Goal: Information Seeking & Learning: Find specific fact

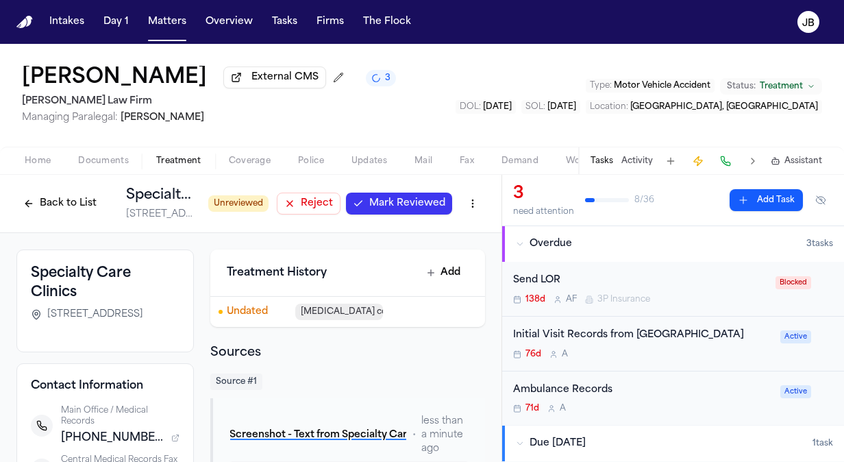
click at [406, 199] on span "Mark Reviewed" at bounding box center [407, 204] width 76 height 14
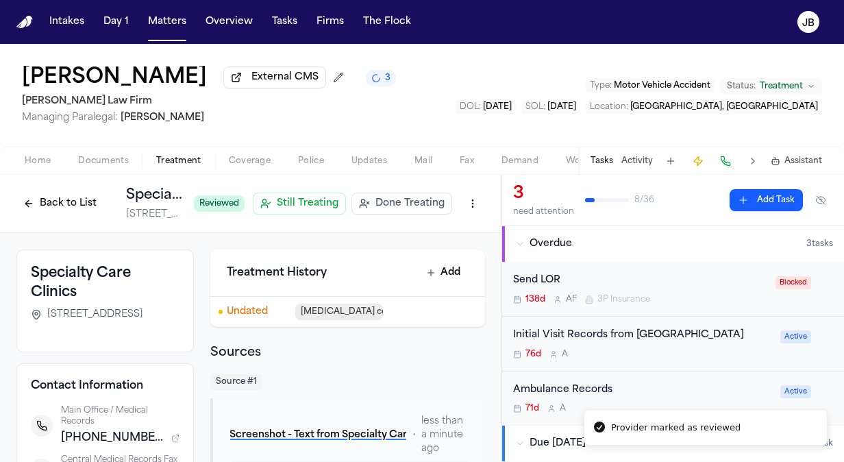
click at [49, 200] on button "Back to List" at bounding box center [59, 204] width 87 height 22
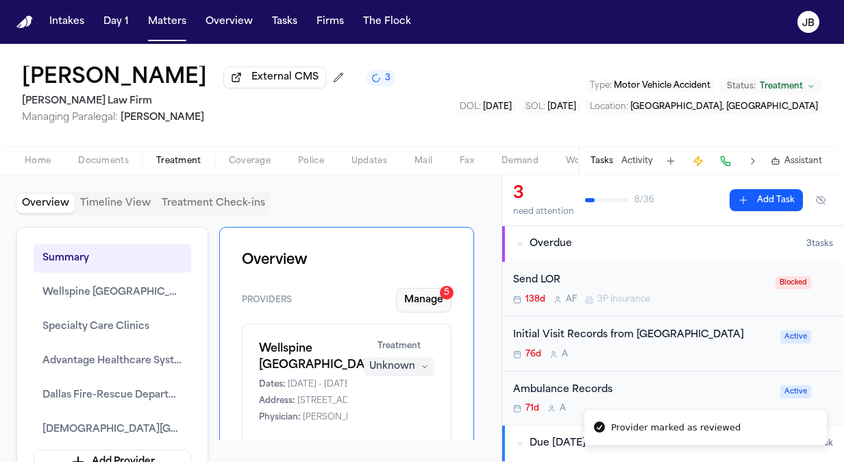
click at [415, 293] on button "Manage 5" at bounding box center [424, 300] width 56 height 25
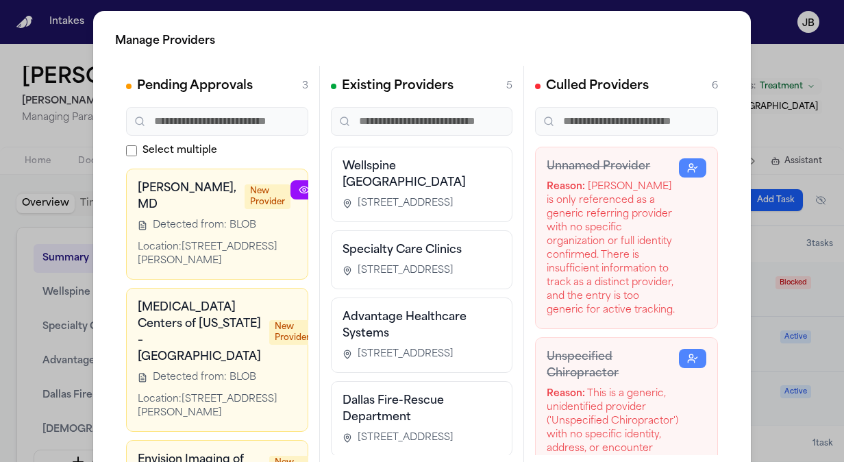
click at [291, 236] on div at bounding box center [354, 224] width 126 height 88
click at [299, 185] on icon at bounding box center [304, 189] width 11 height 11
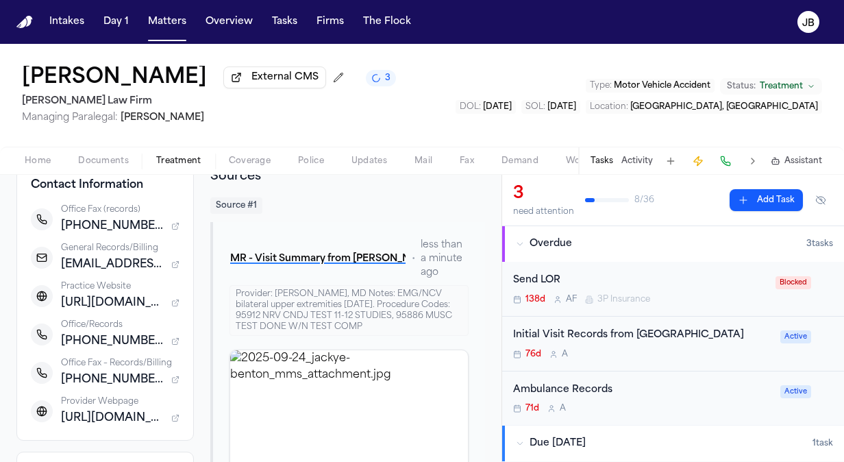
scroll to position [219, 0]
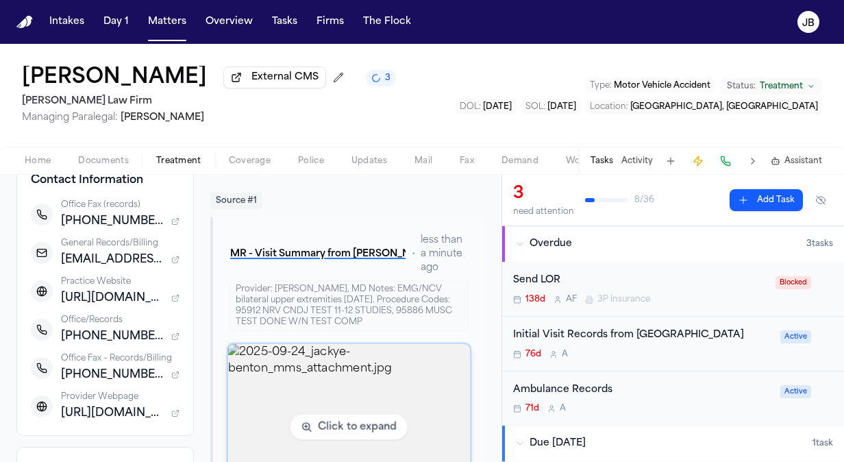
click at [309, 397] on img "View image 2025-09-24_jackye-benton_mms_attachment.jpg" at bounding box center [349, 427] width 243 height 167
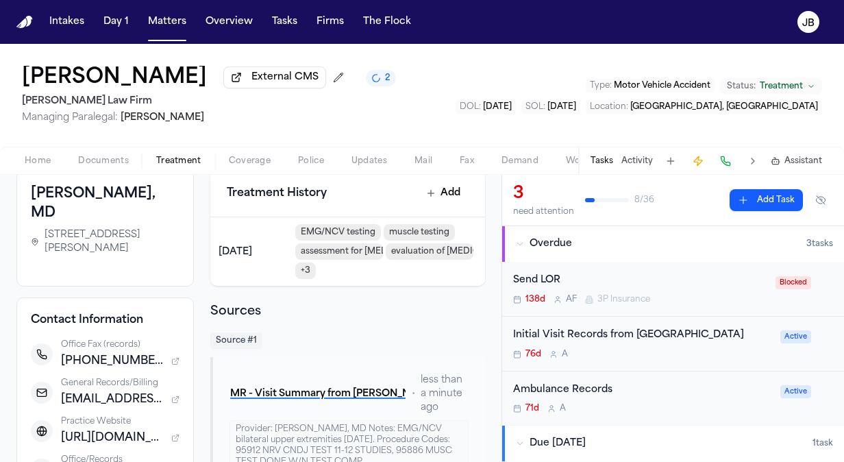
scroll to position [0, 0]
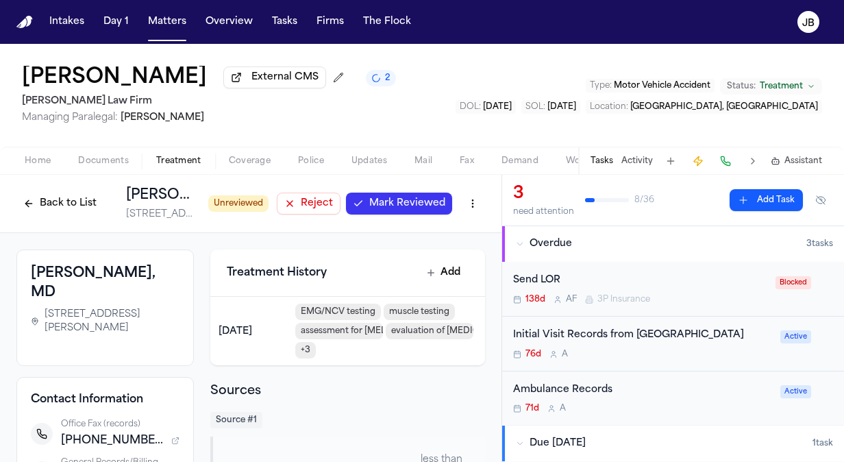
click at [301, 197] on span "Reject" at bounding box center [317, 204] width 32 height 14
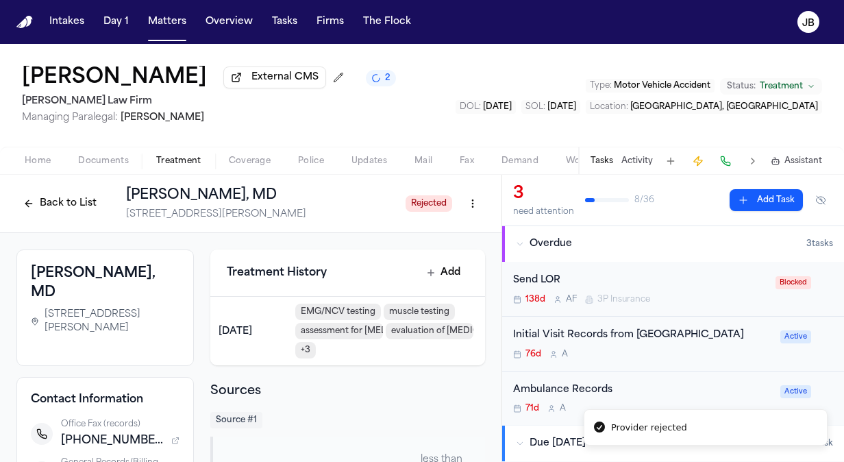
click at [46, 199] on button "Back to List" at bounding box center [59, 204] width 87 height 22
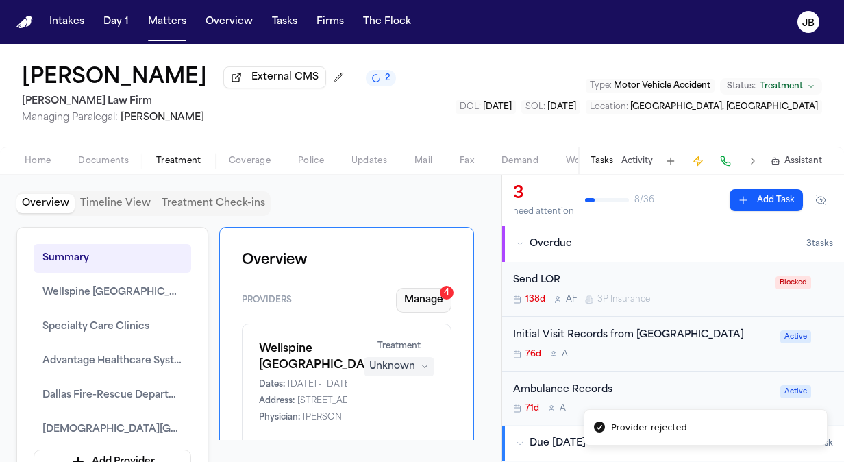
click at [424, 302] on button "Manage 4" at bounding box center [424, 300] width 56 height 25
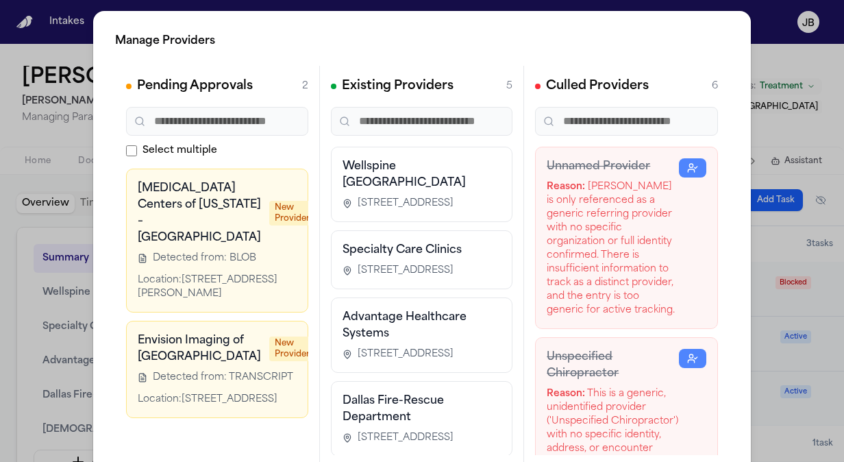
click at [324, 189] on icon at bounding box center [329, 189] width 11 height 11
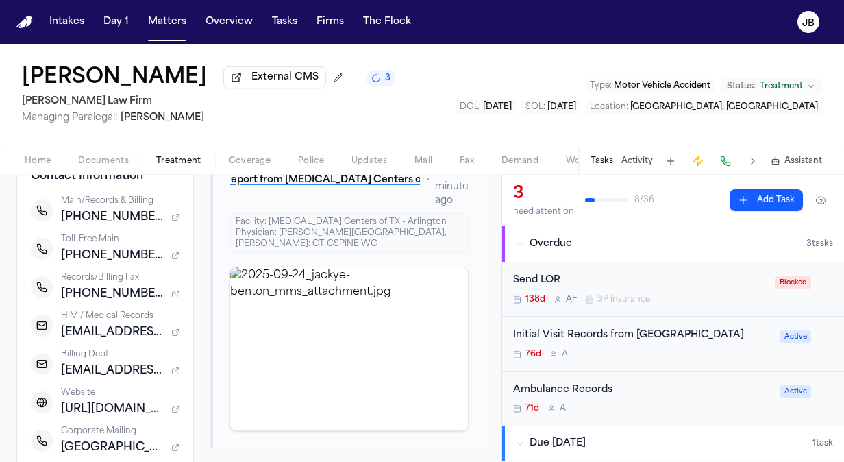
scroll to position [268, 0]
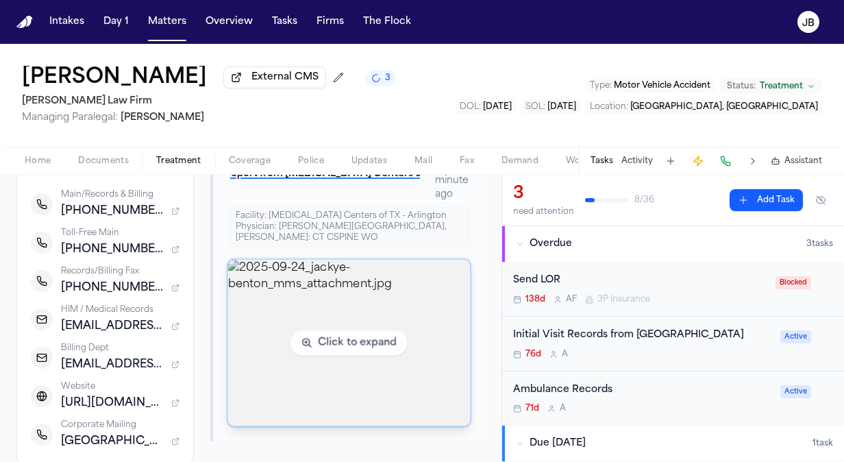
click at [403, 339] on img "View image 2025-09-24_jackye-benton_mms_attachment.jpg" at bounding box center [349, 343] width 243 height 167
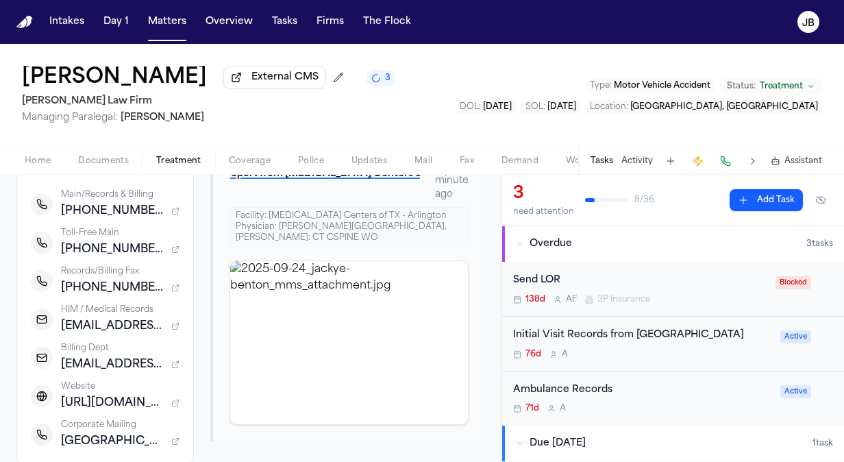
scroll to position [0, 0]
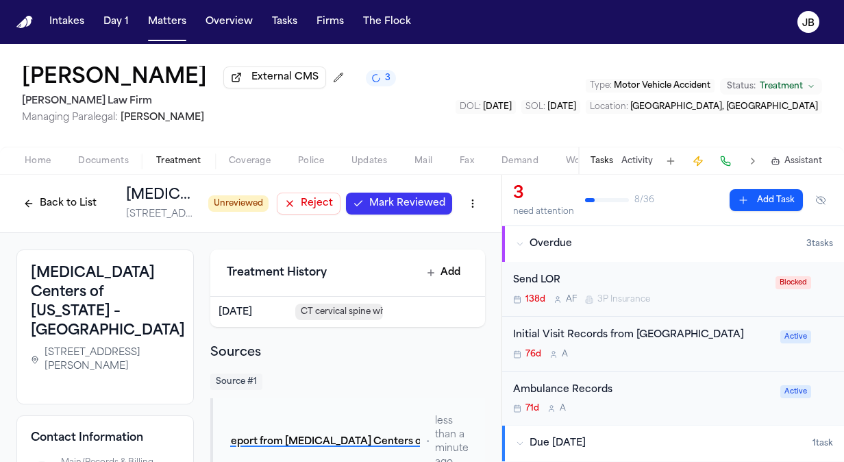
click at [385, 200] on span "Mark Reviewed" at bounding box center [407, 204] width 76 height 14
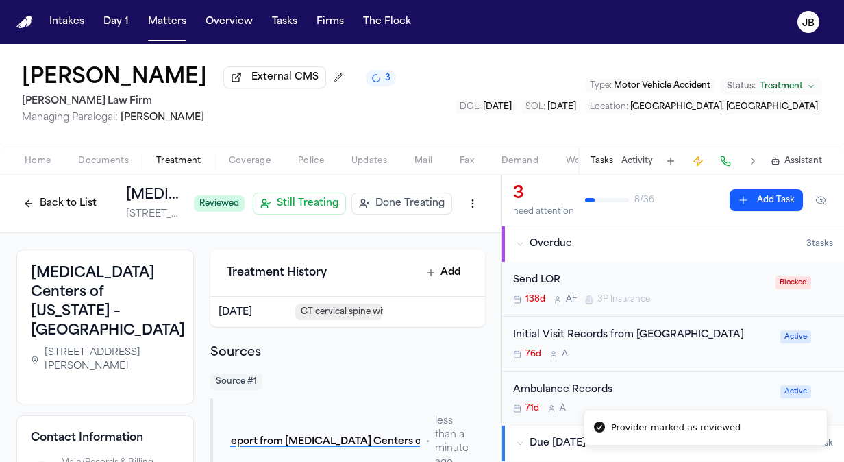
click at [31, 200] on button "Back to List" at bounding box center [59, 204] width 87 height 22
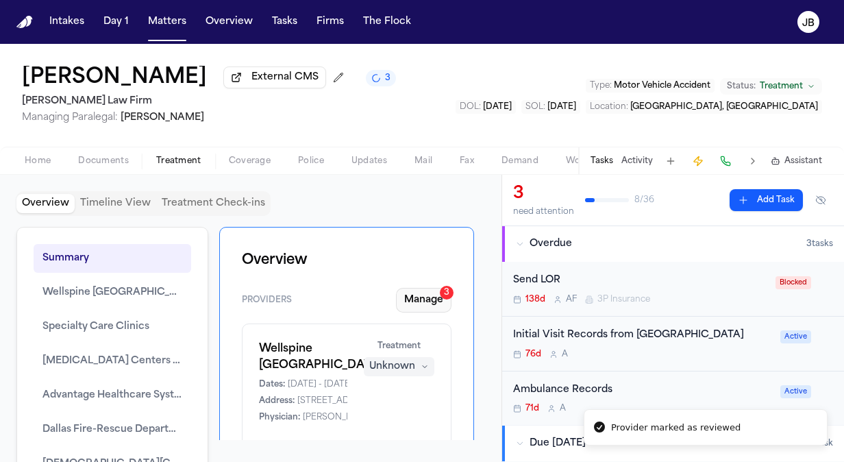
click at [424, 291] on button "Manage 3" at bounding box center [424, 300] width 56 height 25
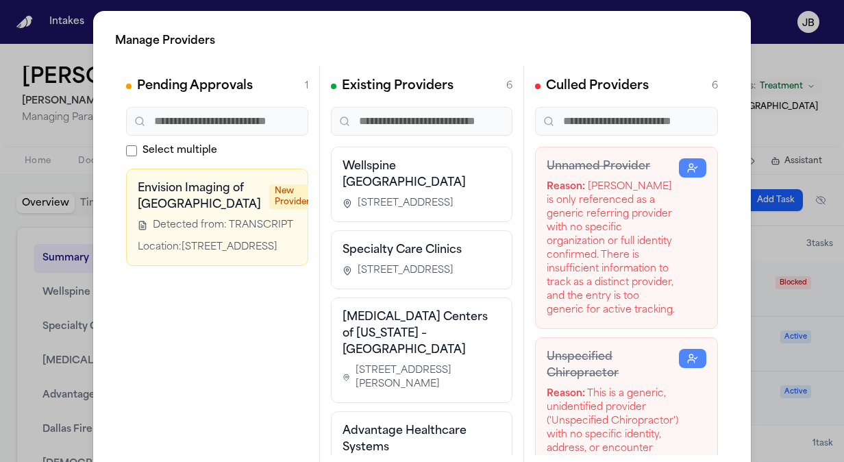
click at [324, 184] on icon at bounding box center [329, 189] width 11 height 11
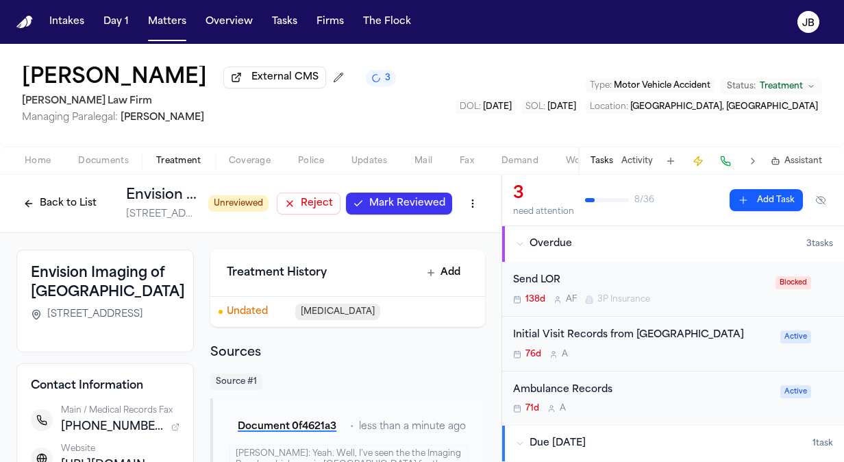
click at [293, 219] on div "Back to List Envision Imaging of [GEOGRAPHIC_DATA] [STREET_ADDRESS] Unreviewed …" at bounding box center [250, 204] width 469 height 36
click at [301, 207] on span "Reject" at bounding box center [317, 204] width 32 height 14
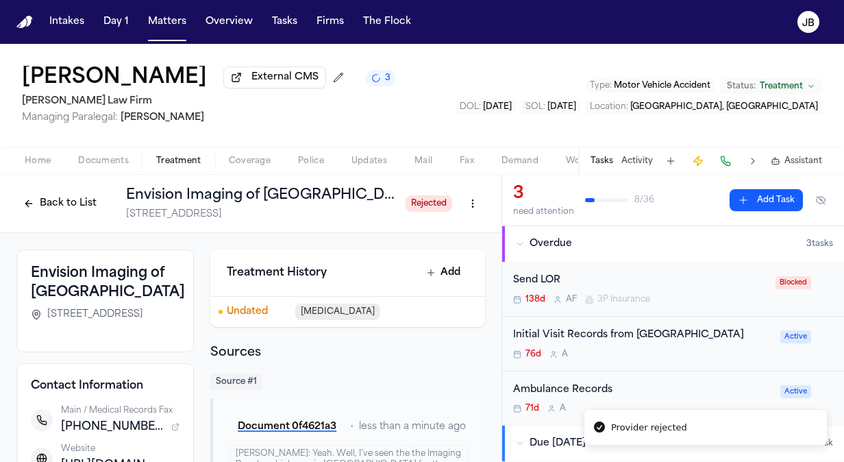
click at [66, 196] on button "Back to List" at bounding box center [59, 204] width 87 height 22
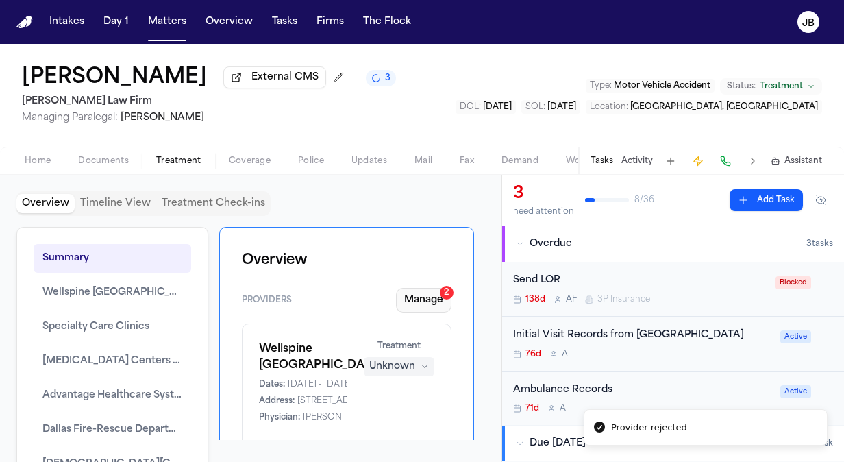
click at [439, 303] on button "Manage 2" at bounding box center [424, 300] width 56 height 25
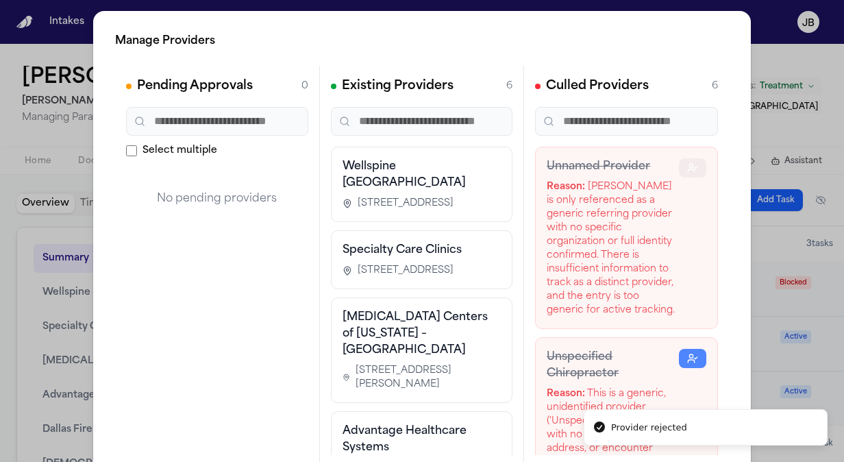
click at [688, 162] on icon "button" at bounding box center [693, 167] width 11 height 11
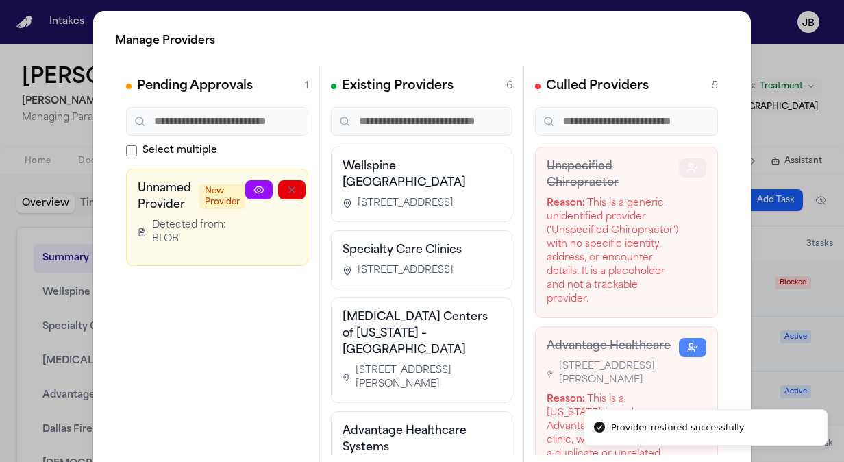
click at [688, 162] on icon "button" at bounding box center [693, 167] width 11 height 11
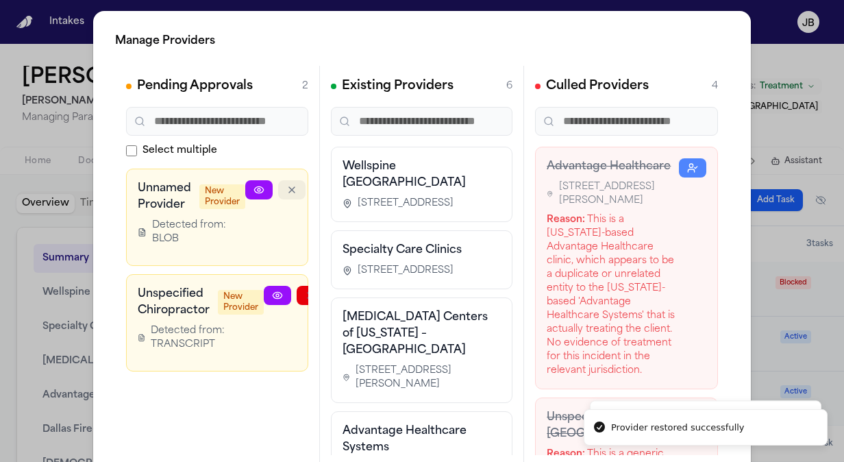
click at [297, 184] on button "button" at bounding box center [291, 189] width 27 height 19
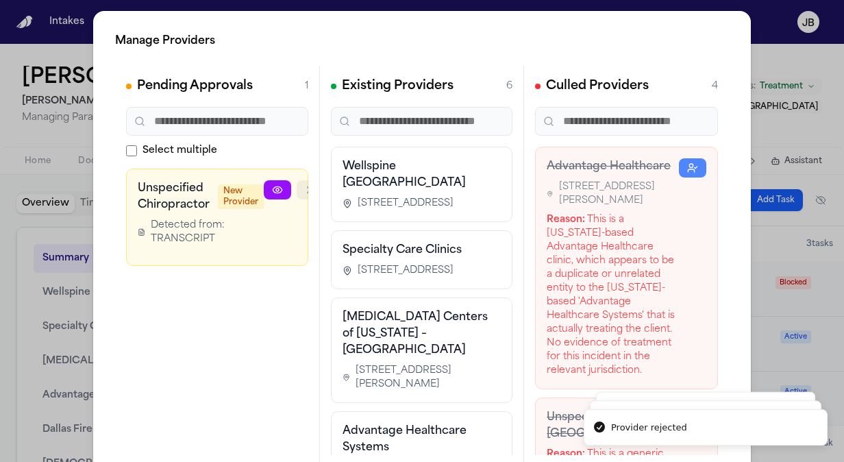
click at [297, 189] on button "button" at bounding box center [310, 189] width 27 height 19
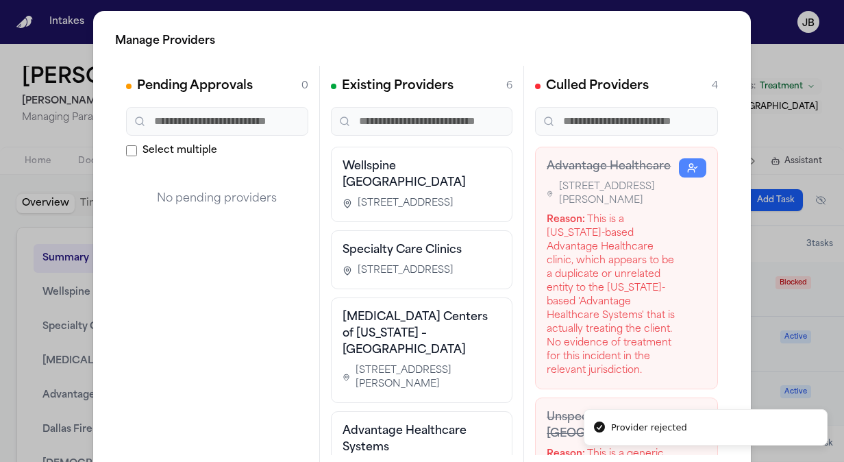
click at [439, 197] on span "[STREET_ADDRESS]" at bounding box center [406, 204] width 96 height 14
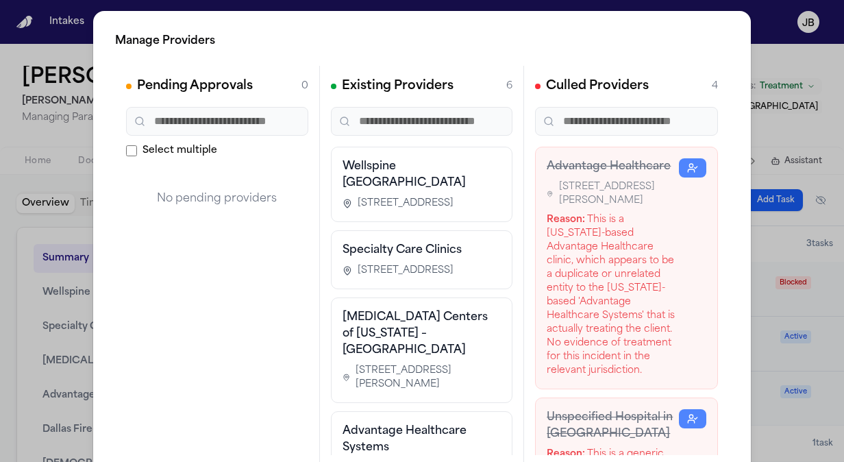
click at [0, 239] on html "Intakes Day 1 Matters Overview Tasks Firms The [PERSON_NAME] [PERSON_NAME] Exte…" at bounding box center [422, 231] width 844 height 462
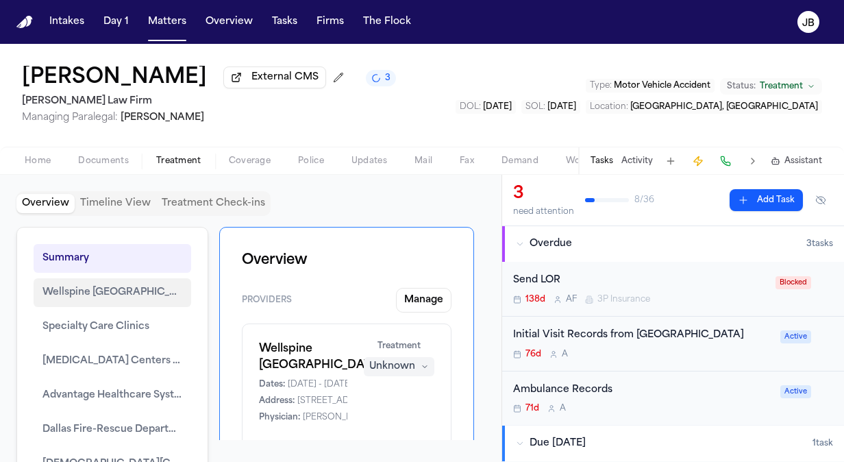
click at [66, 284] on span "Wellspine [GEOGRAPHIC_DATA]" at bounding box center [112, 292] width 140 height 16
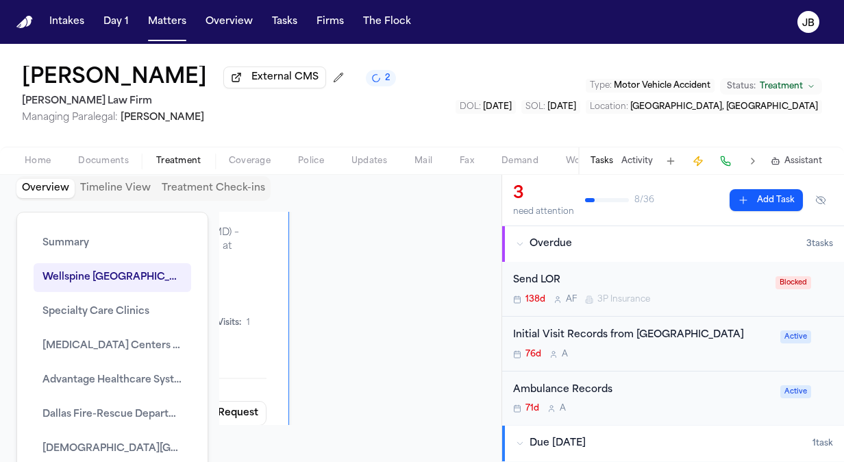
scroll to position [1237, 218]
drag, startPoint x: 287, startPoint y: 378, endPoint x: 312, endPoint y: 393, distance: 29.5
click at [312, 393] on div "Overview Providers [GEOGRAPHIC_DATA] [GEOGRAPHIC_DATA] Dates: [DATE] - [DATE] A…" at bounding box center [346, 318] width 255 height 213
copy span "[STREET_ADDRESS]"
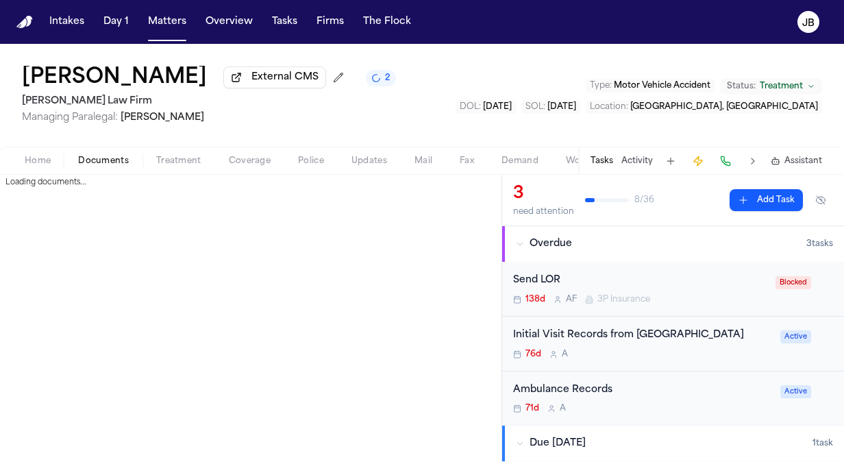
click at [110, 159] on span "Documents" at bounding box center [103, 161] width 51 height 11
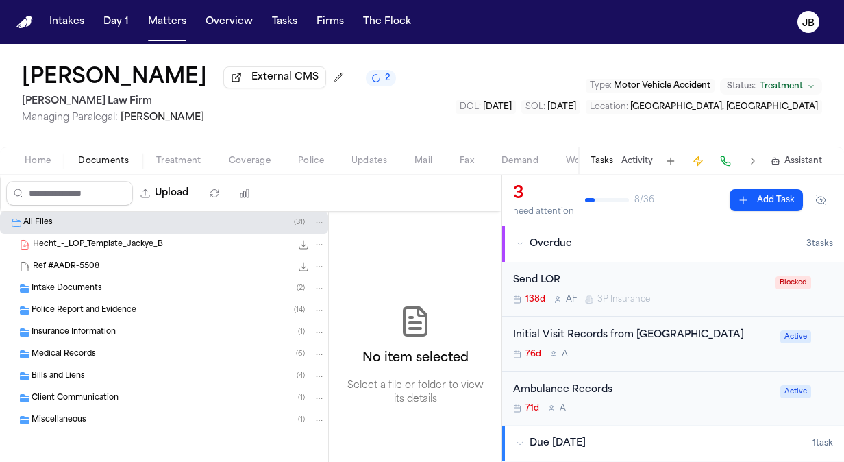
click at [93, 374] on div "Bills and Liens ( 4 )" at bounding box center [179, 376] width 294 height 12
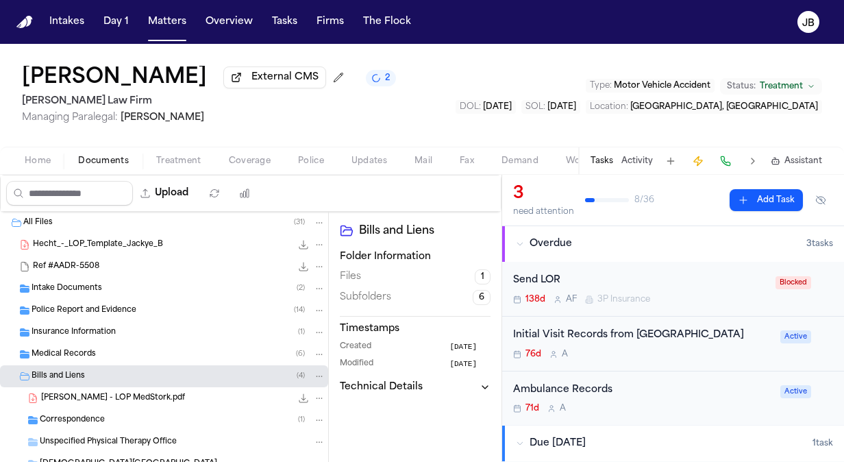
click at [162, 423] on div "Correspondence ( 1 )" at bounding box center [183, 420] width 286 height 12
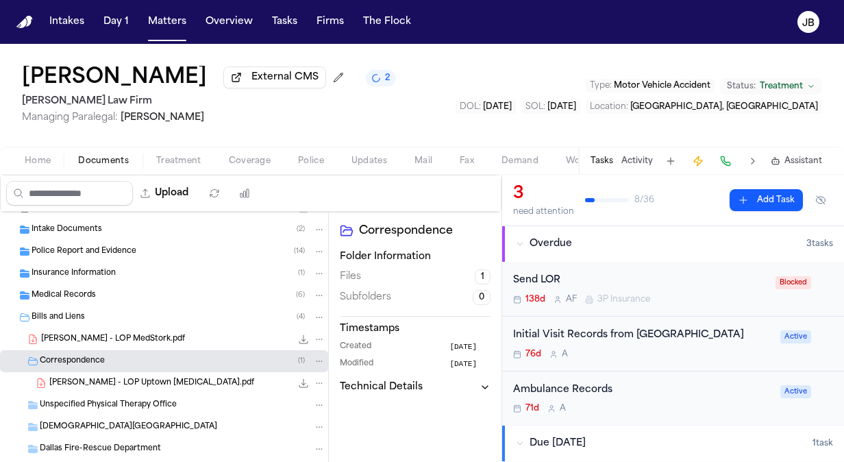
scroll to position [60, 0]
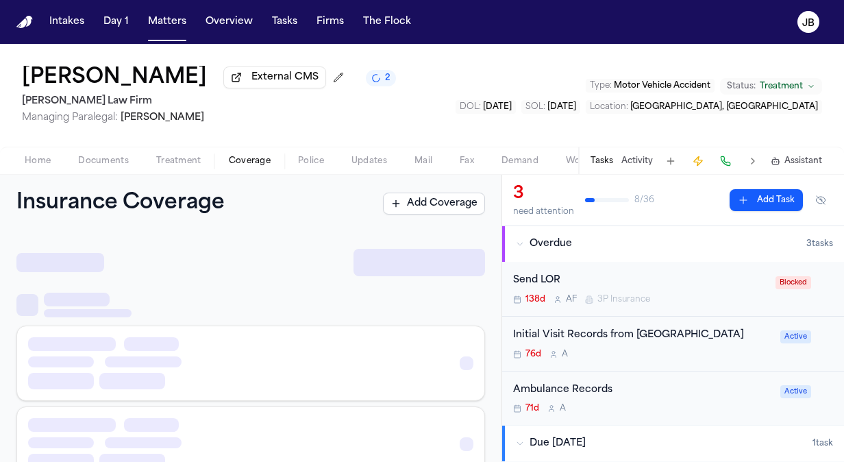
click at [241, 157] on span "Coverage" at bounding box center [250, 161] width 42 height 11
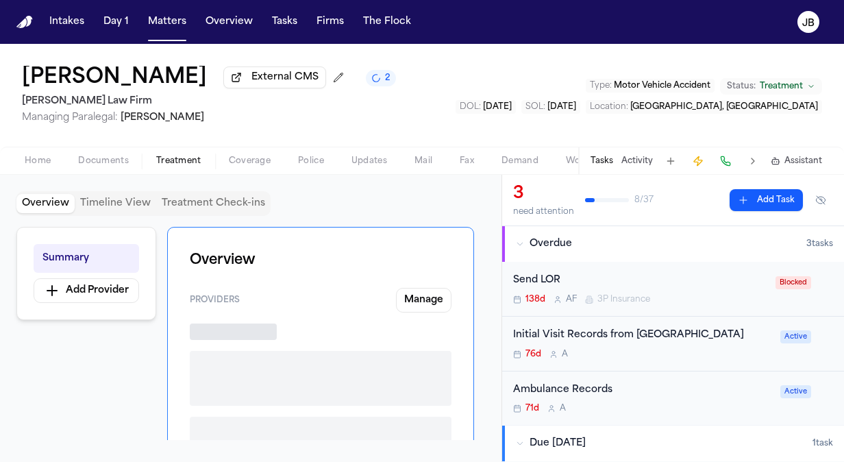
click at [175, 163] on span "Treatment" at bounding box center [178, 161] width 45 height 11
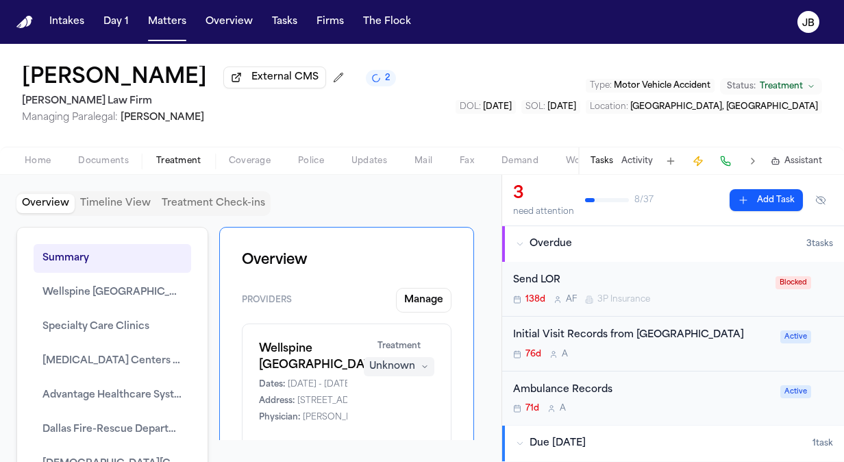
click at [398, 367] on div "Unknown" at bounding box center [392, 367] width 46 height 14
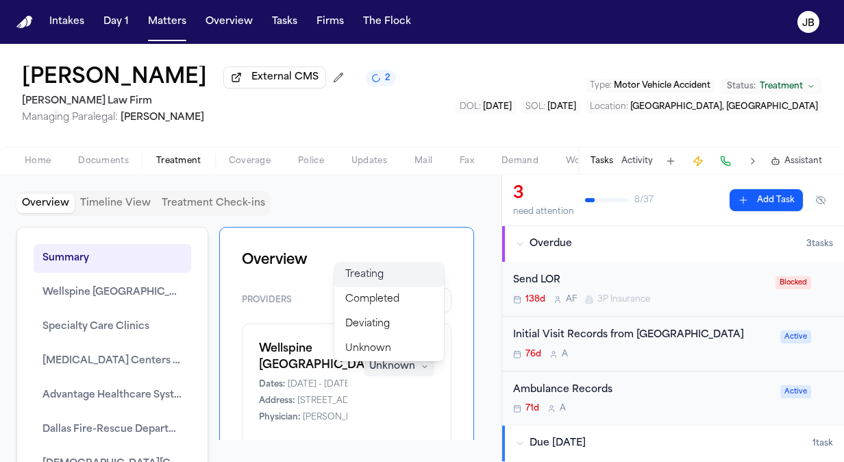
click at [383, 273] on span "Treating" at bounding box center [364, 275] width 38 height 14
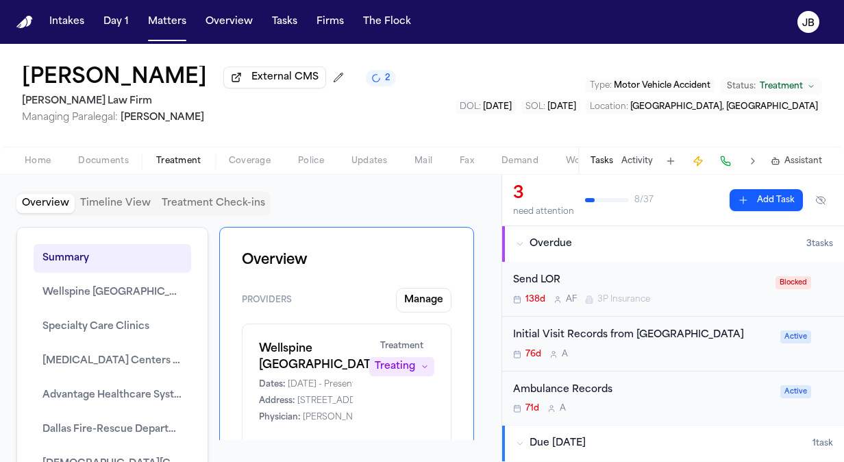
scroll to position [59, 0]
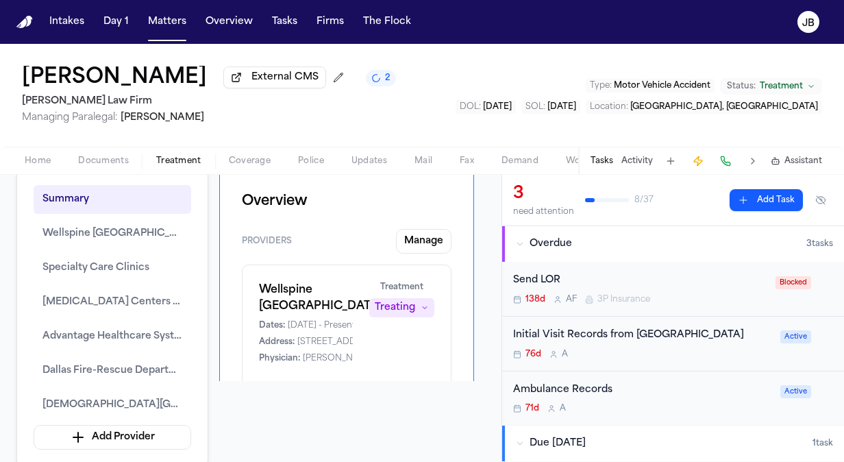
click at [422, 380] on div "No record requests yet" at bounding box center [346, 387] width 175 height 14
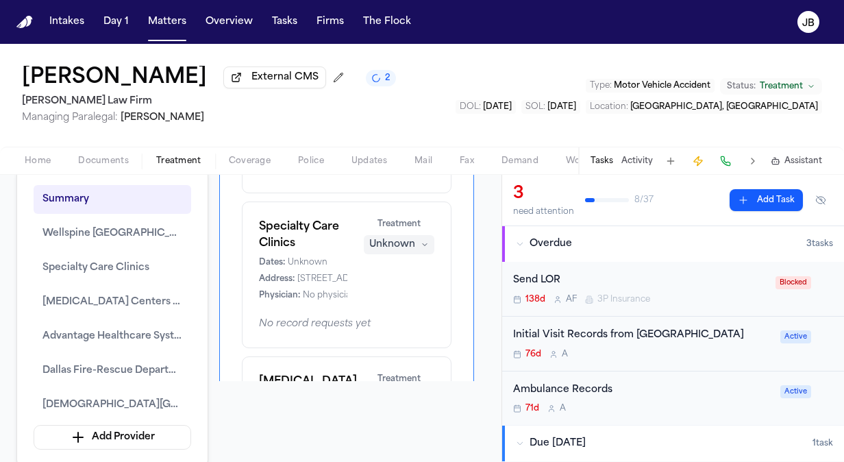
scroll to position [219, 0]
drag, startPoint x: 299, startPoint y: 256, endPoint x: 341, endPoint y: 259, distance: 41.9
click at [341, 259] on div "Specialty Care Clinics Dates: Unknown Address: [STREET_ADDRESS] Physician: No p…" at bounding box center [346, 258] width 175 height 82
drag, startPoint x: 341, startPoint y: 259, endPoint x: 324, endPoint y: 258, distance: 17.2
click at [324, 272] on span "[STREET_ADDRESS]" at bounding box center [339, 277] width 84 height 11
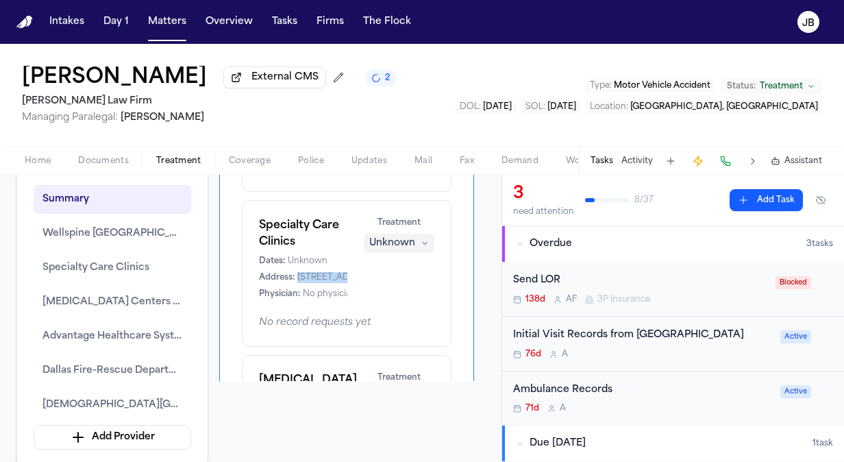
click at [324, 272] on span "[STREET_ADDRESS]" at bounding box center [339, 277] width 84 height 11
copy span "[STREET_ADDRESS]"
click at [104, 289] on button "[MEDICAL_DATA] Centers of [US_STATE] – [GEOGRAPHIC_DATA]" at bounding box center [113, 302] width 158 height 29
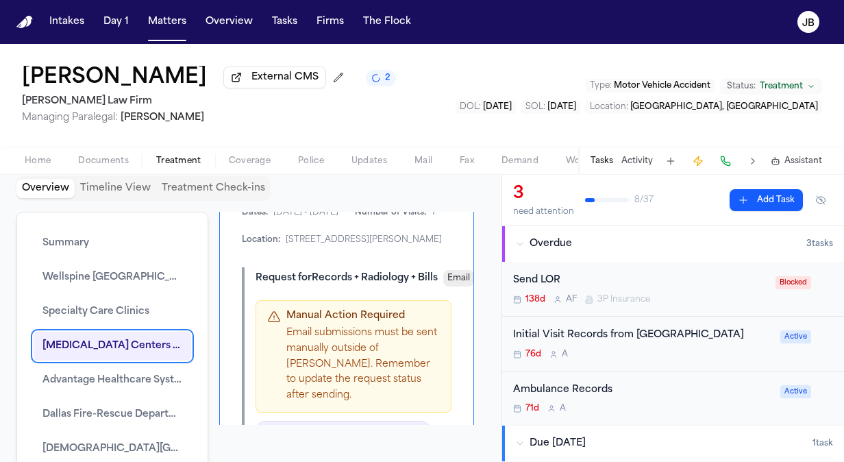
scroll to position [0, 0]
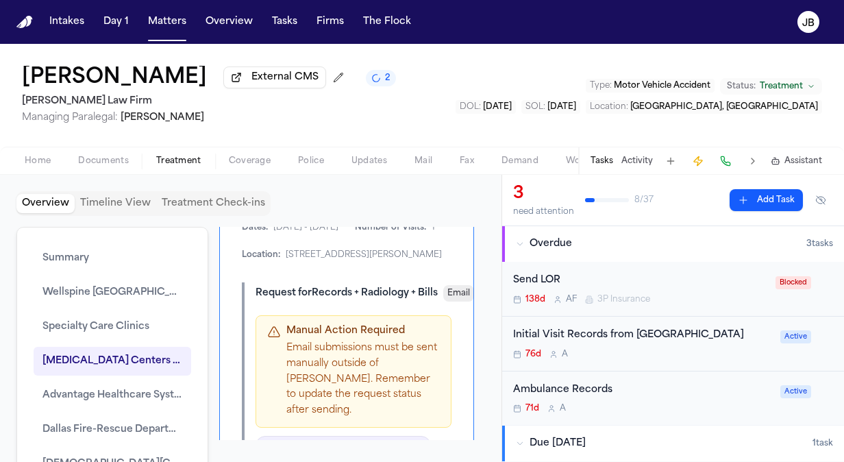
click at [311, 252] on span "[STREET_ADDRESS][PERSON_NAME]" at bounding box center [364, 255] width 156 height 11
copy span "[STREET_ADDRESS][PERSON_NAME]"
click at [447, 374] on div "[MEDICAL_DATA] Centers of [US_STATE] – [GEOGRAPHIC_DATA] [MEDICAL_DATA] Centers…" at bounding box center [346, 329] width 255 height 612
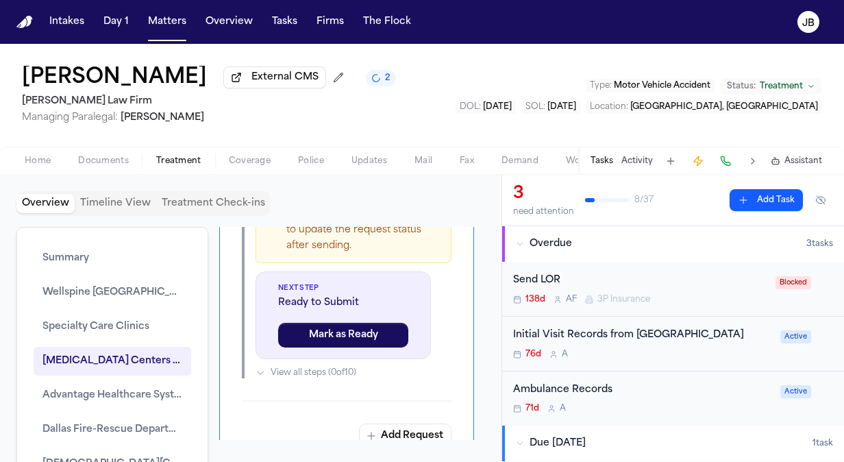
scroll to position [2264, 0]
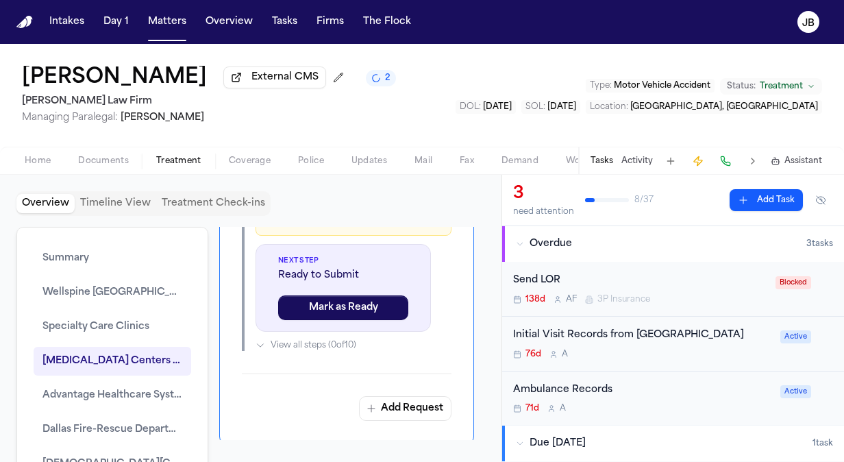
click at [105, 180] on div "Overview Timeline View Treatment Check-ins Summary Wellspine [GEOGRAPHIC_DATA] …" at bounding box center [251, 318] width 502 height 287
click at [117, 151] on div "Home Documents Treatment Coverage Police Updates Mail Fax Demand Workspaces Art…" at bounding box center [422, 160] width 844 height 27
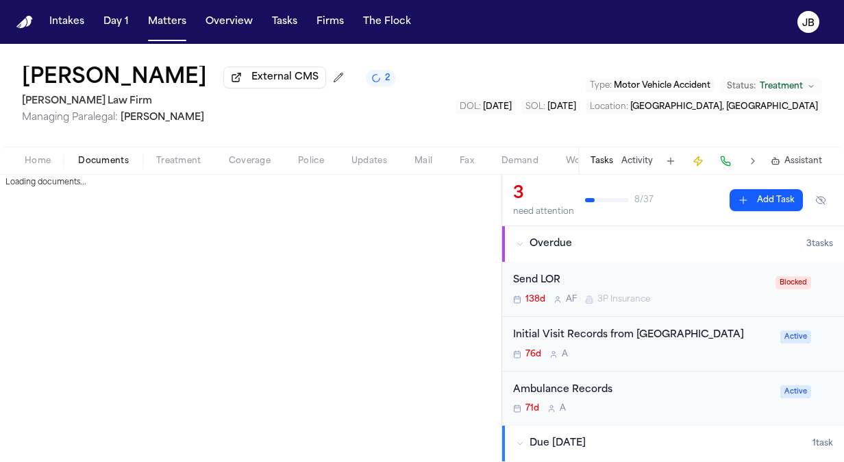
click at [110, 158] on span "Documents" at bounding box center [103, 161] width 51 height 11
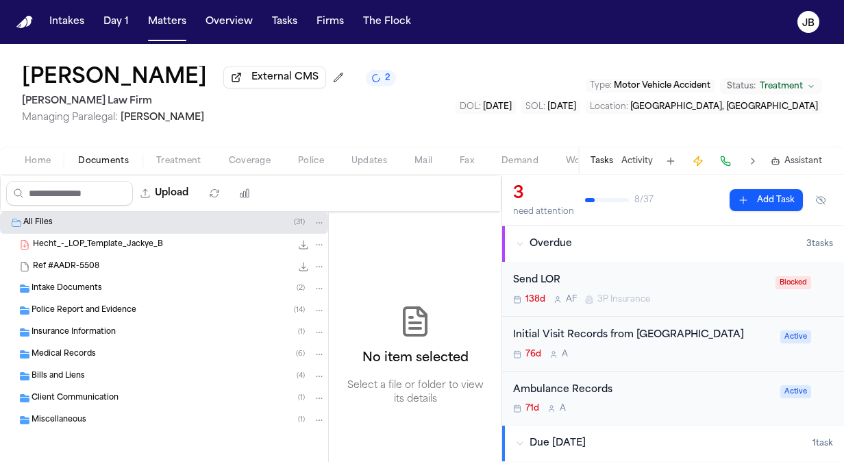
click at [77, 367] on div "Bills and Liens ( 4 )" at bounding box center [164, 376] width 328 height 22
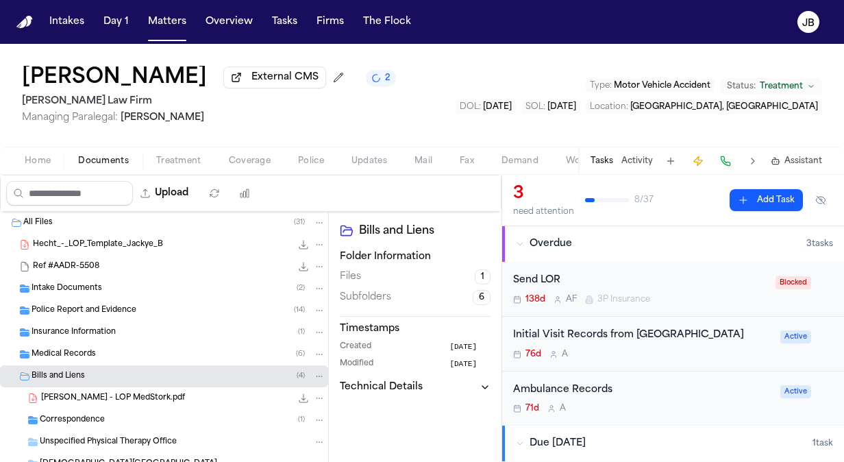
click at [174, 374] on div "Bills and Liens ( 4 )" at bounding box center [179, 376] width 294 height 12
click at [184, 361] on div "Medical Records ( 6 )" at bounding box center [164, 354] width 328 height 22
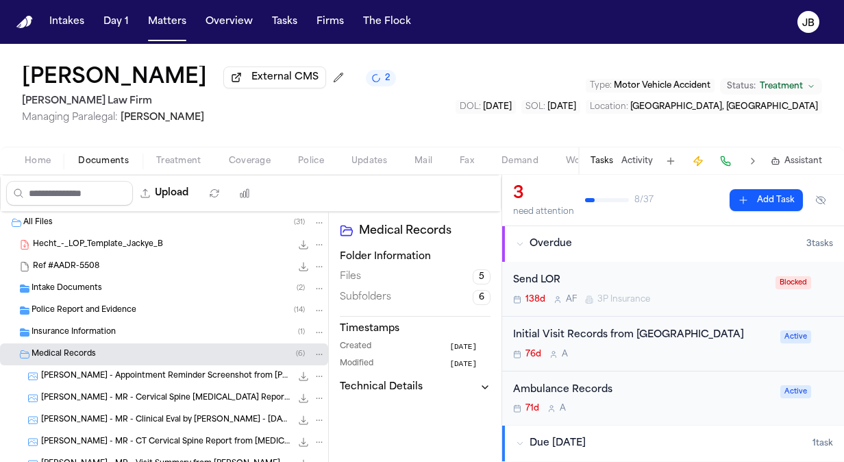
click at [291, 398] on div "111.8 KB • JPG" at bounding box center [291, 398] width 0 height 0
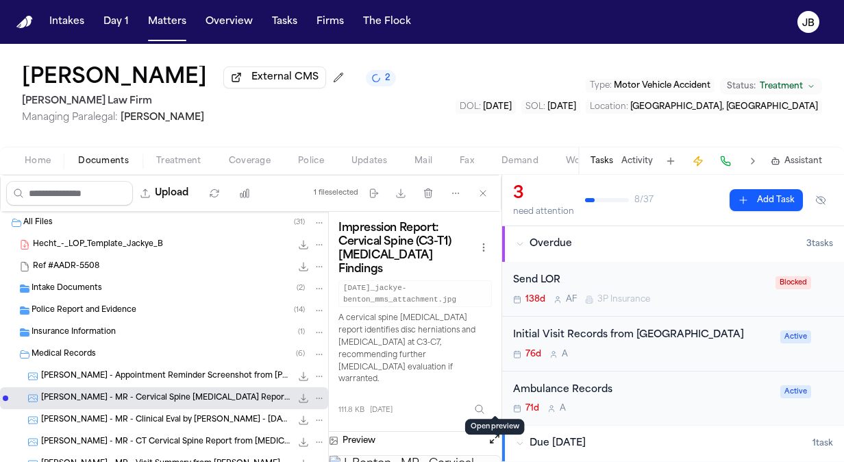
click at [494, 432] on button "Open preview" at bounding box center [495, 439] width 14 height 14
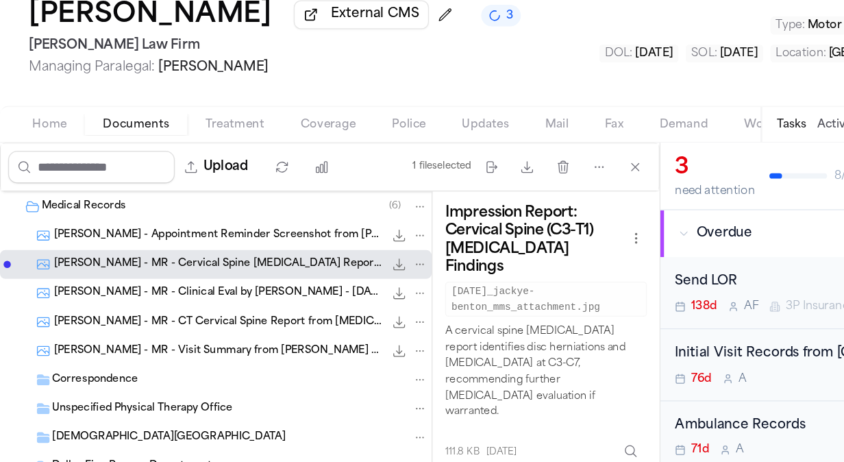
scroll to position [137, 0]
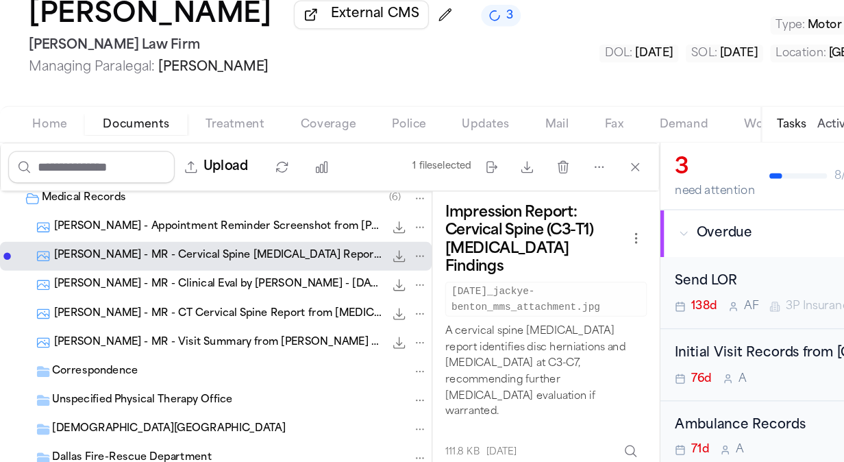
click at [185, 305] on span "[PERSON_NAME] - MR - CT Cervical Spine Report from [MEDICAL_DATA] Centers of [U…" at bounding box center [166, 306] width 250 height 12
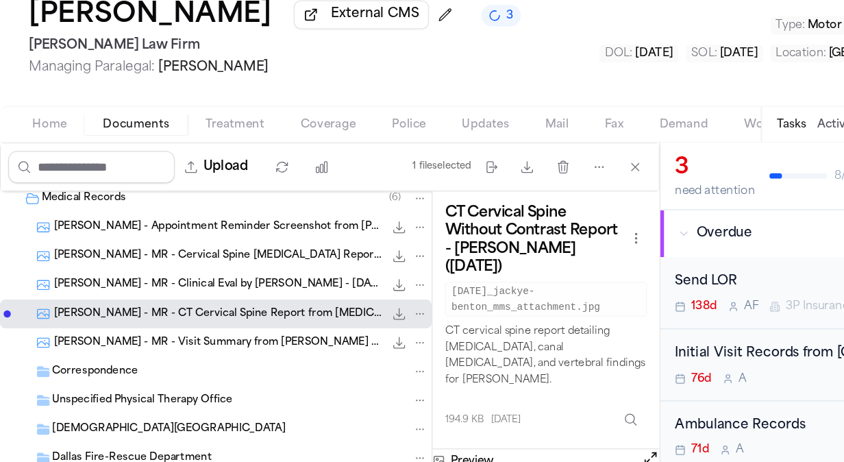
click at [486, 408] on div "Preview" at bounding box center [415, 417] width 173 height 18
click at [495, 408] on button "Open preview" at bounding box center [495, 415] width 14 height 14
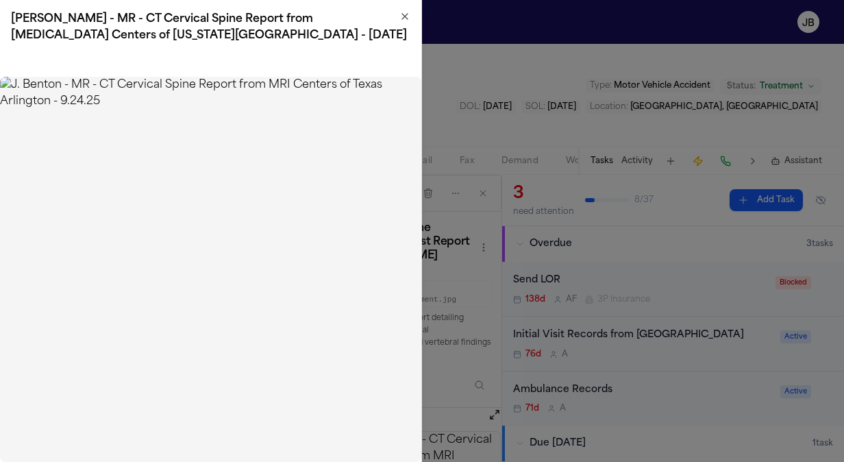
click at [406, 10] on div "[PERSON_NAME] - MR - CT Cervical Spine Report from [MEDICAL_DATA] Centers of [U…" at bounding box center [211, 27] width 422 height 55
click at [404, 14] on icon "button" at bounding box center [404, 16] width 5 height 5
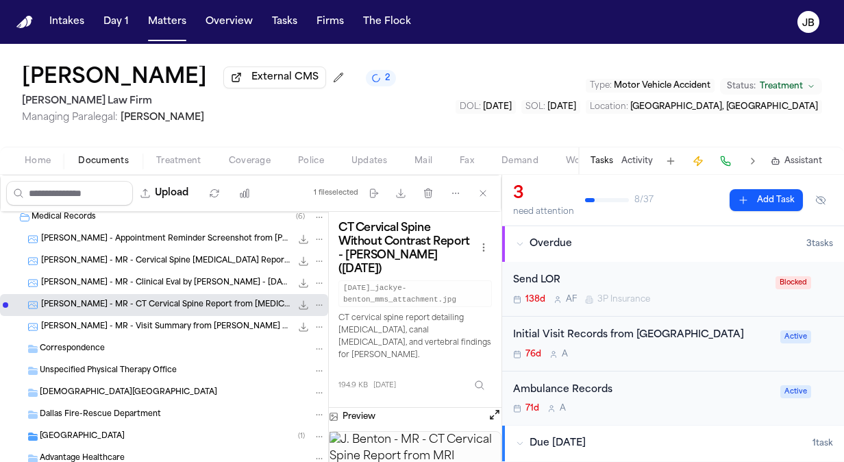
click at [184, 163] on span "Treatment" at bounding box center [178, 161] width 45 height 11
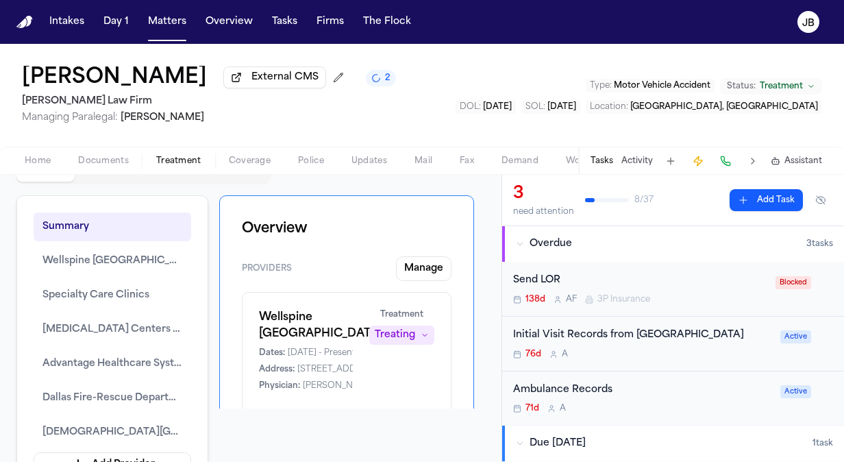
scroll to position [59, 0]
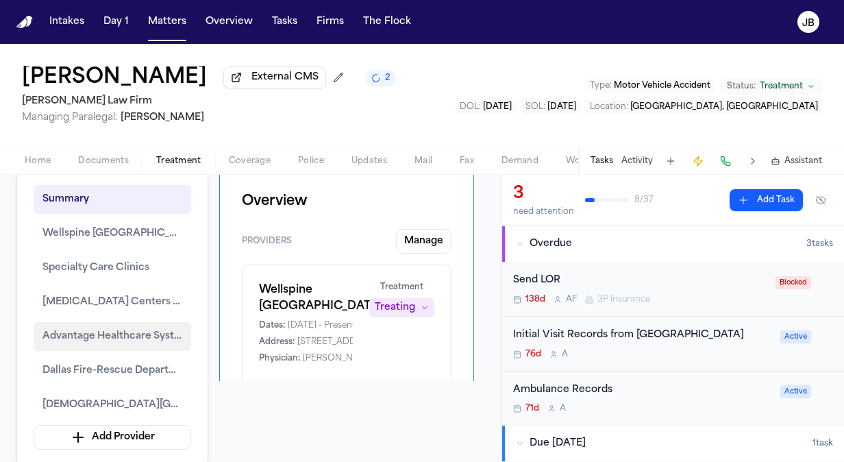
click at [138, 337] on span "Advantage Healthcare Systems" at bounding box center [112, 336] width 140 height 16
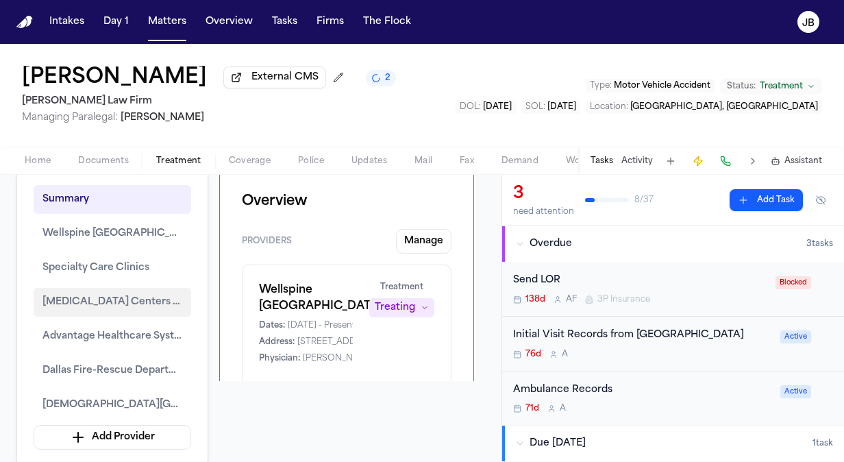
scroll to position [15, 0]
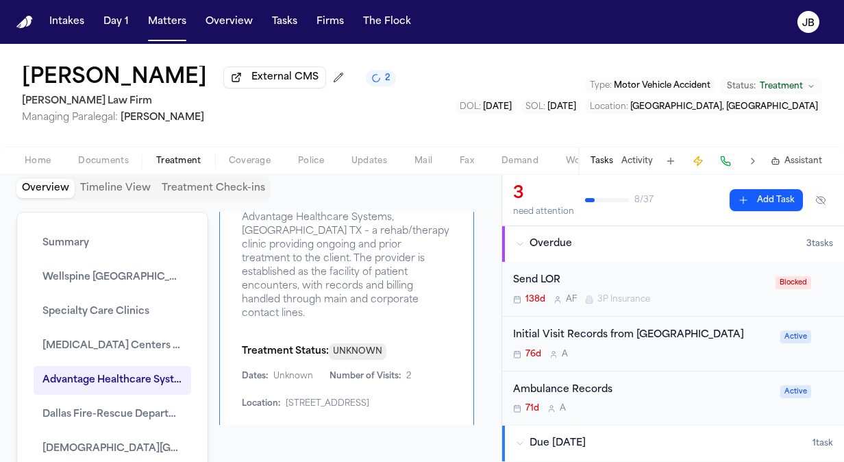
click at [434, 343] on div "Treatment Status: UNKNOWN" at bounding box center [347, 351] width 210 height 17
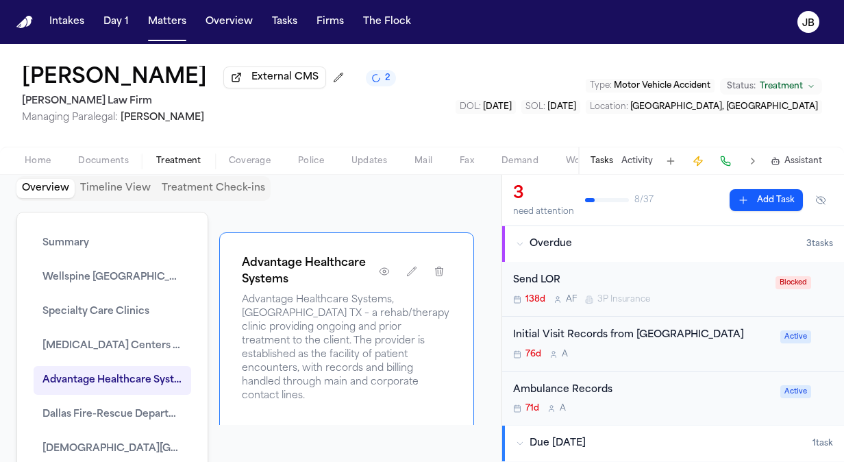
scroll to position [2826, 0]
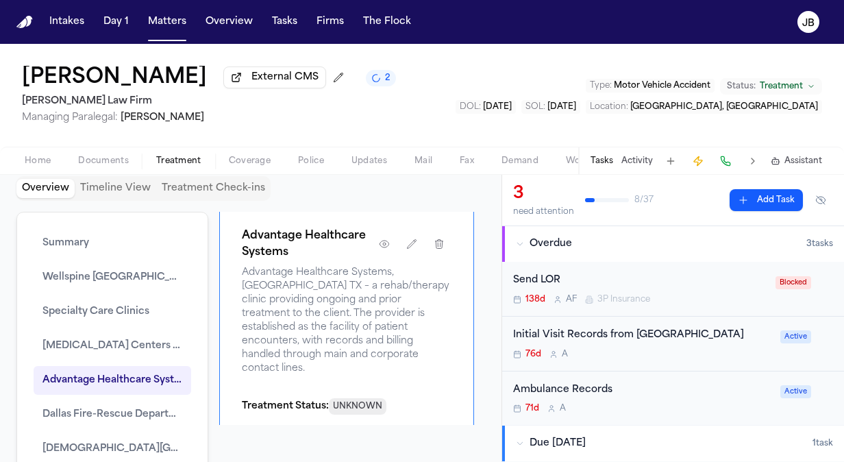
click at [188, 156] on span "Treatment" at bounding box center [178, 161] width 45 height 11
click at [164, 379] on span "Advantage Healthcare Systems" at bounding box center [112, 380] width 140 height 16
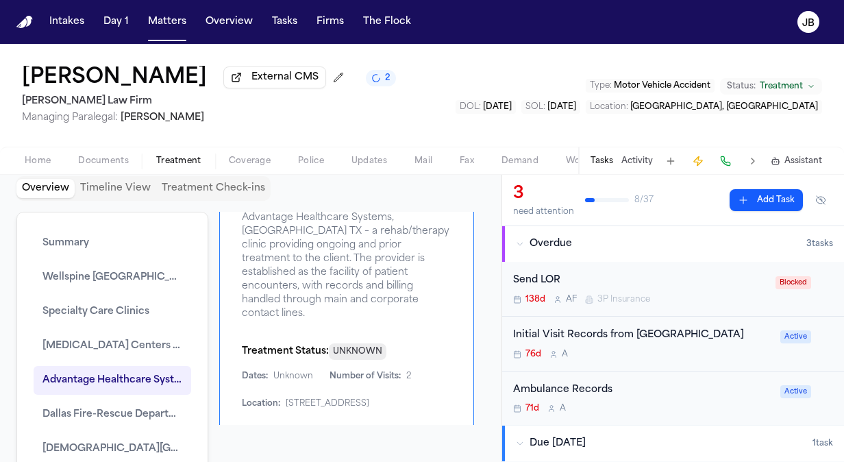
scroll to position [0, 0]
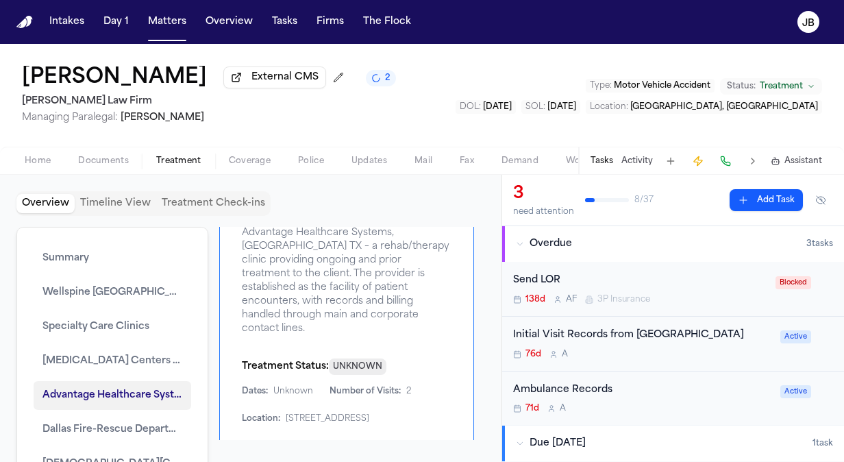
click at [104, 396] on span "Advantage Healthcare Systems" at bounding box center [112, 395] width 140 height 16
click at [383, 277] on span "Advantage Healthcare Systems, [GEOGRAPHIC_DATA] TX – a rehab/therapy clinic pro…" at bounding box center [347, 281] width 210 height 110
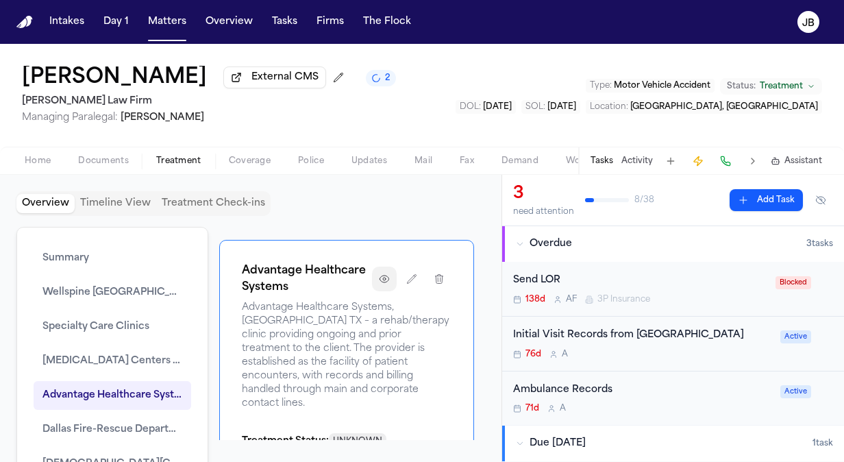
scroll to position [2771, 0]
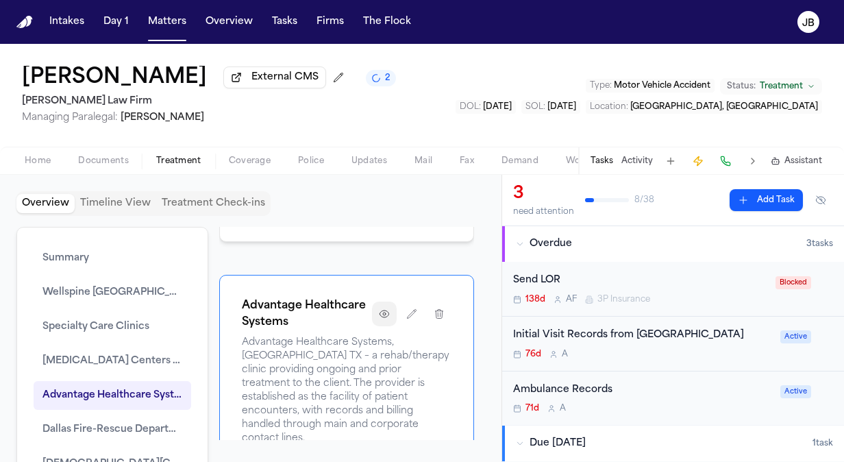
click at [372, 311] on button "button" at bounding box center [384, 314] width 25 height 25
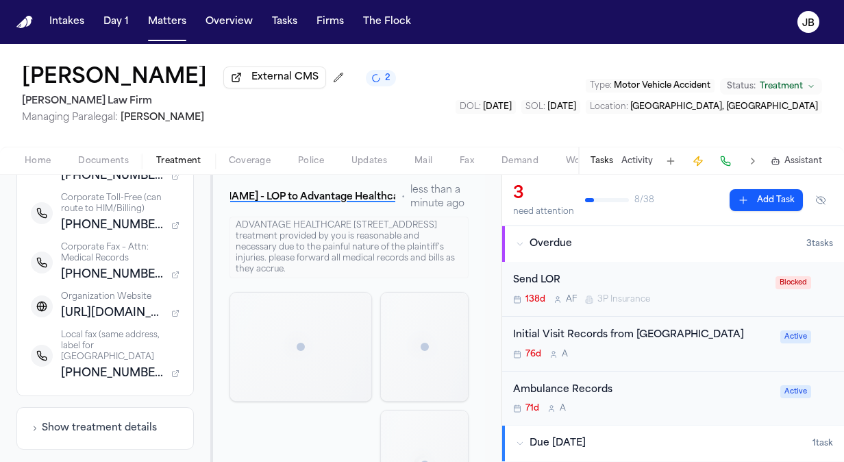
scroll to position [263, 0]
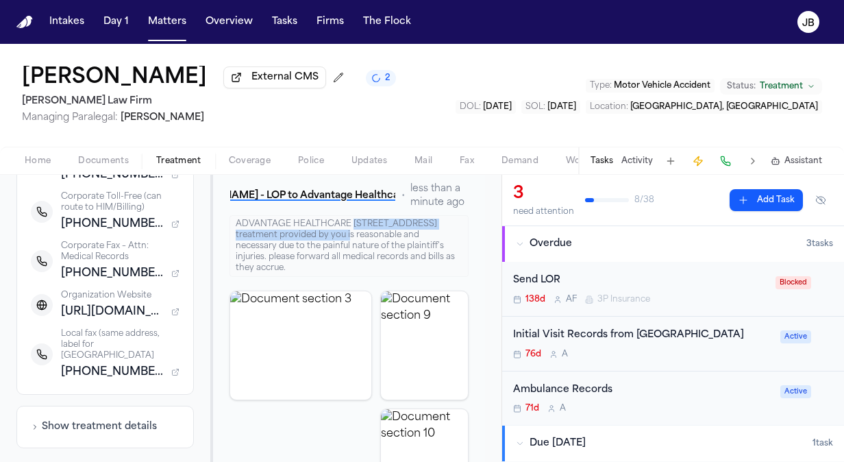
drag, startPoint x: 348, startPoint y: 217, endPoint x: 341, endPoint y: 233, distance: 17.6
click at [341, 233] on div "ADVANTAGE HEALTHCARE [STREET_ADDRESS] treatment provided by you is reasonable a…" at bounding box center [349, 246] width 239 height 62
copy div "[STREET_ADDRESS]"
click at [197, 165] on span "Treatment" at bounding box center [178, 161] width 45 height 11
click at [47, 158] on span "Home" at bounding box center [38, 161] width 26 height 11
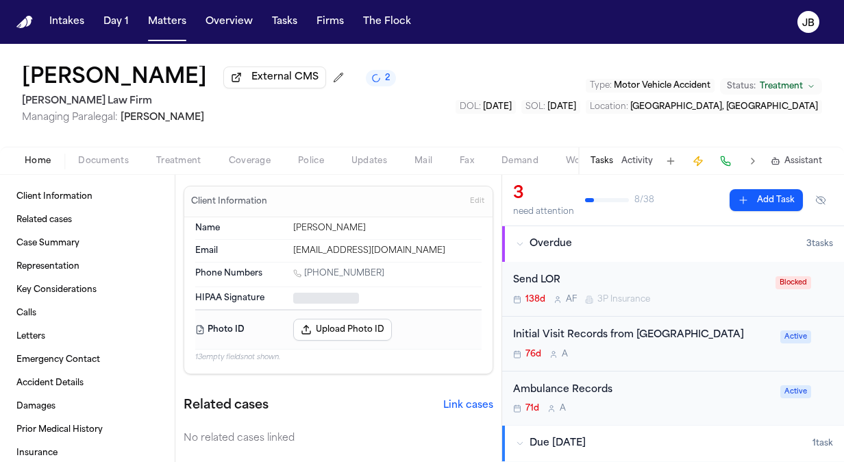
type textarea "*"
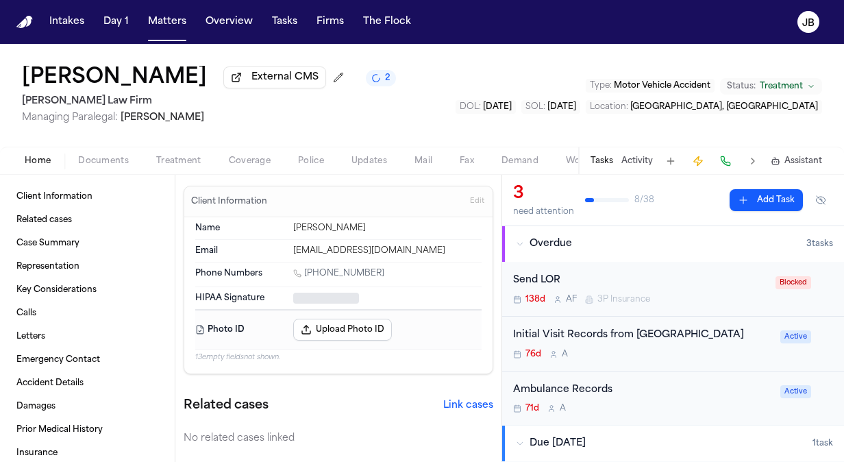
type textarea "*"
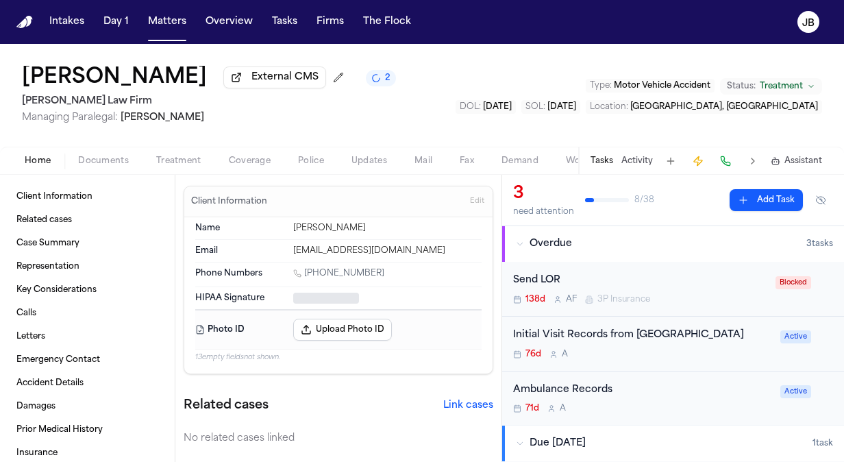
type textarea "*"
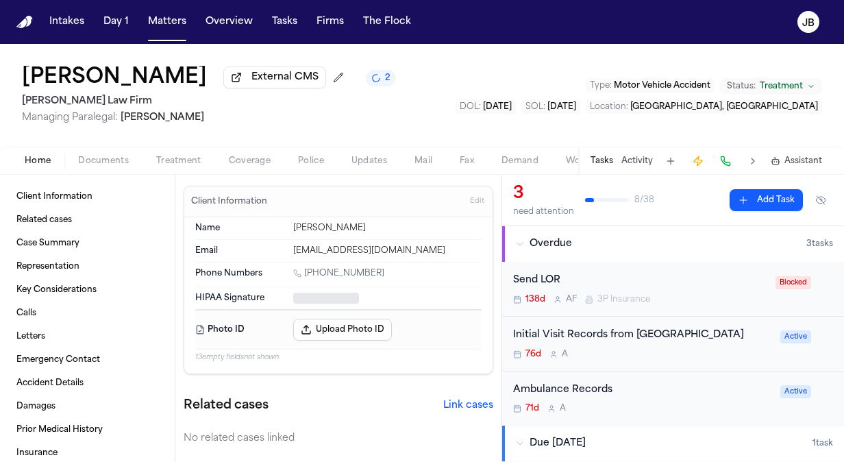
type textarea "*"
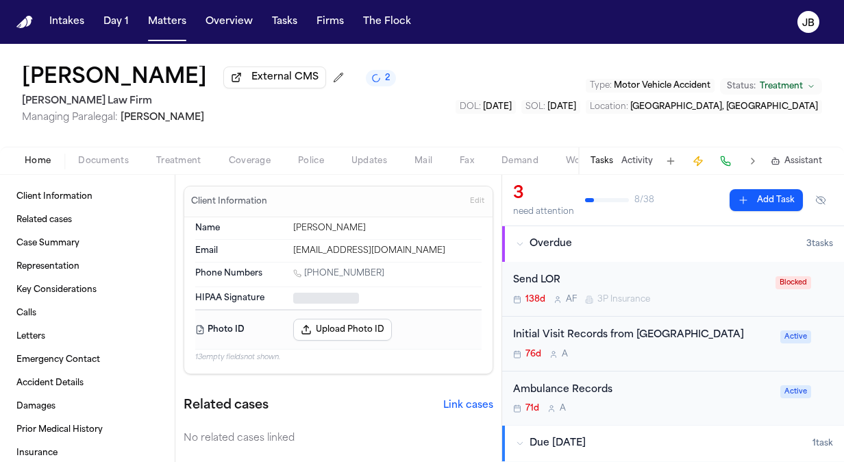
type textarea "*"
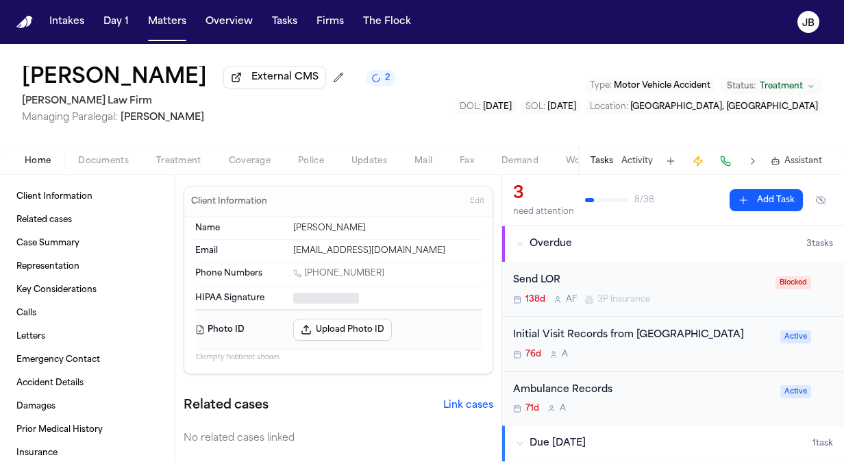
type textarea "*"
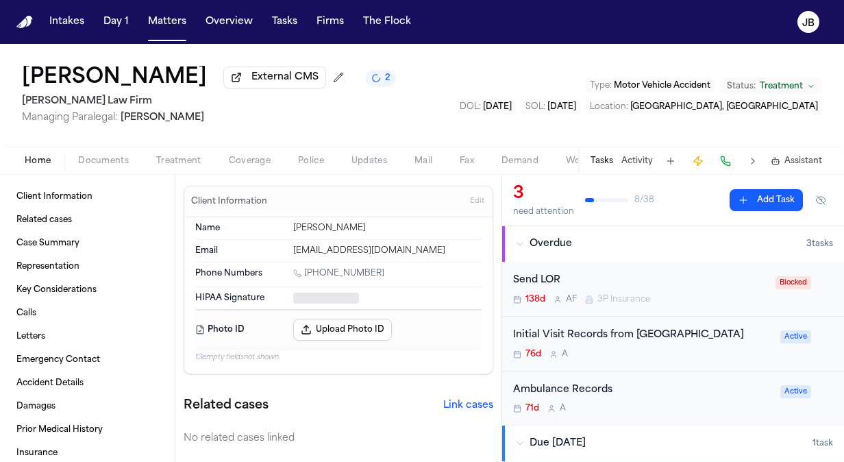
type textarea "*"
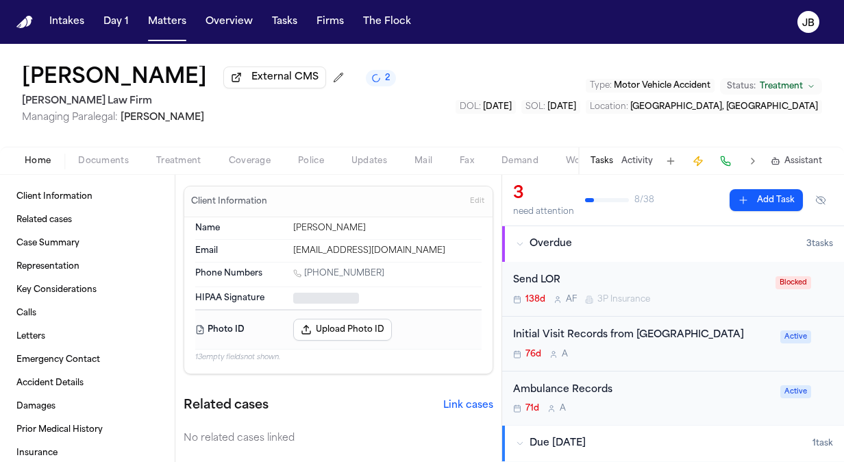
type textarea "*"
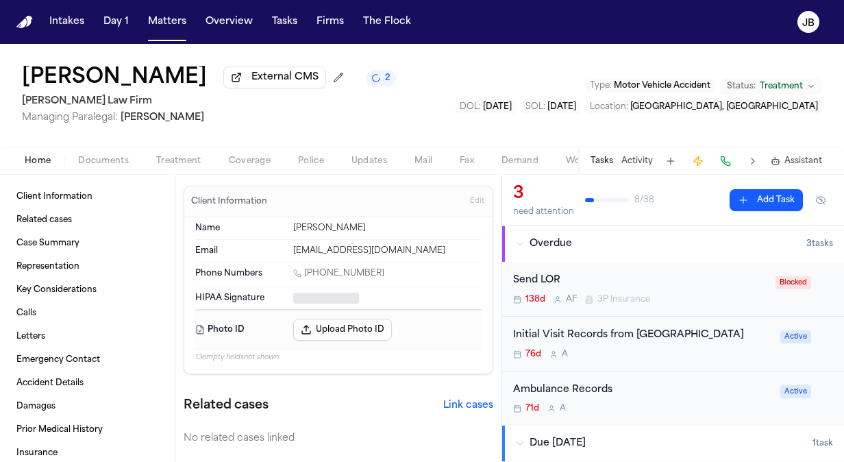
type textarea "*"
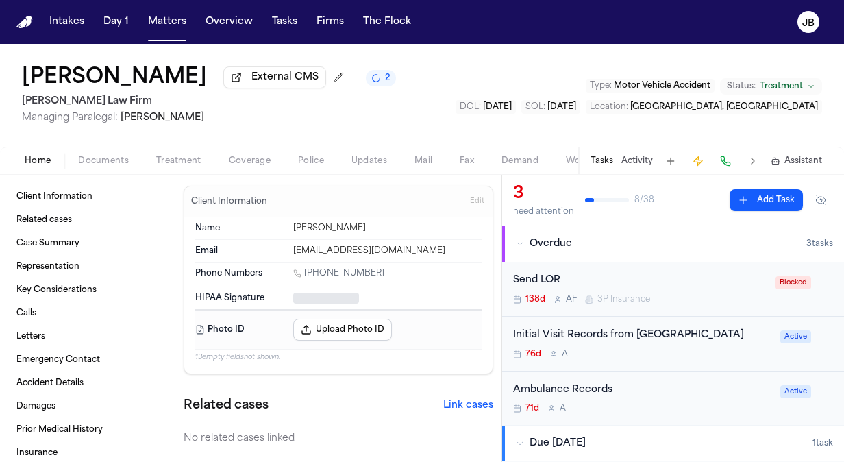
type textarea "*"
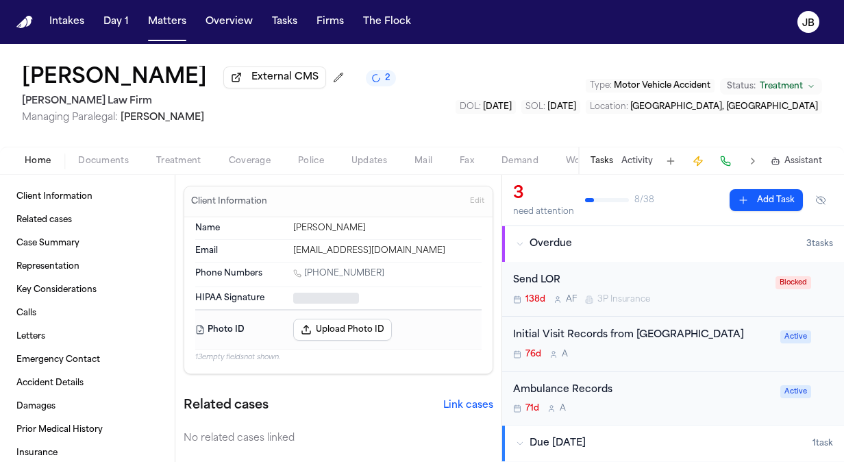
type textarea "*"
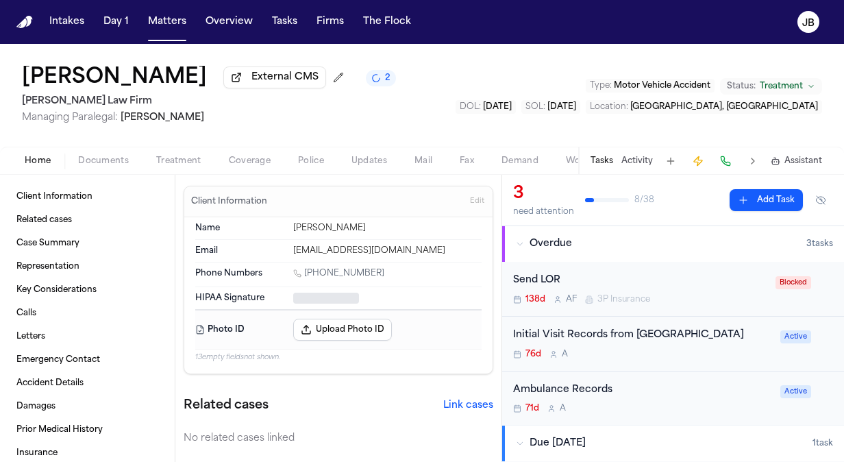
type textarea "*"
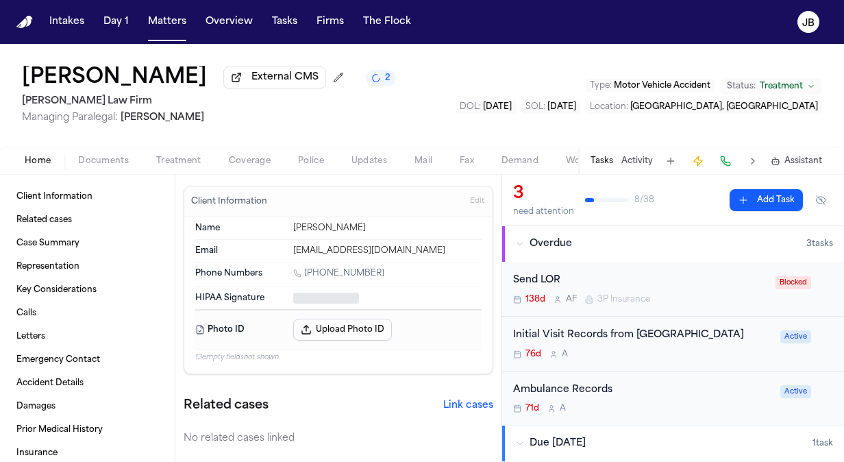
type textarea "*"
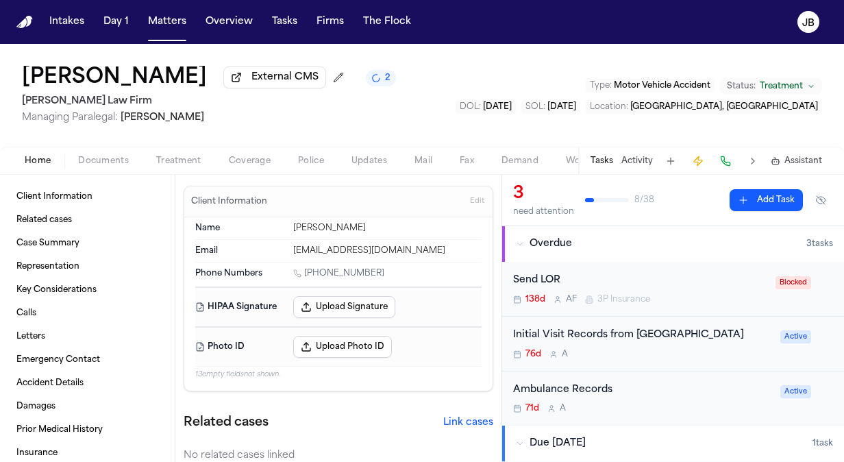
type textarea "*"
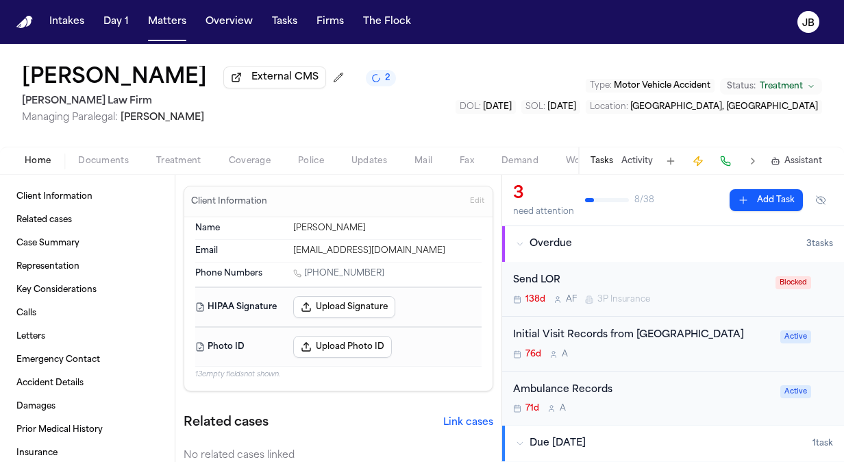
type textarea "*"
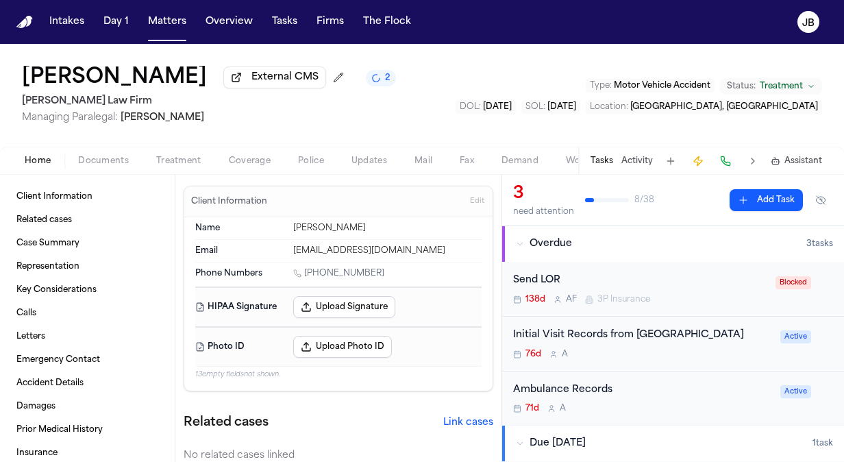
type textarea "*"
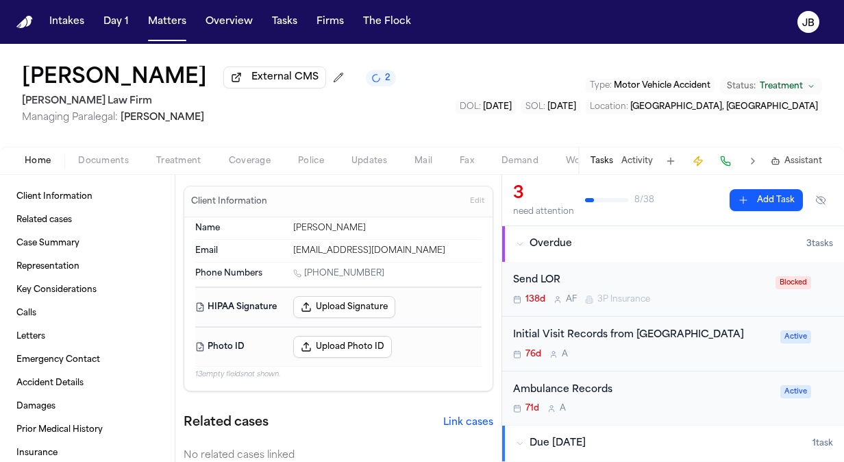
type textarea "*"
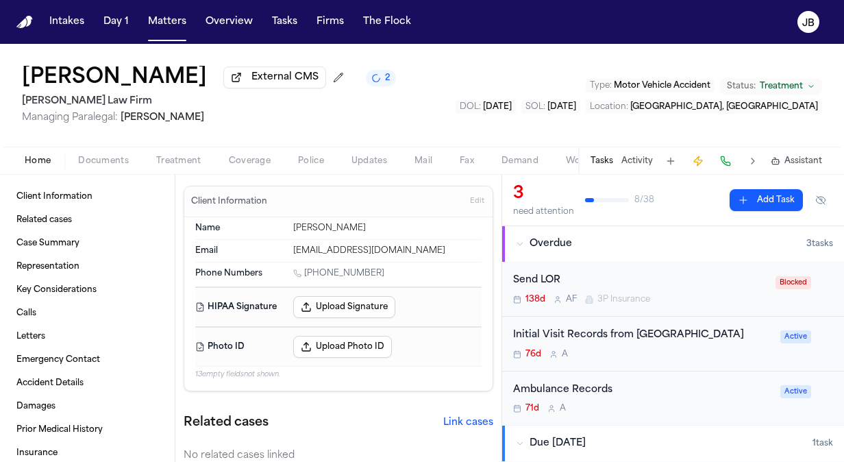
type textarea "*"
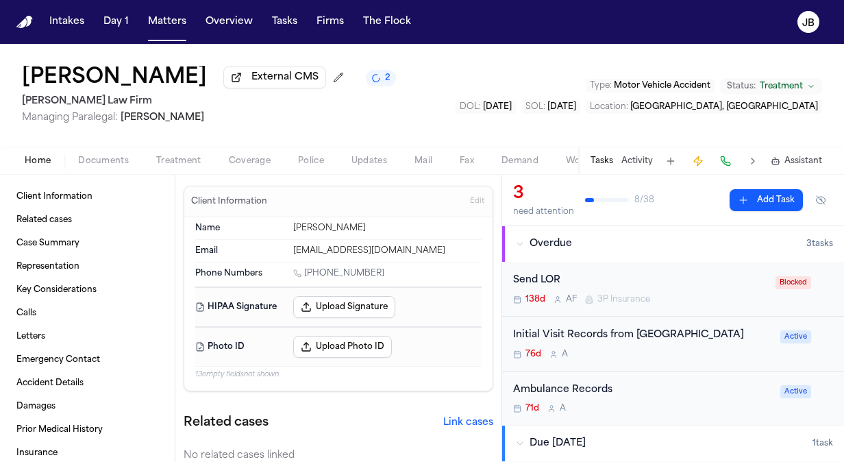
type textarea "*"
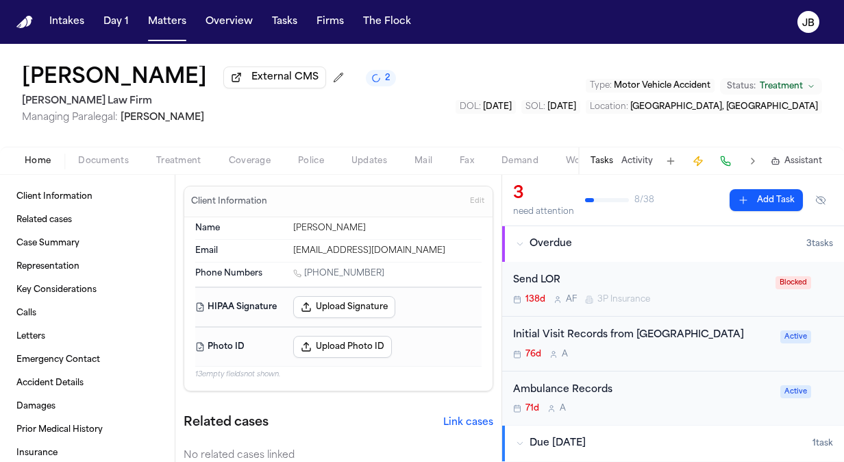
type textarea "*"
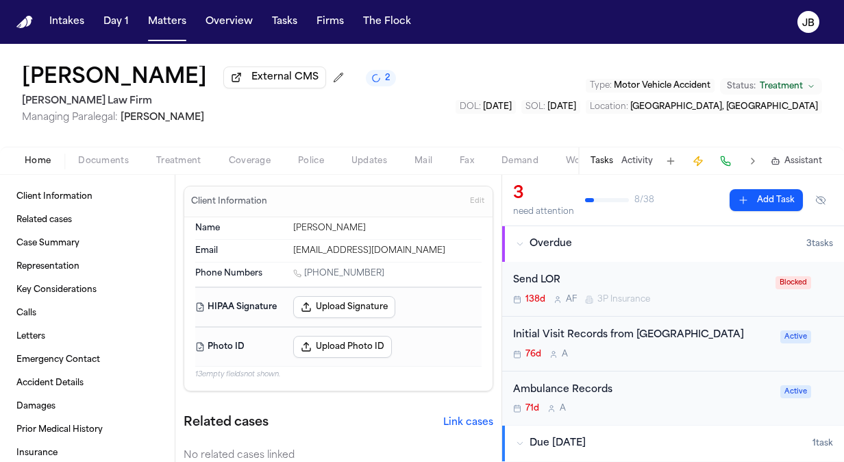
type textarea "*"
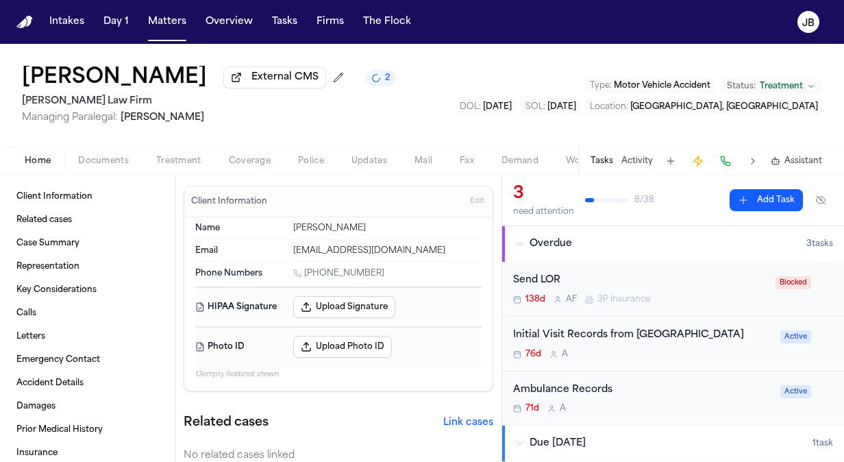
type textarea "*"
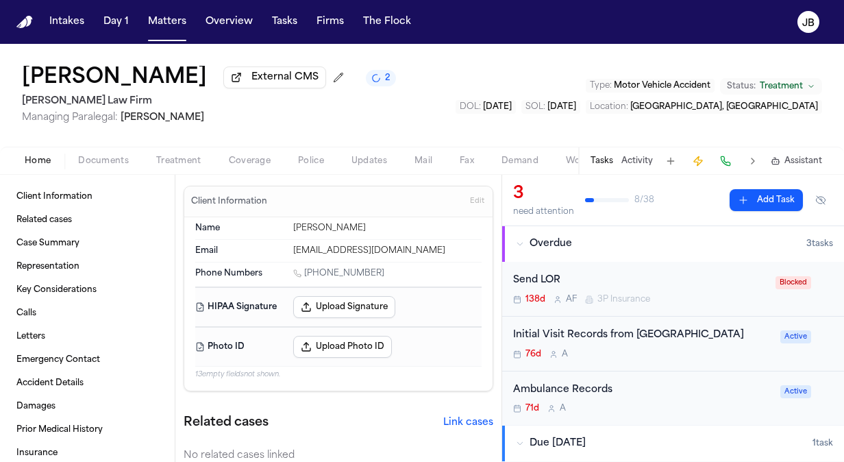
type textarea "*"
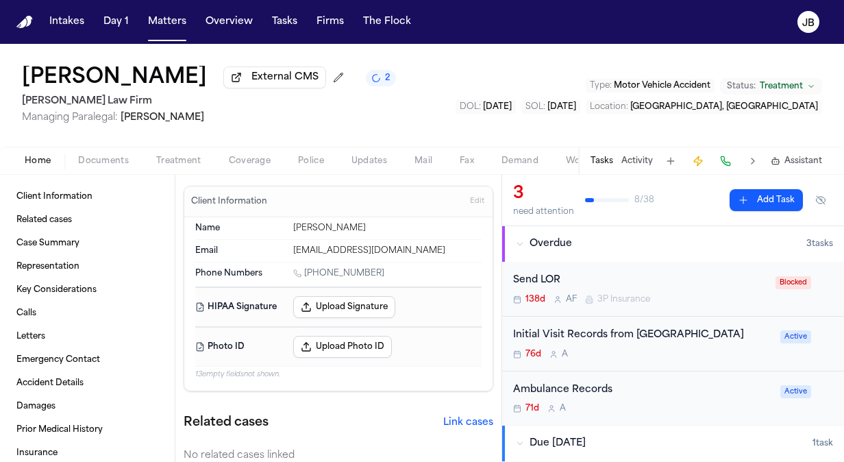
type textarea "*"
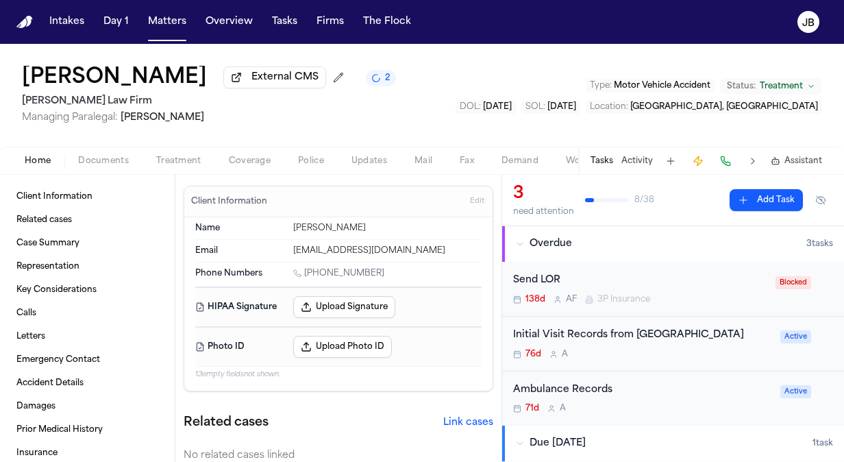
type textarea "*"
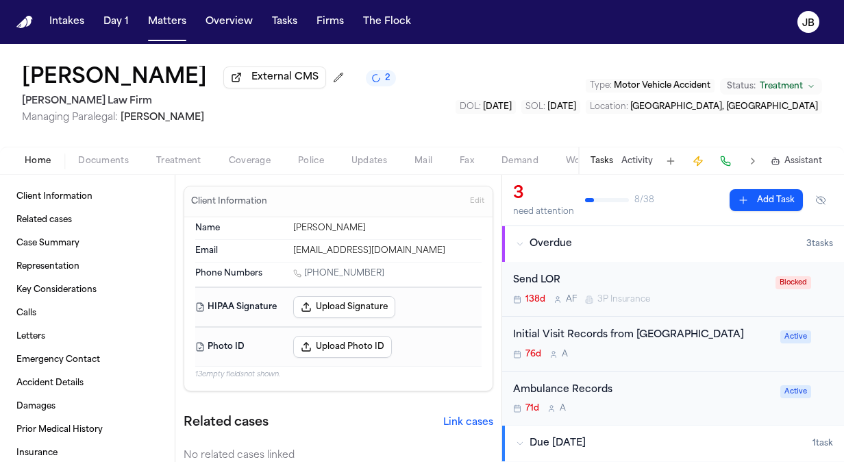
type textarea "*"
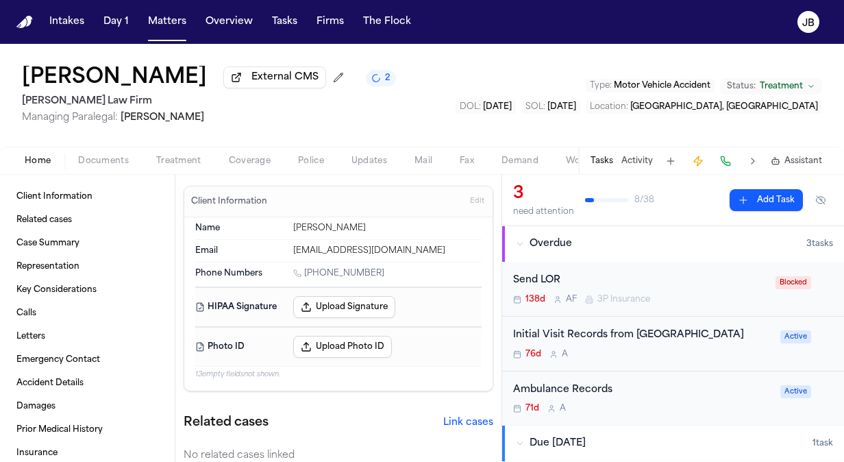
type textarea "*"
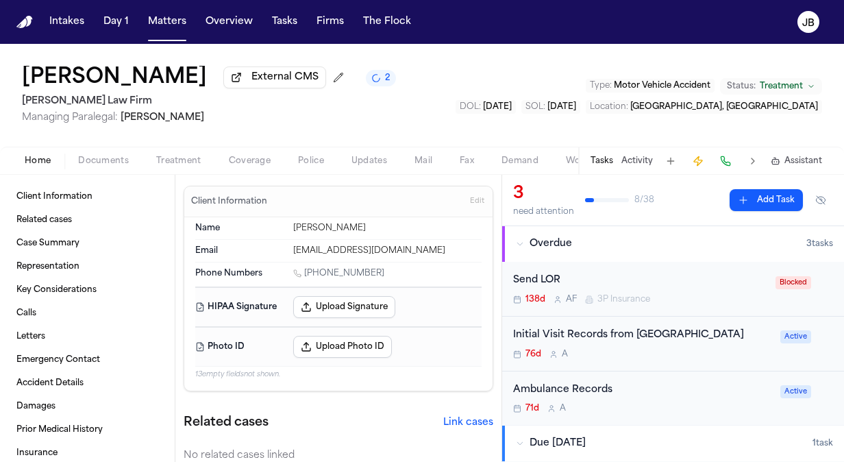
type textarea "*"
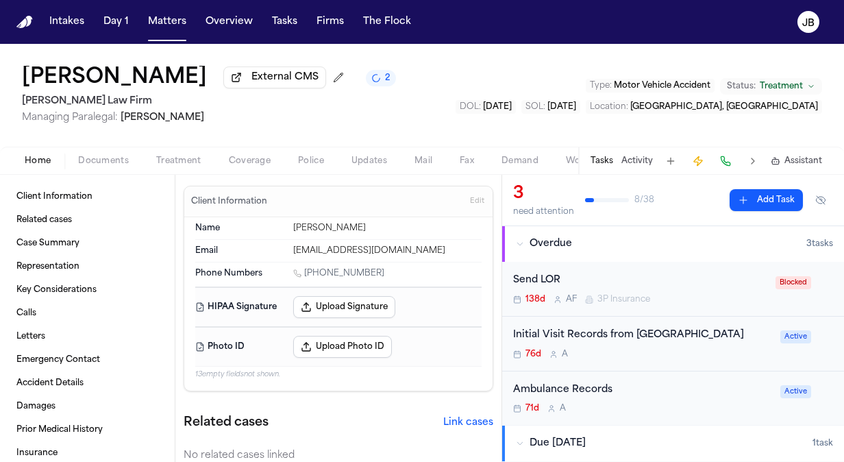
type textarea "*"
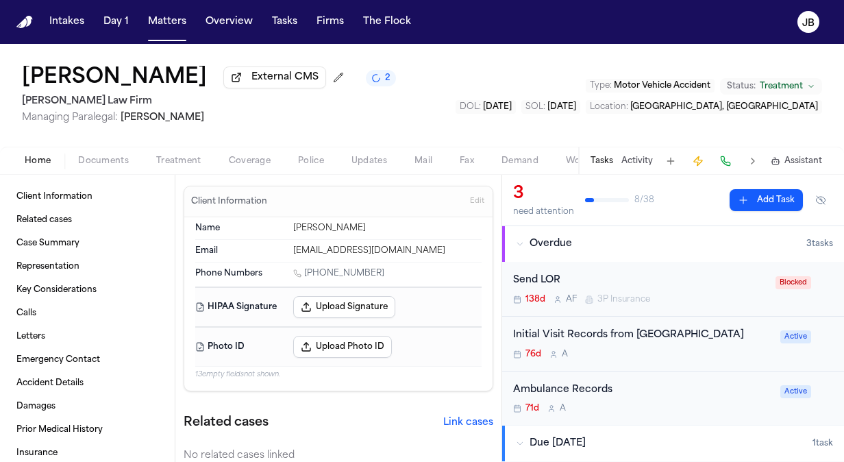
type textarea "*"
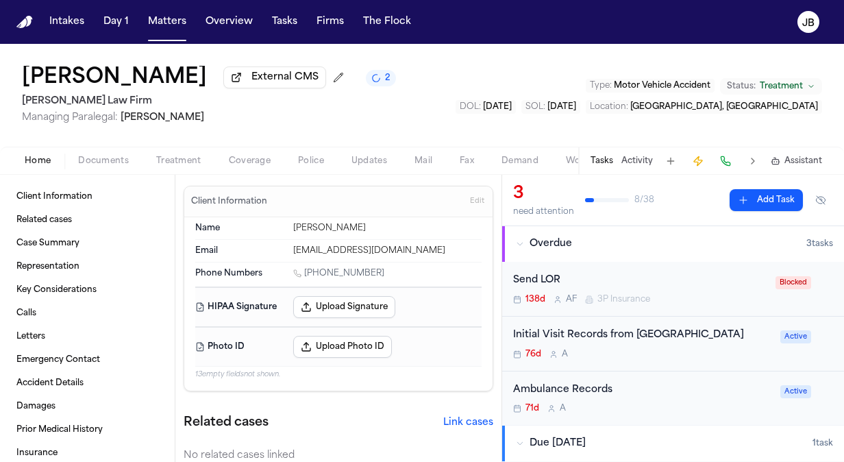
type textarea "*"
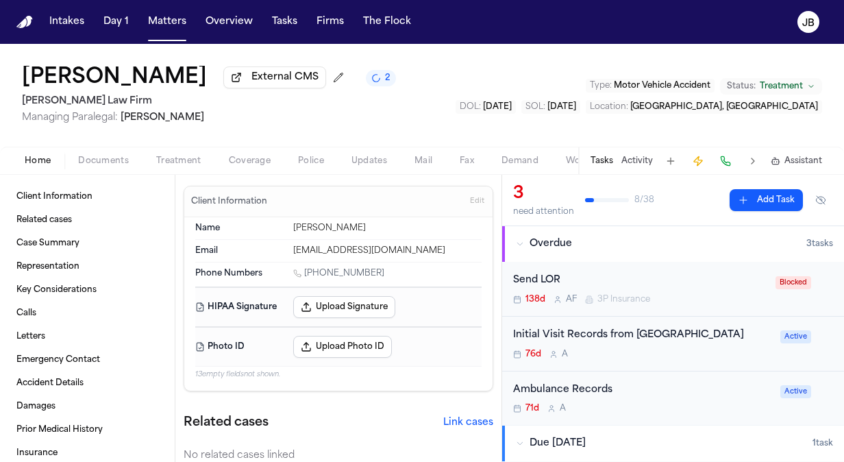
type textarea "*"
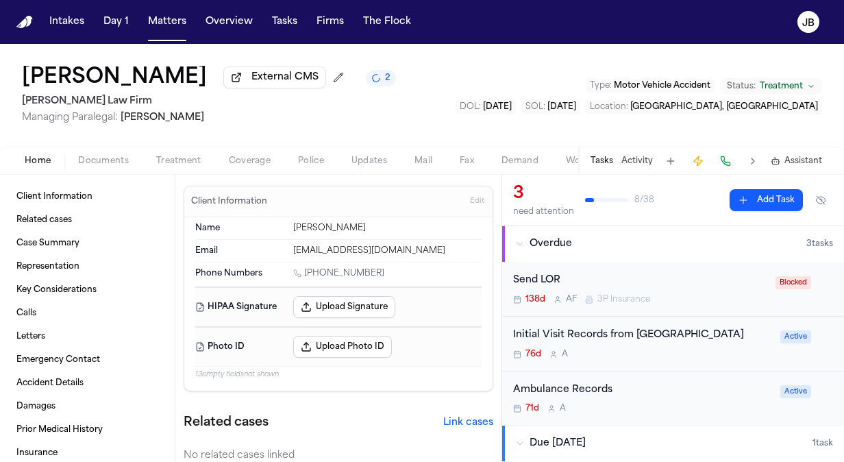
type textarea "*"
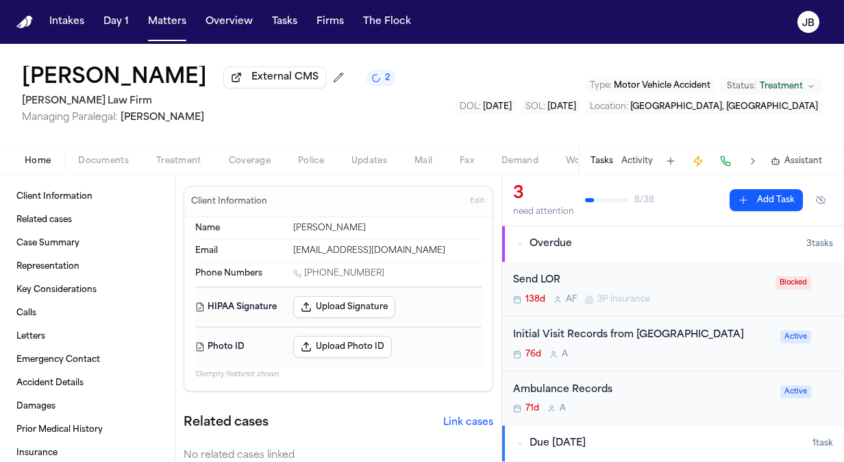
type textarea "*"
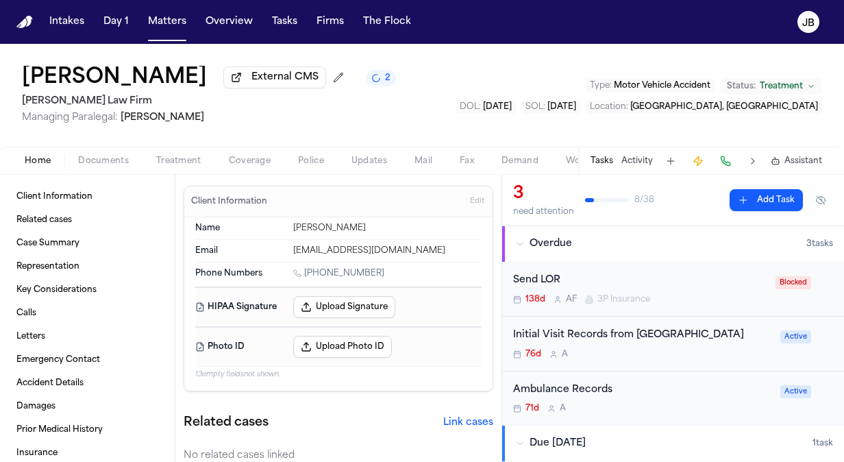
type textarea "*"
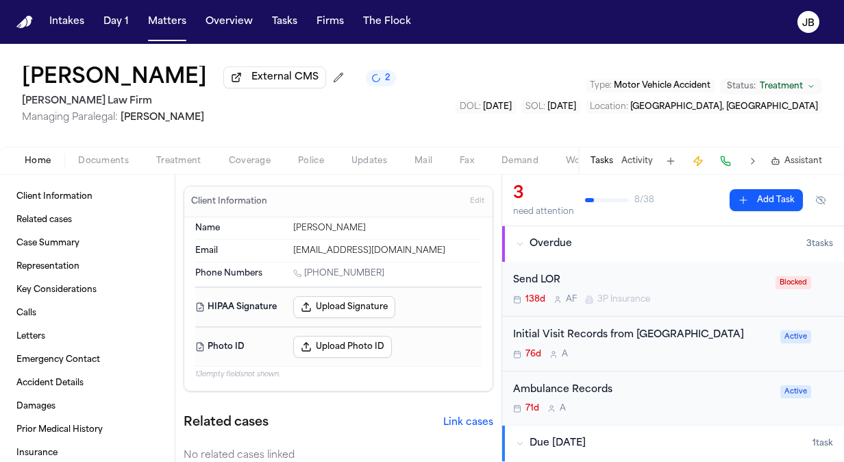
type textarea "*"
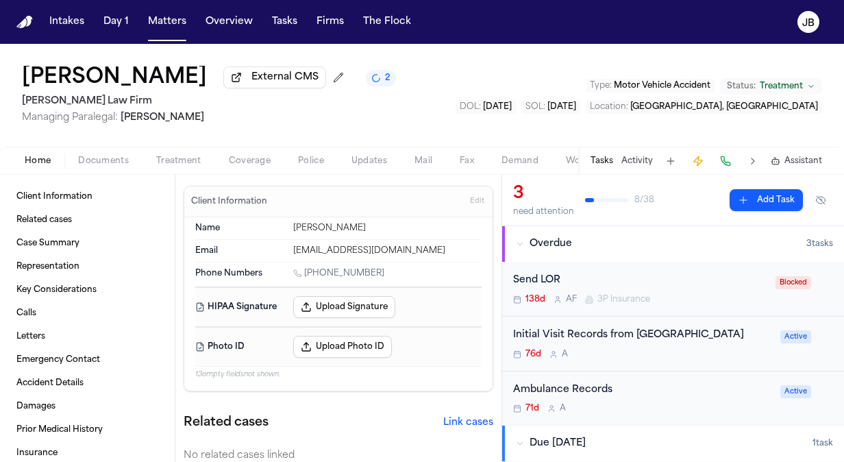
type textarea "*"
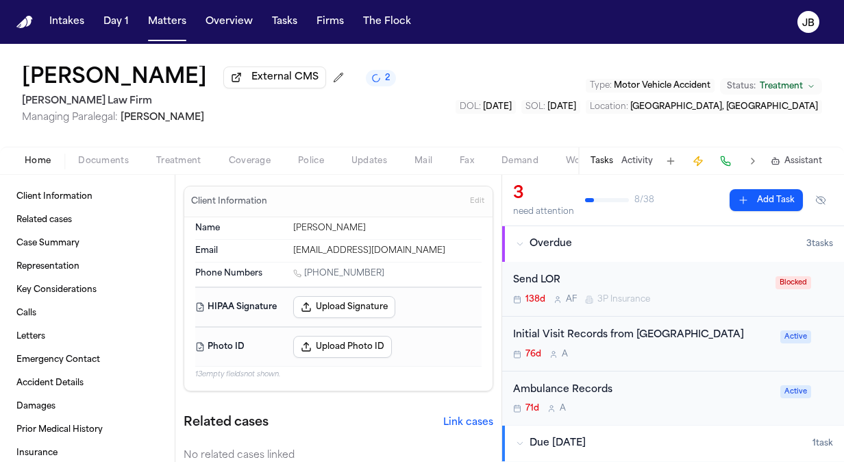
type textarea "*"
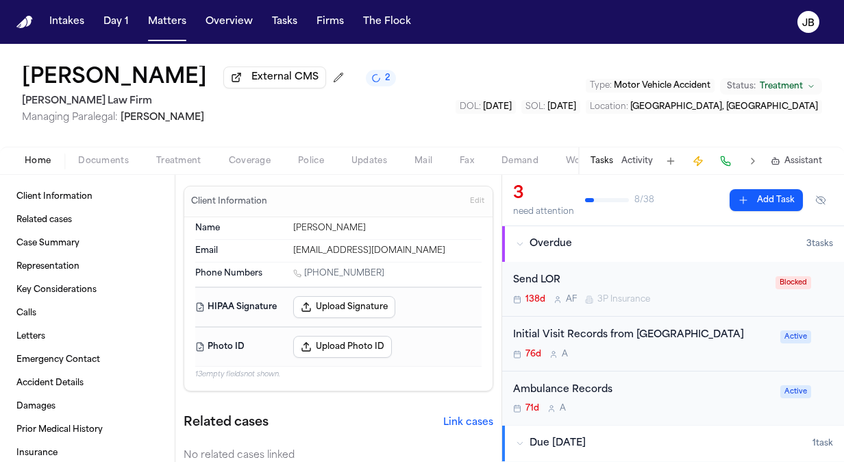
type textarea "*"
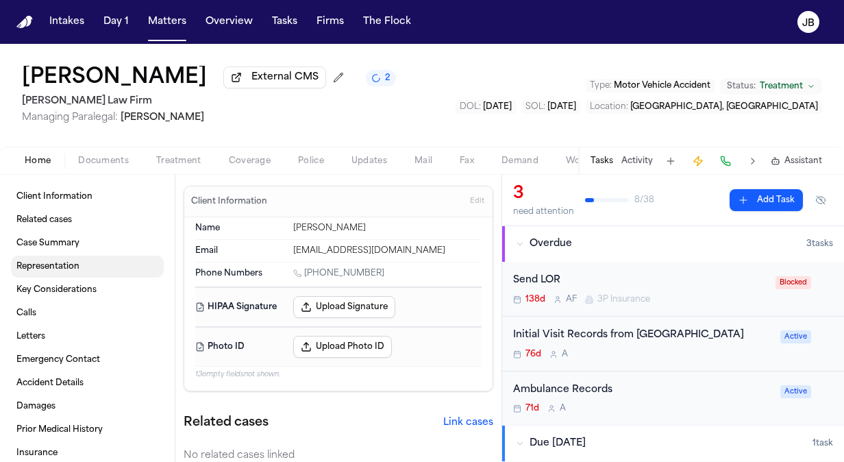
type textarea "*"
click at [105, 150] on div "Home Documents Treatment Coverage Police Updates Mail Fax Demand Workspaces Art…" at bounding box center [422, 160] width 844 height 27
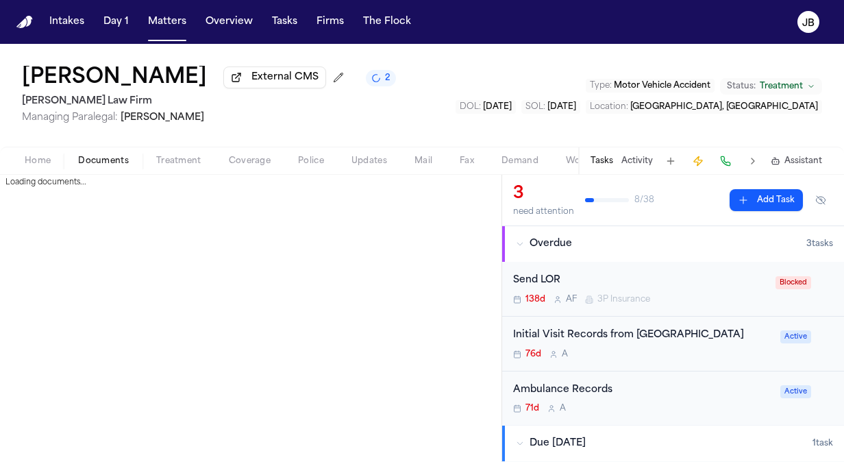
click at [101, 158] on span "Documents" at bounding box center [103, 161] width 51 height 11
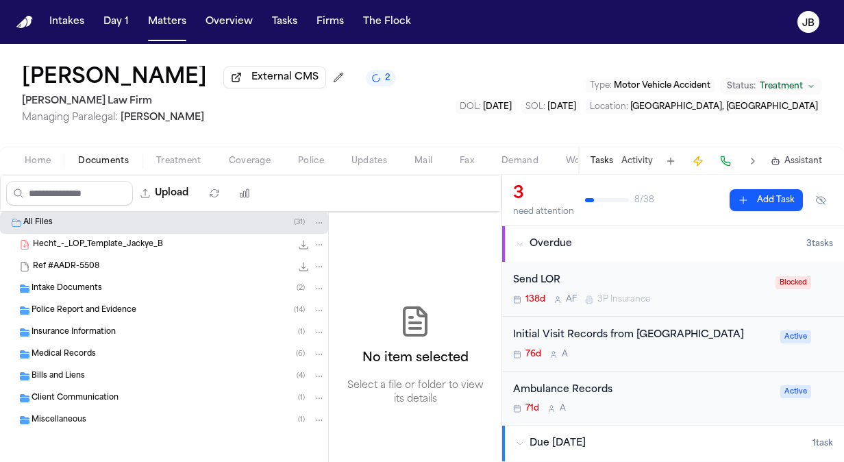
click at [95, 283] on span "Intake Documents" at bounding box center [67, 289] width 71 height 12
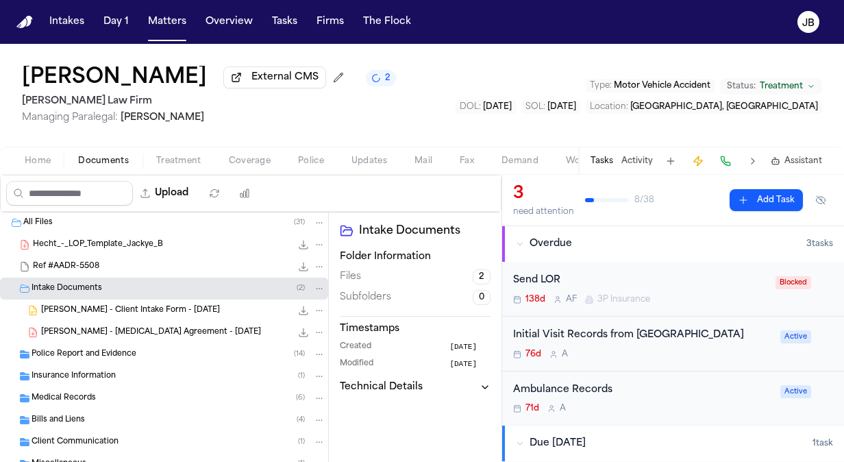
click at [132, 329] on span "[PERSON_NAME] - [MEDICAL_DATA] Agreement - [DATE]" at bounding box center [151, 333] width 220 height 12
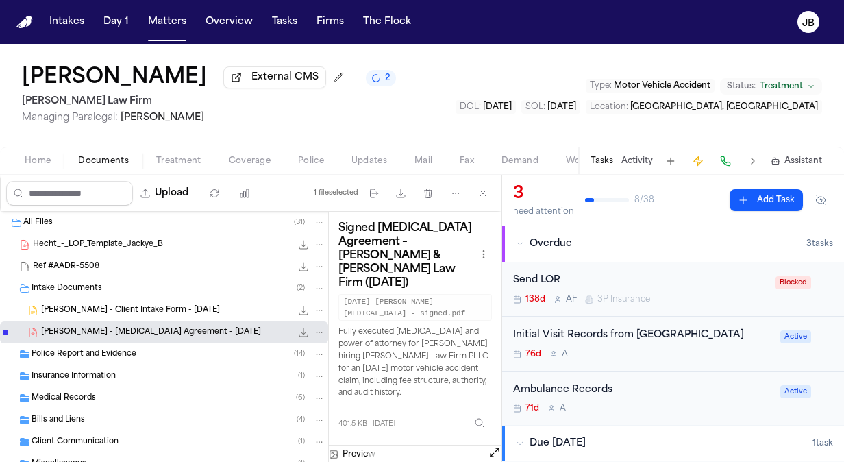
click at [143, 309] on span "[PERSON_NAME] - Client Intake Form - [DATE]" at bounding box center [130, 311] width 179 height 12
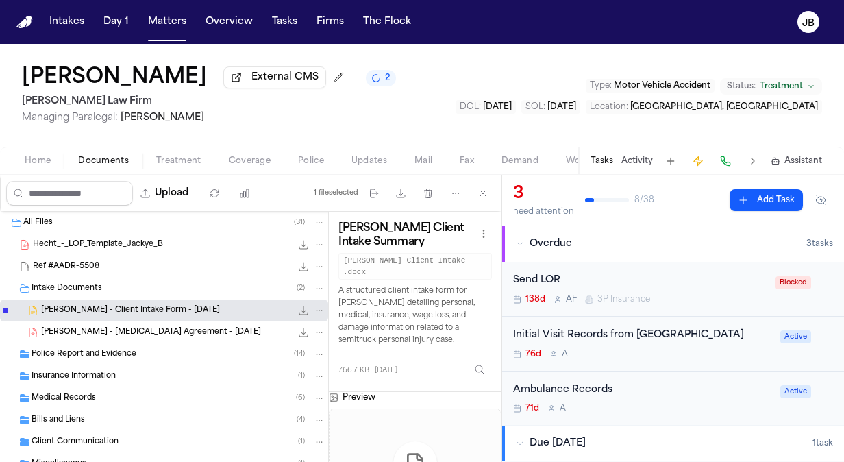
click at [298, 307] on icon "File: J. Benton - Client Intake Form - 5.19.25" at bounding box center [303, 310] width 11 height 11
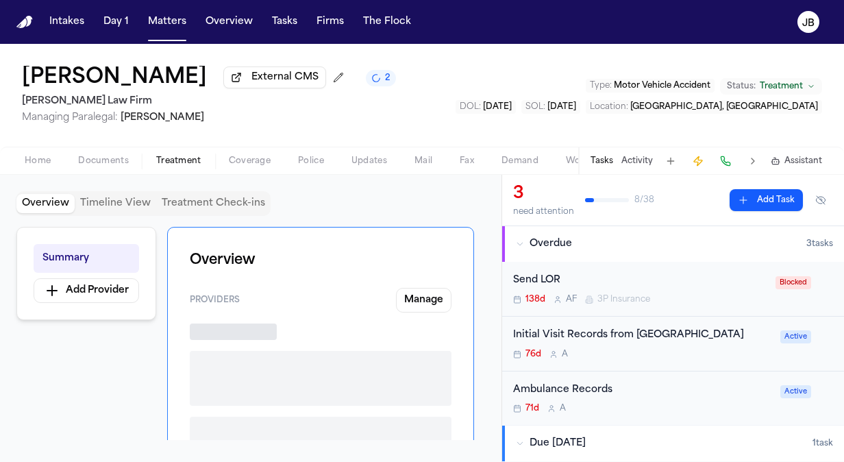
click at [186, 153] on button "Treatment" at bounding box center [179, 161] width 73 height 16
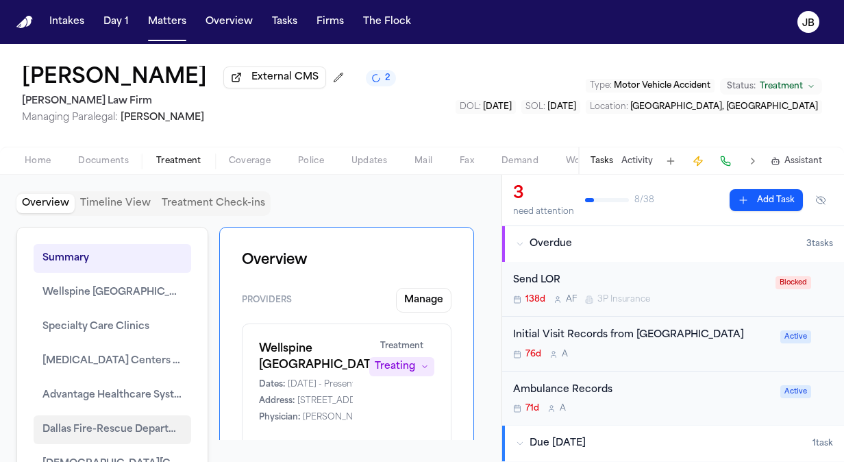
click at [85, 416] on button "Dallas Fire-Rescue Department" at bounding box center [113, 429] width 158 height 29
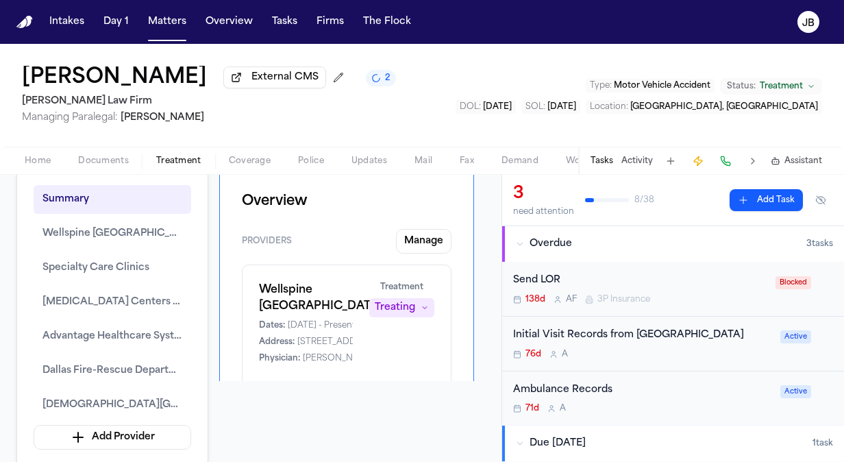
click at [385, 385] on div "Overview Timeline View Treatment Check-ins Summary Wellspine [GEOGRAPHIC_DATA] …" at bounding box center [250, 259] width 469 height 254
click at [428, 340] on div "Wellspine [GEOGRAPHIC_DATA] Dates: [DATE] - Present Address: [STREET_ADDRESS] P…" at bounding box center [347, 362] width 210 height 195
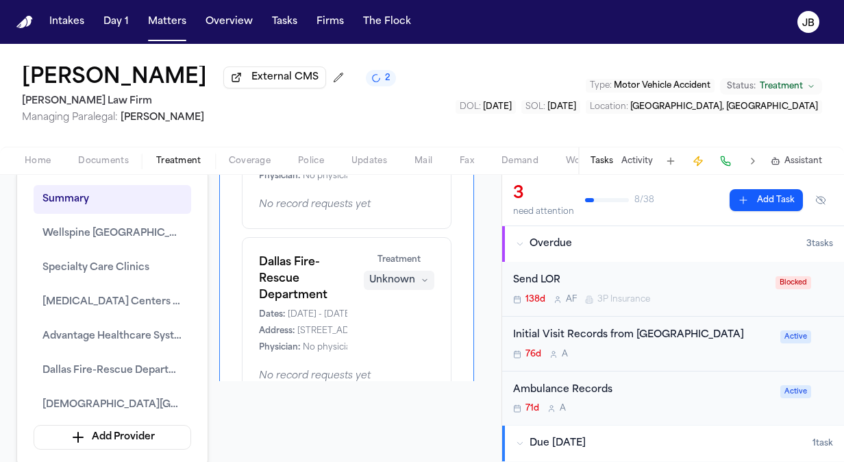
scroll to position [823, 0]
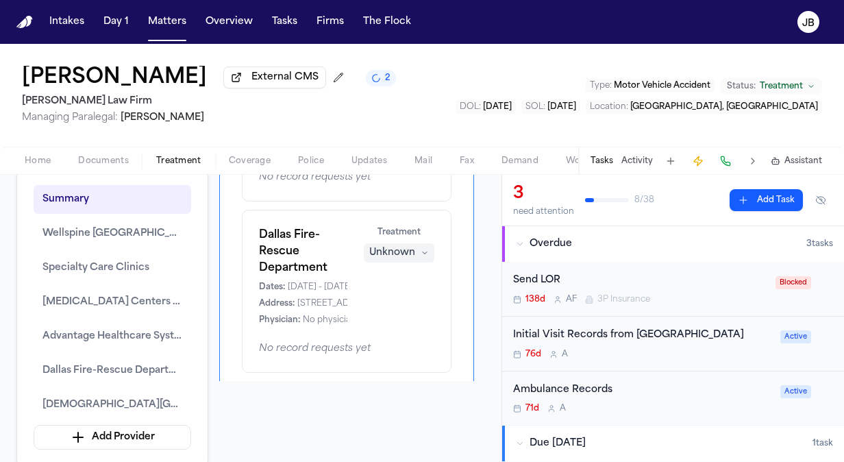
click at [324, 298] on span "[STREET_ADDRESS]" at bounding box center [339, 303] width 84 height 11
copy span "[STREET_ADDRESS]"
click at [132, 391] on button "[DEMOGRAPHIC_DATA][GEOGRAPHIC_DATA]" at bounding box center [113, 405] width 158 height 29
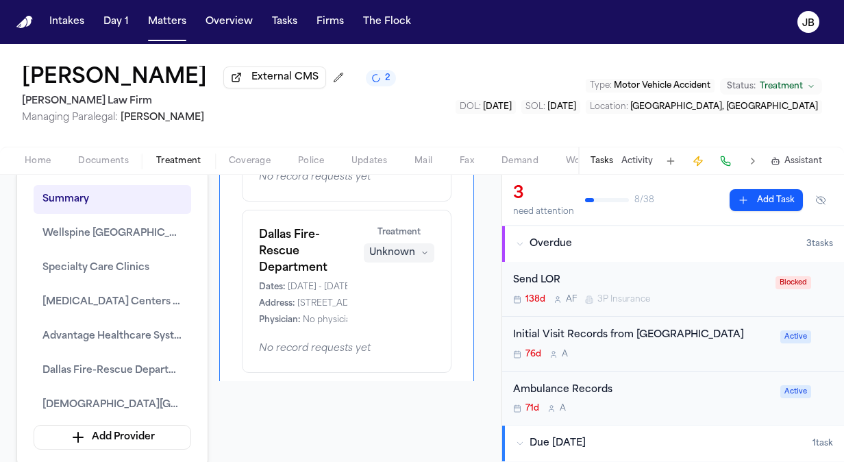
click at [413, 274] on div "Dallas Fire-Rescue Department Dates: [DATE] - [DATE] Address: [STREET_ADDRESS] …" at bounding box center [346, 276] width 175 height 99
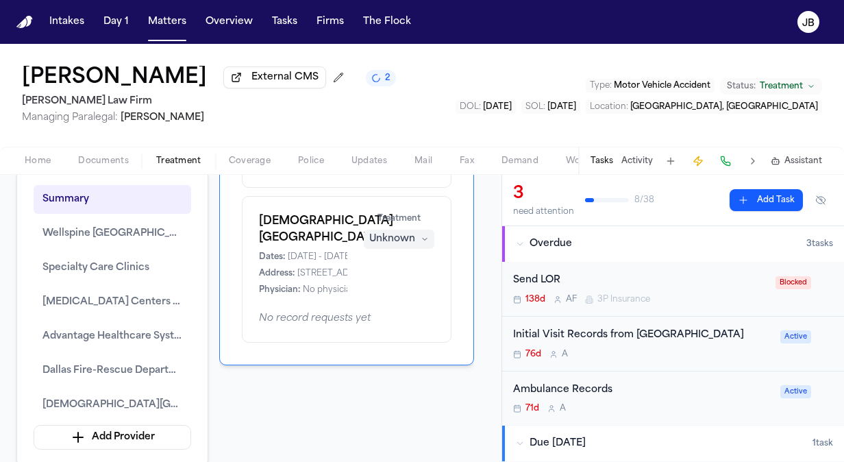
scroll to position [1014, 0]
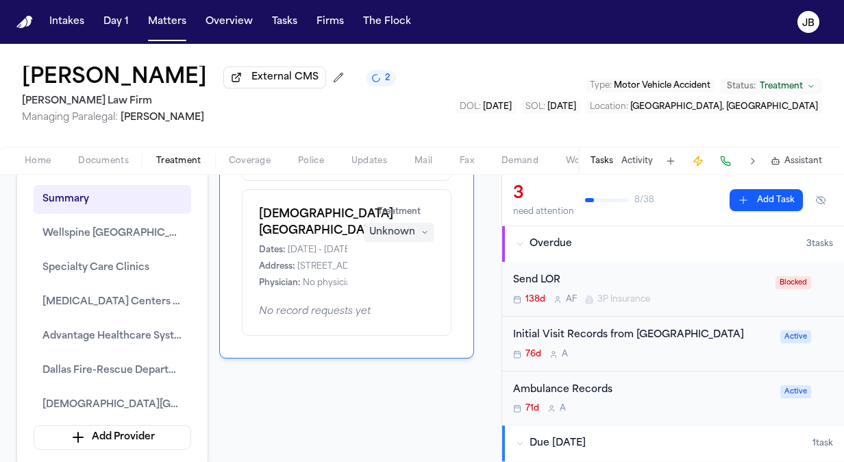
click at [327, 261] on span "[STREET_ADDRESS]" at bounding box center [339, 266] width 84 height 11
copy span "[STREET_ADDRESS]"
click at [237, 156] on span "Coverage" at bounding box center [250, 161] width 42 height 11
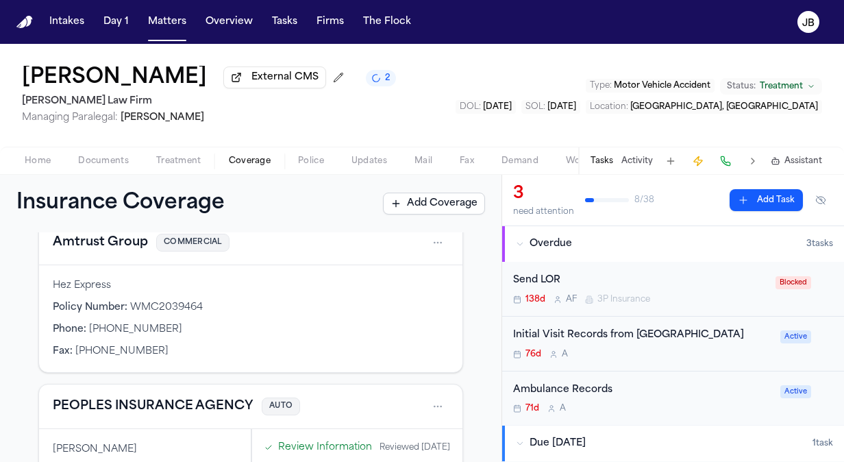
scroll to position [233, 0]
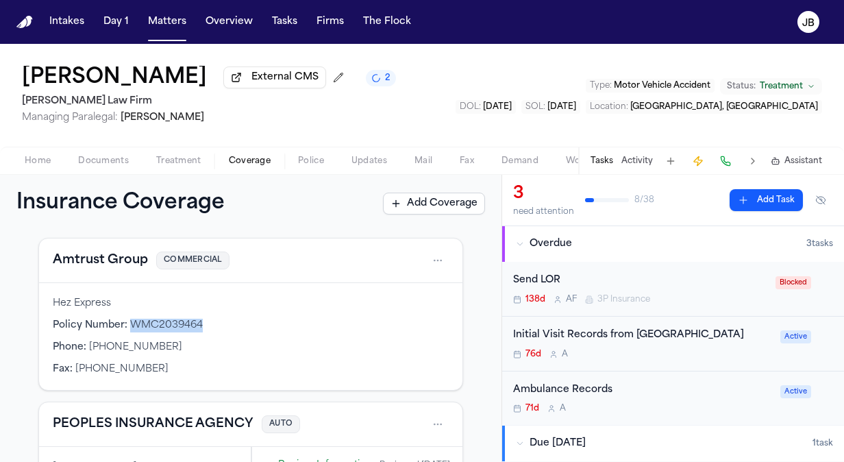
drag, startPoint x: 208, startPoint y: 321, endPoint x: 127, endPoint y: 326, distance: 81.0
click at [127, 326] on div "Policy Number : WMC2039464" at bounding box center [251, 326] width 396 height 14
copy span "WMC2039464"
drag, startPoint x: 156, startPoint y: 347, endPoint x: 88, endPoint y: 350, distance: 68.6
click at [88, 350] on div "Phone : [PHONE_NUMBER]" at bounding box center [251, 348] width 396 height 14
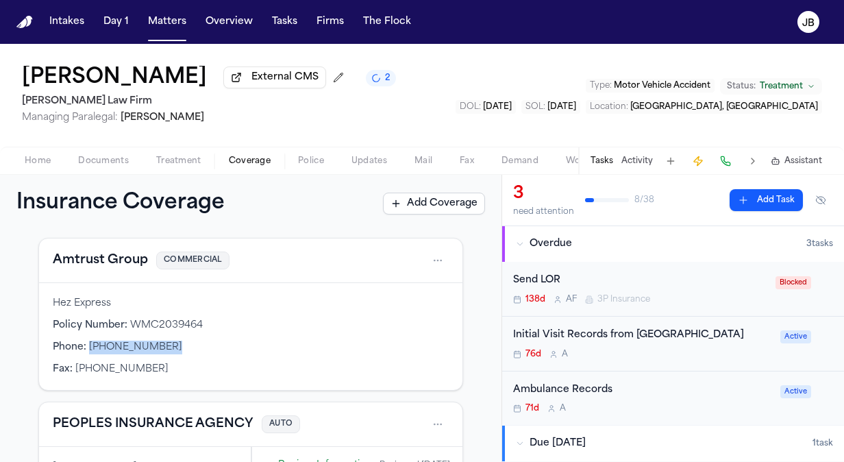
copy span "[PHONE_NUMBER]"
click at [429, 259] on html "Intakes Day 1 Matters Overview Tasks Firms The [PERSON_NAME] [PERSON_NAME] Exte…" at bounding box center [422, 231] width 844 height 462
click at [384, 291] on div "View coverage details" at bounding box center [383, 295] width 103 height 36
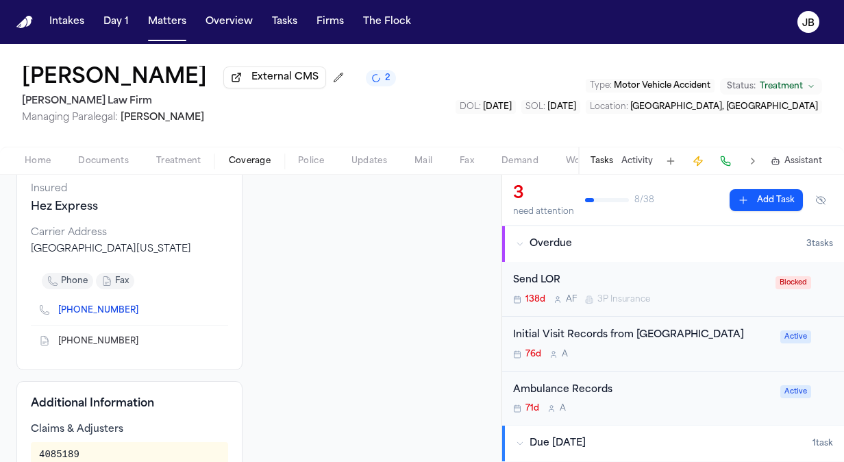
scroll to position [160, 0]
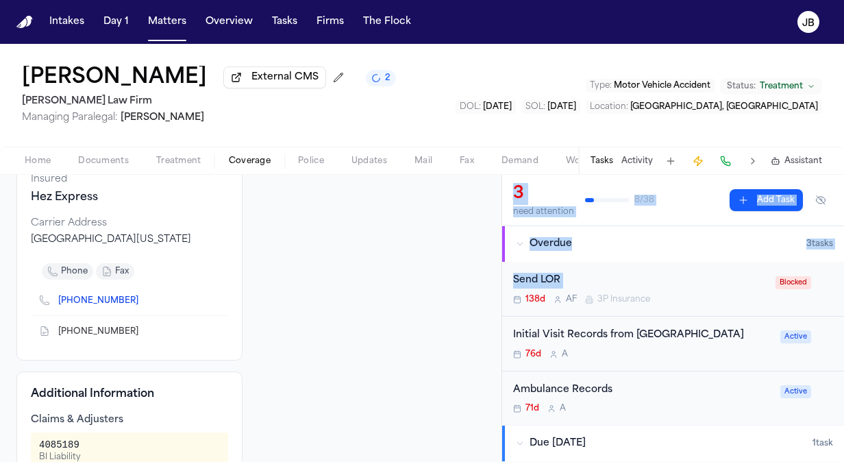
drag, startPoint x: 503, startPoint y: 313, endPoint x: 493, endPoint y: 325, distance: 15.5
click at [493, 325] on div "Back to List Amtrust Group COMMERCIAL WMC2039464 ● Approved Reset to Pending Am…" at bounding box center [422, 318] width 844 height 287
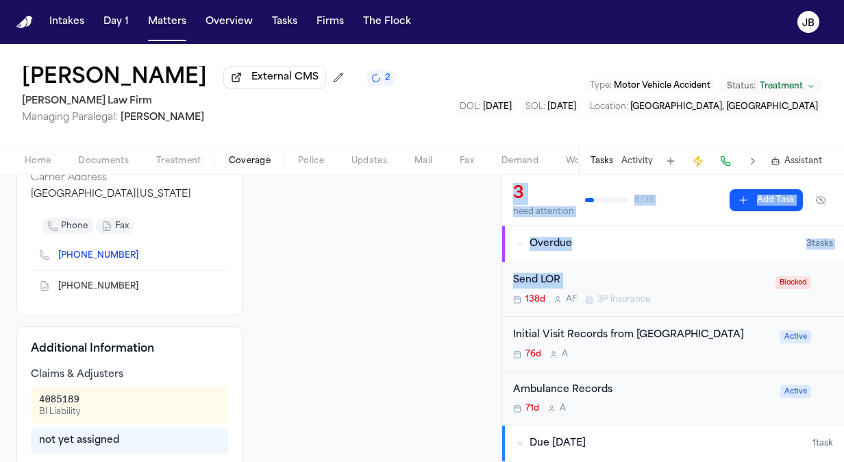
scroll to position [247, 0]
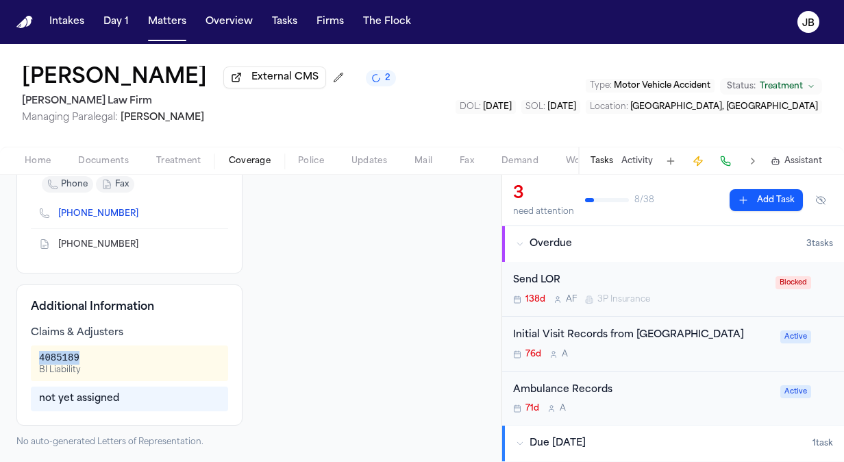
drag, startPoint x: 78, startPoint y: 358, endPoint x: 27, endPoint y: 352, distance: 51.1
click at [27, 352] on div "Additional Information Claims & Adjusters 4085189 BI Liability not yet assigned" at bounding box center [129, 354] width 226 height 141
copy div "4085189"
click at [158, 27] on button "Matters" at bounding box center [167, 22] width 49 height 25
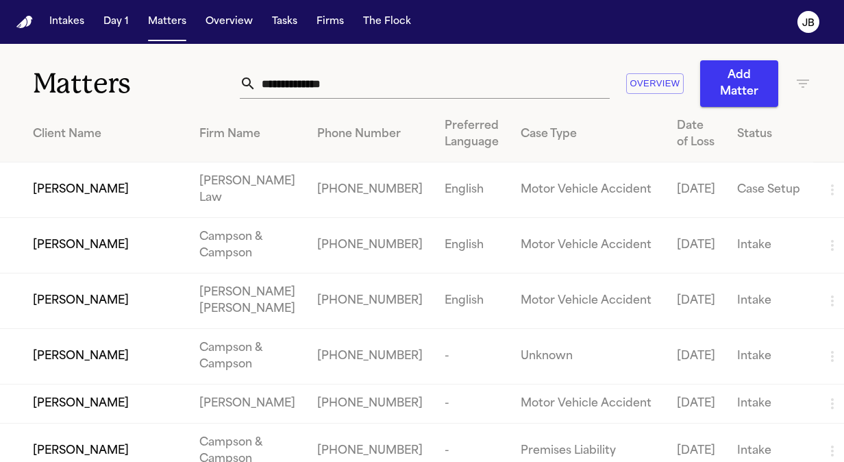
click at [350, 79] on input "text" at bounding box center [433, 84] width 354 height 30
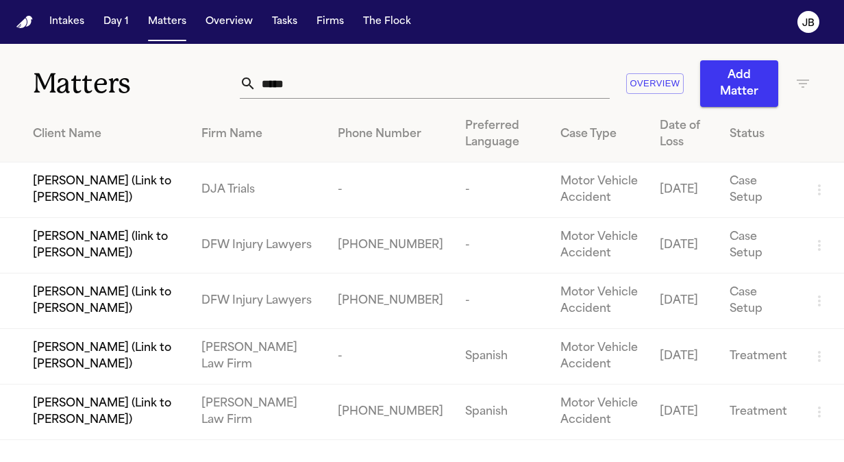
click at [141, 405] on span "[PERSON_NAME] (Link to [PERSON_NAME])" at bounding box center [106, 412] width 147 height 33
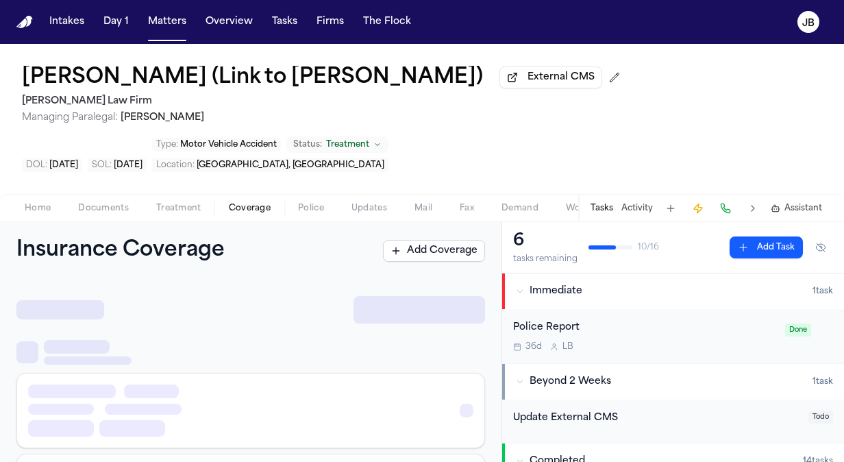
click at [245, 208] on span "Coverage" at bounding box center [250, 208] width 42 height 11
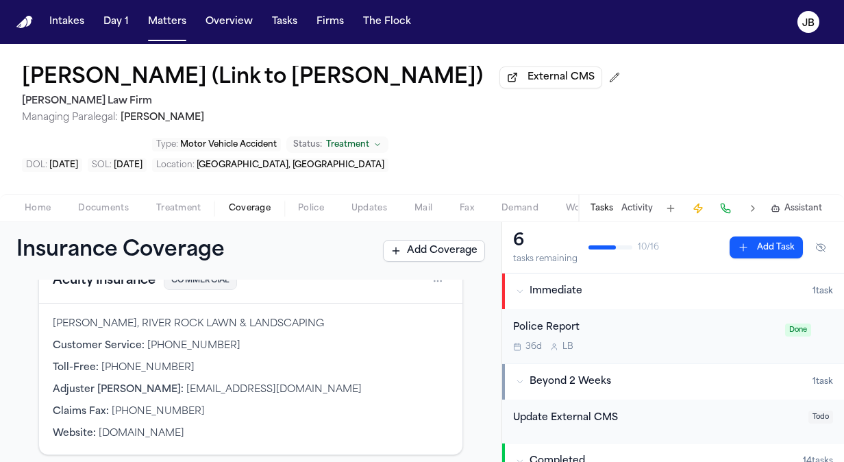
scroll to position [350, 0]
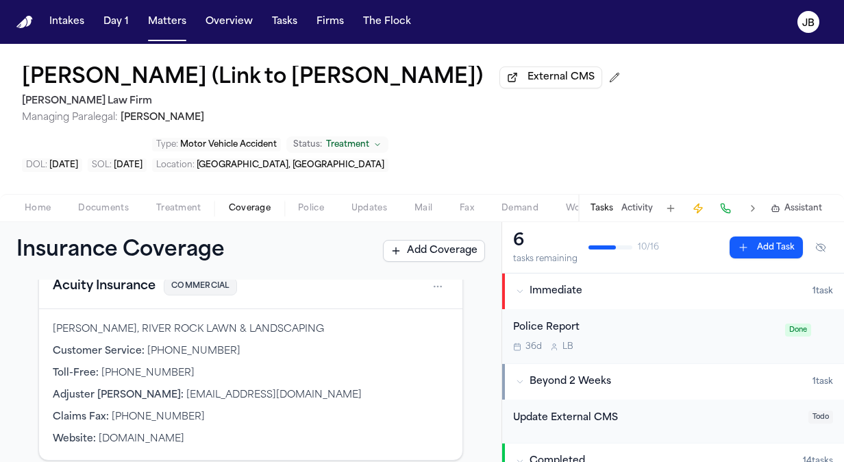
click at [430, 295] on html "Intakes Day 1 Matters Overview Tasks Firms The [PERSON_NAME] [PERSON_NAME] (Lin…" at bounding box center [422, 231] width 844 height 462
click at [380, 326] on div "View coverage details" at bounding box center [383, 334] width 103 height 36
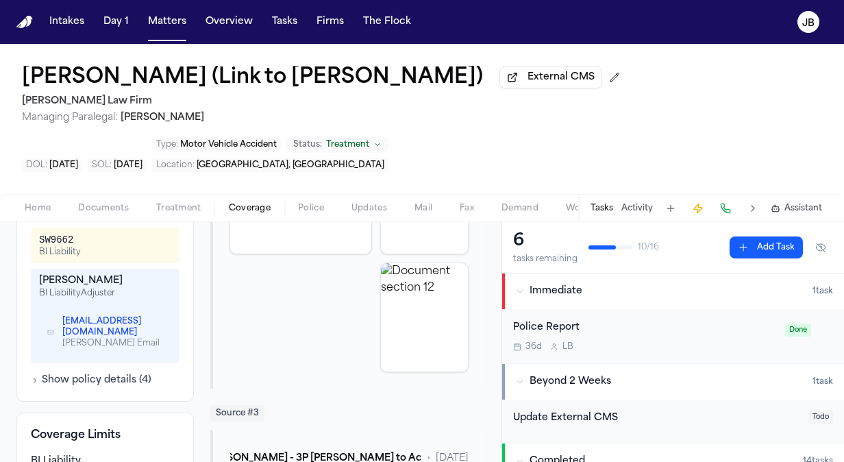
scroll to position [618, 0]
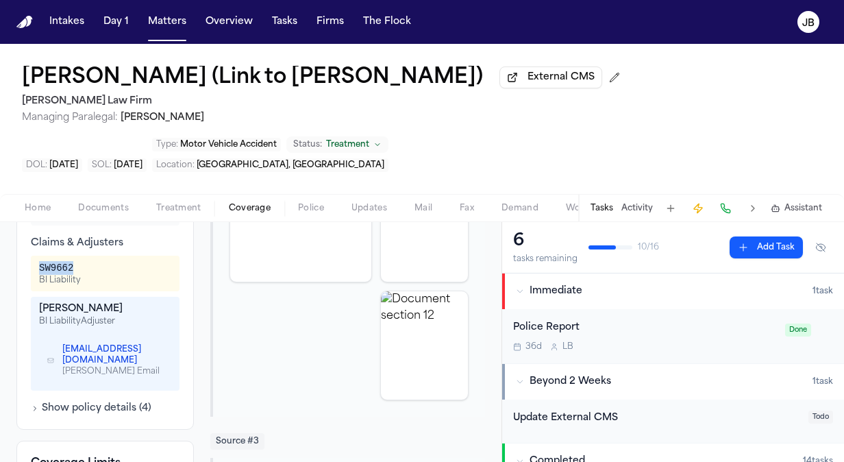
drag, startPoint x: 69, startPoint y: 276, endPoint x: 30, endPoint y: 281, distance: 38.7
click at [31, 281] on div "SW9662 BI Liability" at bounding box center [105, 274] width 149 height 36
copy div "SW9662"
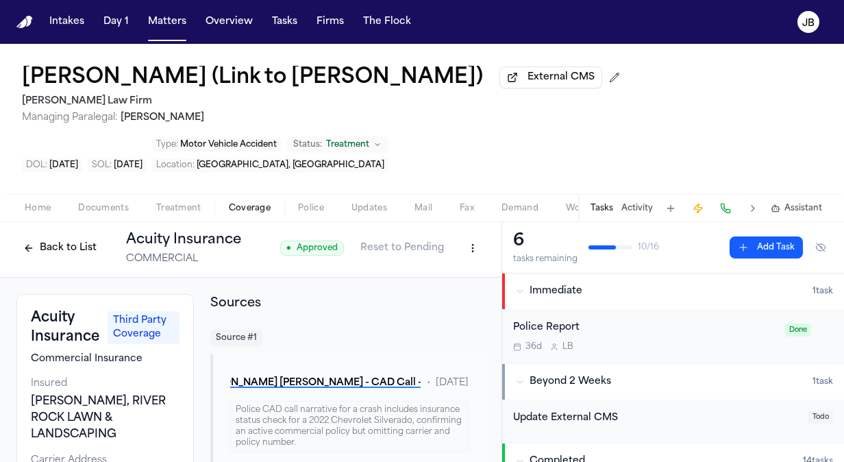
scroll to position [0, 0]
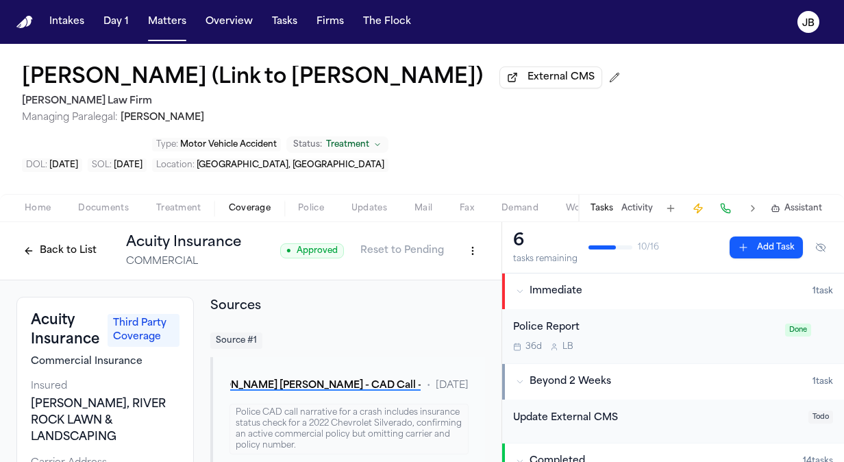
click at [69, 252] on button "Back to List" at bounding box center [59, 251] width 87 height 22
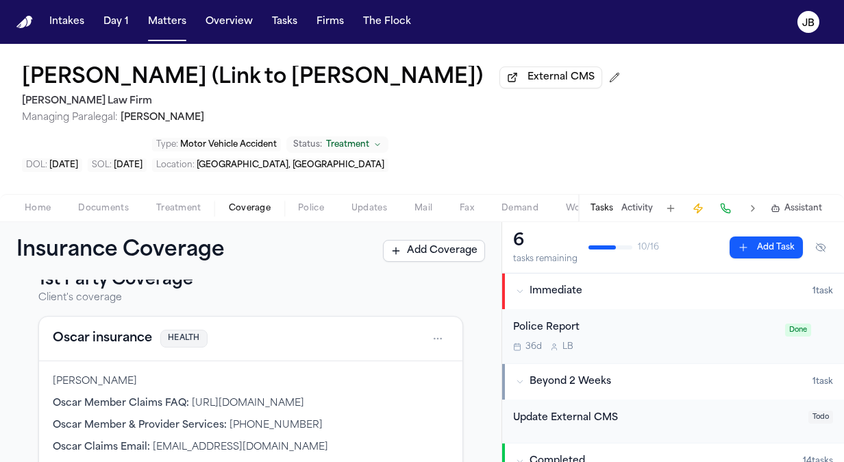
scroll to position [12, 0]
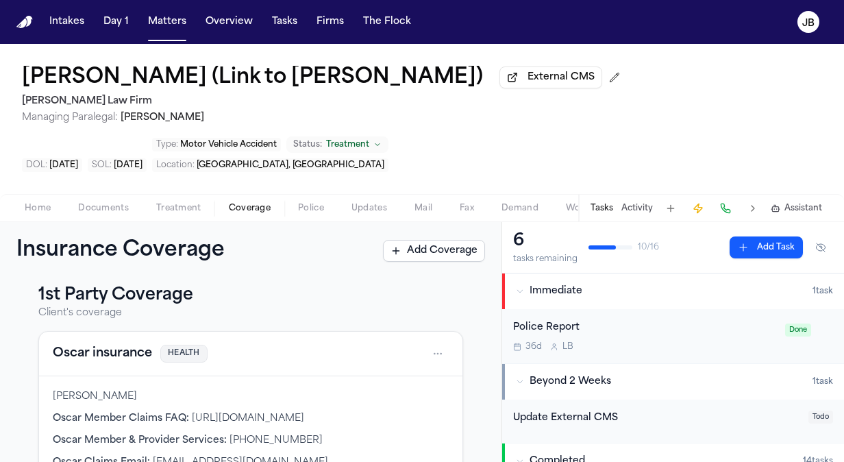
click at [264, 204] on span "Coverage" at bounding box center [250, 208] width 42 height 11
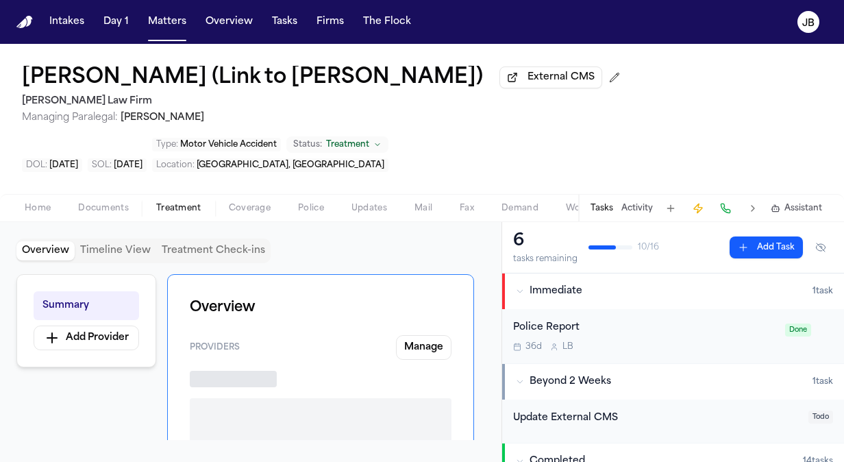
click at [173, 208] on span "Treatment" at bounding box center [178, 208] width 45 height 11
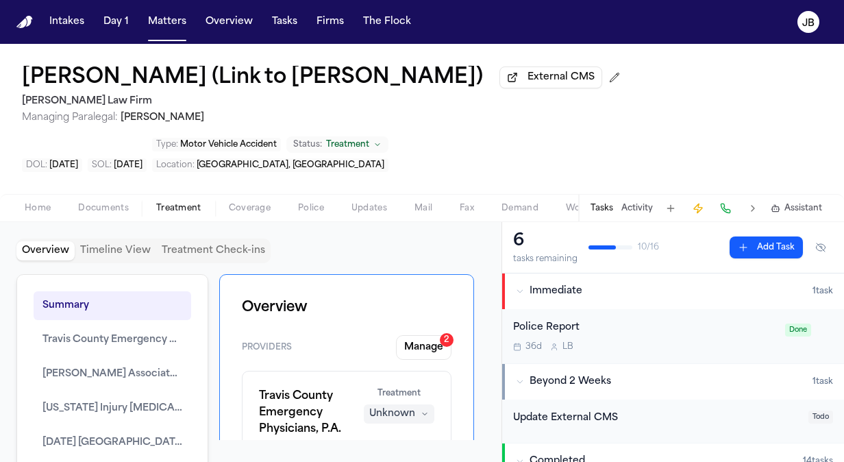
scroll to position [39, 0]
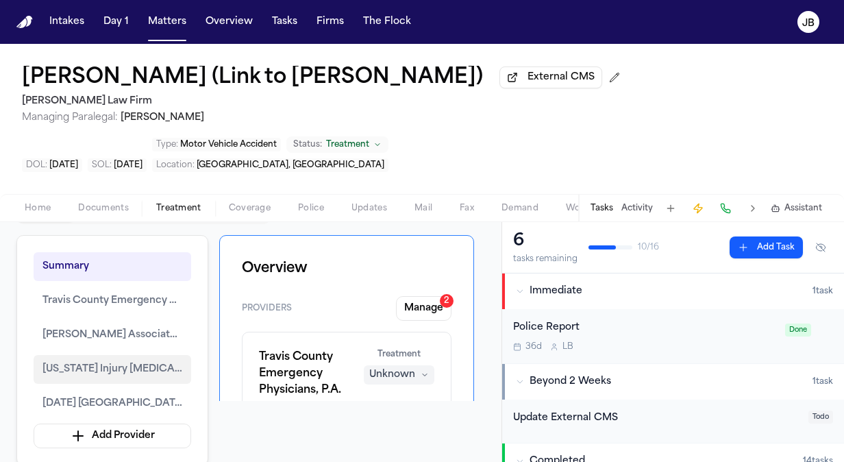
click at [139, 364] on span "[US_STATE] Injury [MEDICAL_DATA]" at bounding box center [112, 369] width 140 height 16
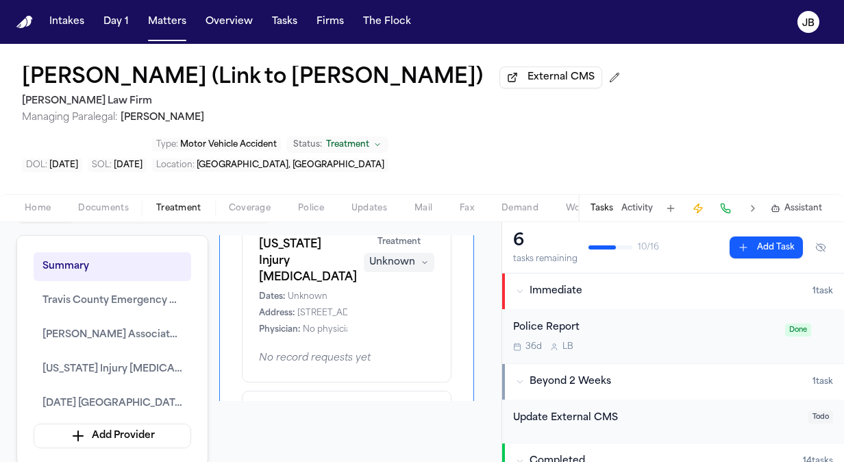
scroll to position [466, 0]
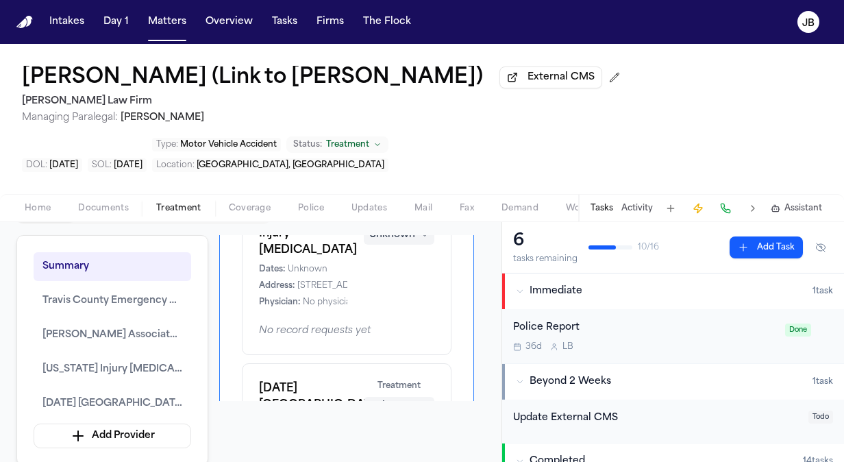
click at [313, 291] on span "[STREET_ADDRESS][PERSON_NAME][DATE]" at bounding box center [389, 285] width 185 height 11
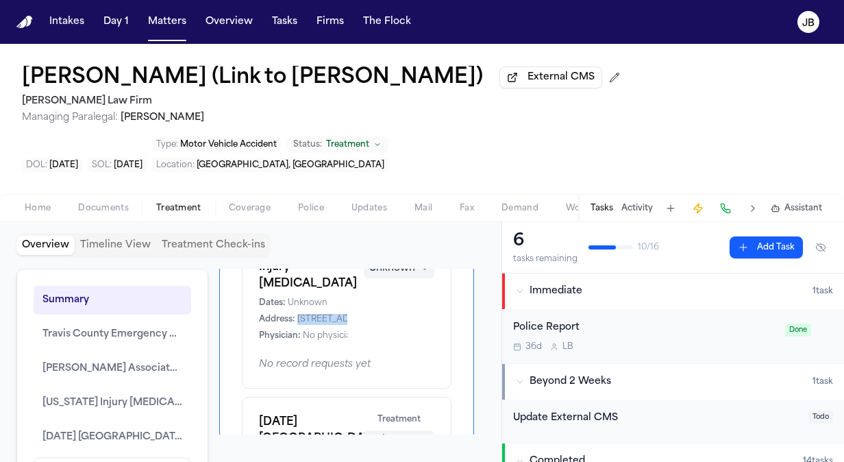
scroll to position [0, 0]
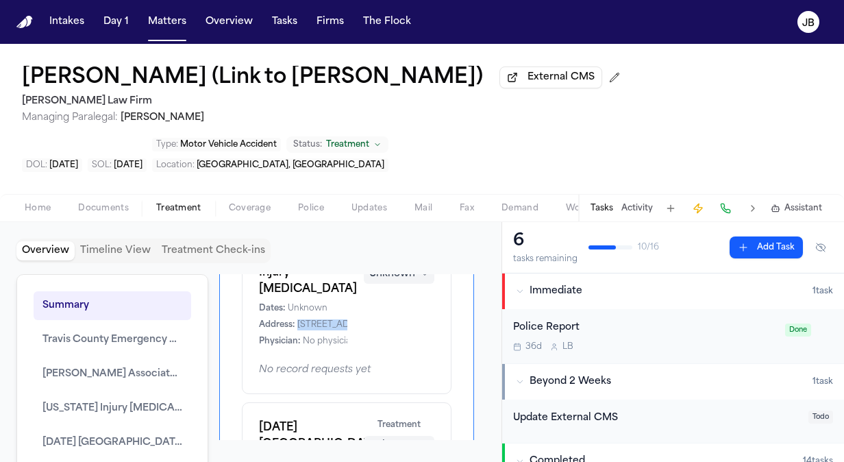
click at [351, 337] on div "[US_STATE] Injury [MEDICAL_DATA] Dates: Unknown Address: [STREET_ADDRESS][PERSO…" at bounding box center [346, 297] width 175 height 99
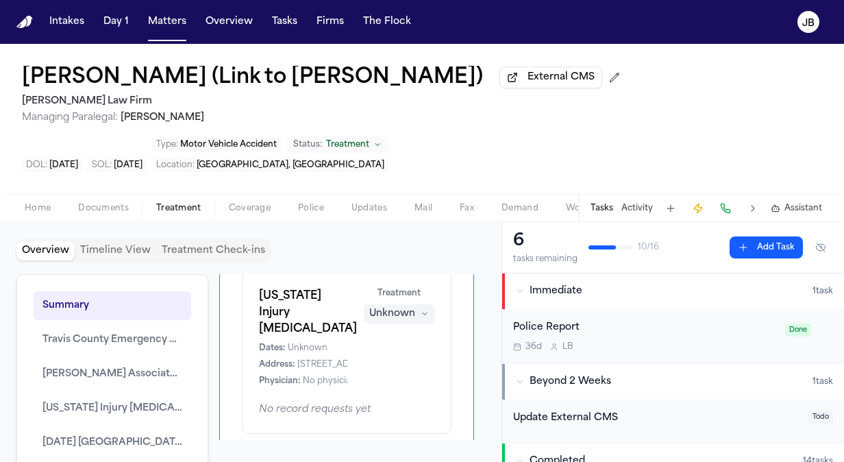
scroll to position [439, 0]
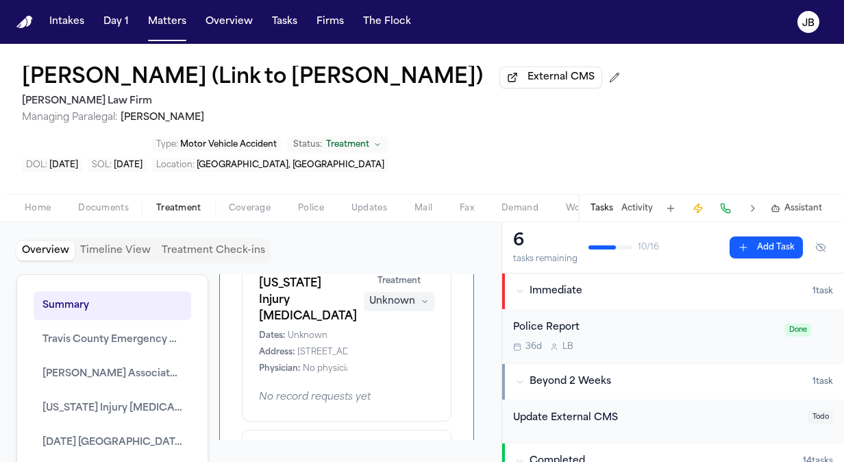
click at [313, 341] on span "Unknown" at bounding box center [308, 335] width 40 height 11
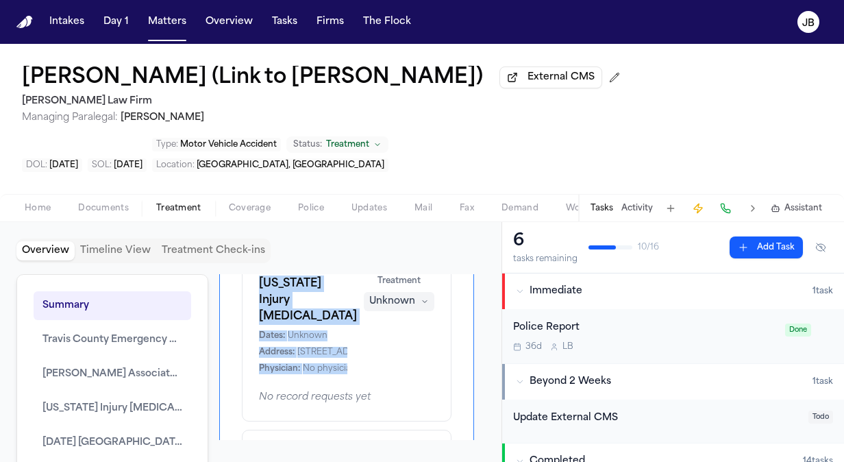
click at [404, 271] on div "Overview Timeline View Treatment Check-ins Summary Travis County Emergency Phys…" at bounding box center [250, 342] width 469 height 207
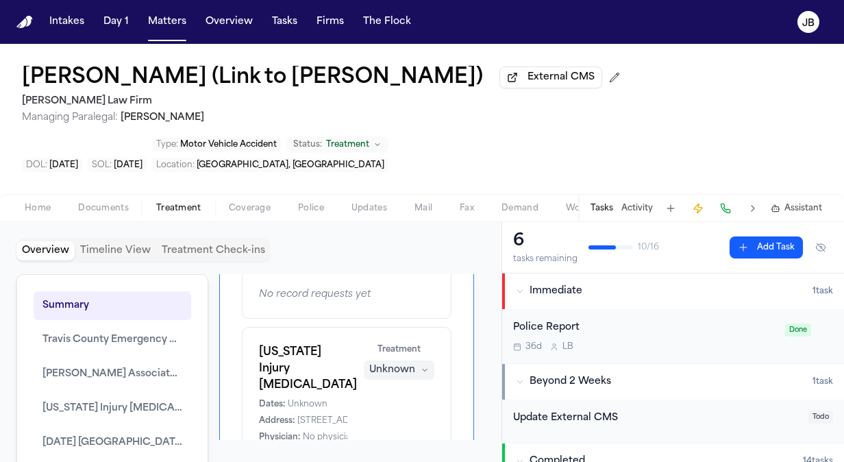
drag, startPoint x: 404, startPoint y: 271, endPoint x: 373, endPoint y: 308, distance: 48.6
click at [373, 308] on div "[PERSON_NAME] Associates, P.A. Dates: Unknown Address: [STREET_ADDRESS] Physici…" at bounding box center [347, 245] width 210 height 147
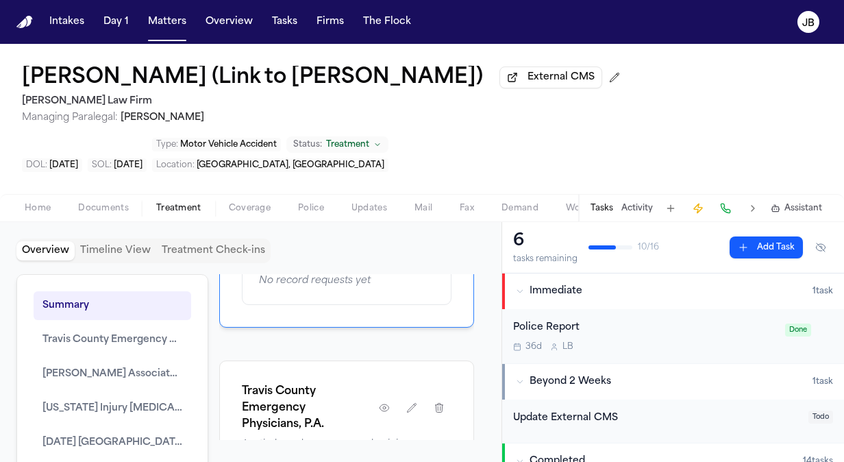
scroll to position [699, 0]
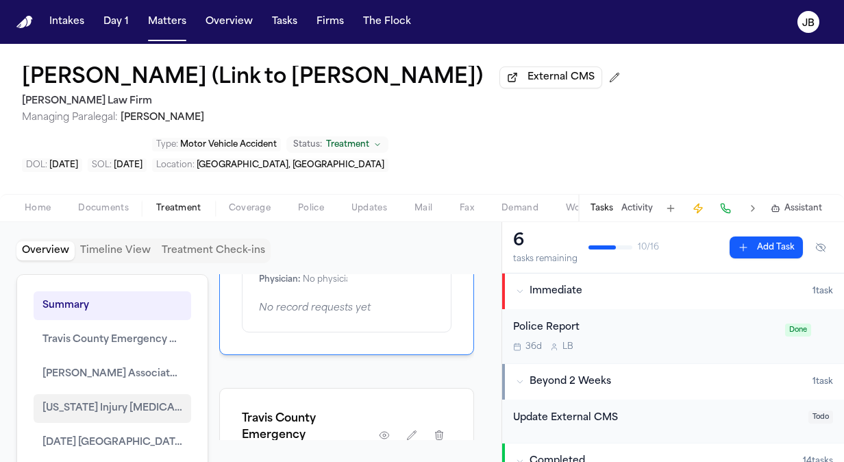
click at [134, 417] on button "[US_STATE] Injury [MEDICAL_DATA]" at bounding box center [113, 408] width 158 height 29
click at [387, 285] on div "[DATE] [GEOGRAPHIC_DATA][PERSON_NAME] Dates: [DATE] - [DATE] Address: [STREET_A…" at bounding box center [346, 235] width 175 height 99
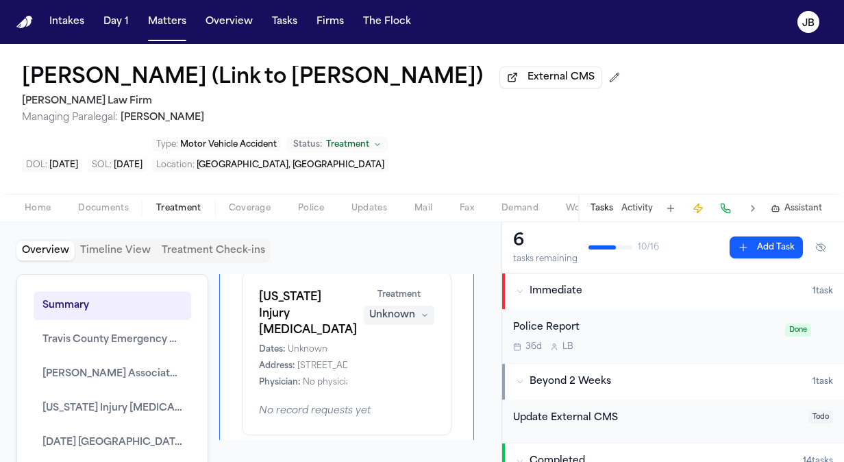
scroll to position [452, 0]
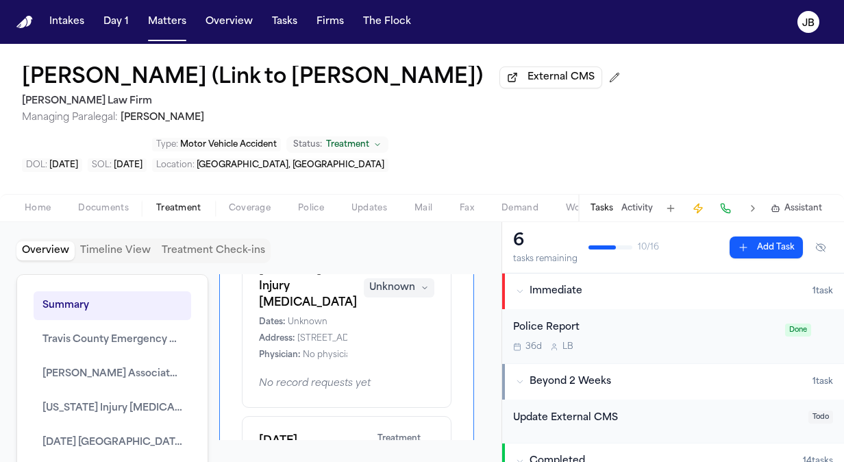
click at [302, 344] on span "[STREET_ADDRESS][PERSON_NAME][DATE]" at bounding box center [389, 338] width 185 height 11
drag, startPoint x: 302, startPoint y: 350, endPoint x: 370, endPoint y: 378, distance: 74.1
click at [370, 378] on div "[US_STATE] Injury [MEDICAL_DATA] Dates: Unknown Address: [STREET_ADDRESS][PERSO…" at bounding box center [347, 326] width 210 height 163
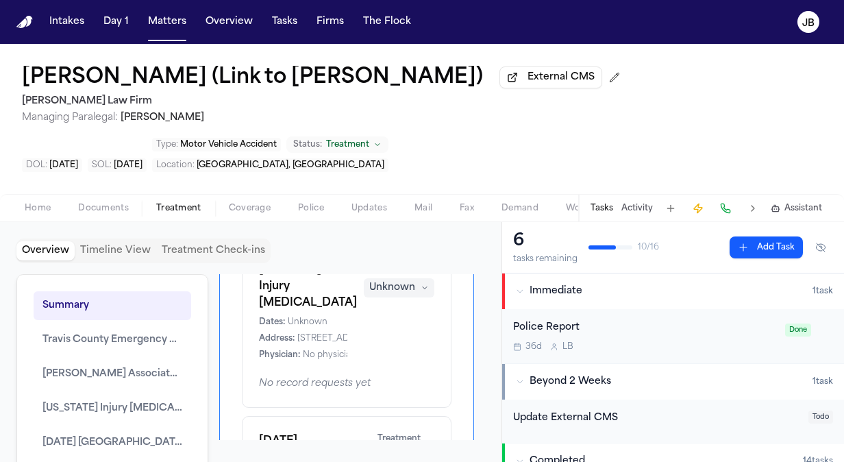
click at [109, 206] on span "Documents" at bounding box center [103, 208] width 51 height 11
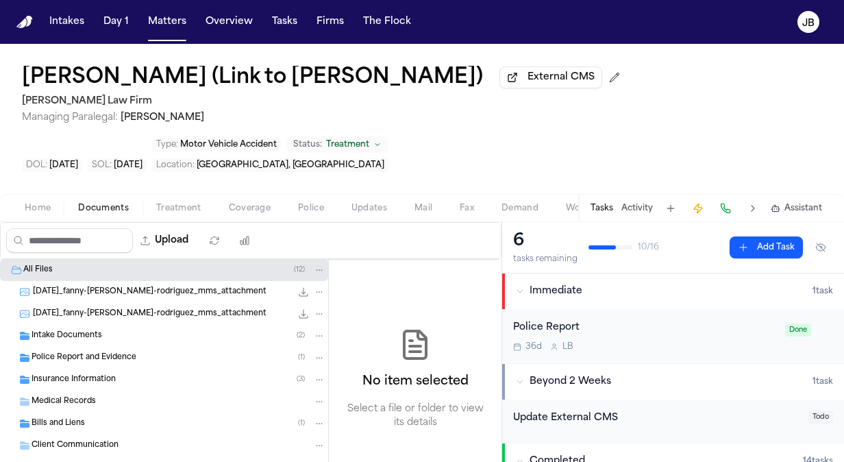
click at [103, 418] on div "Bills and Liens ( 1 )" at bounding box center [179, 423] width 294 height 12
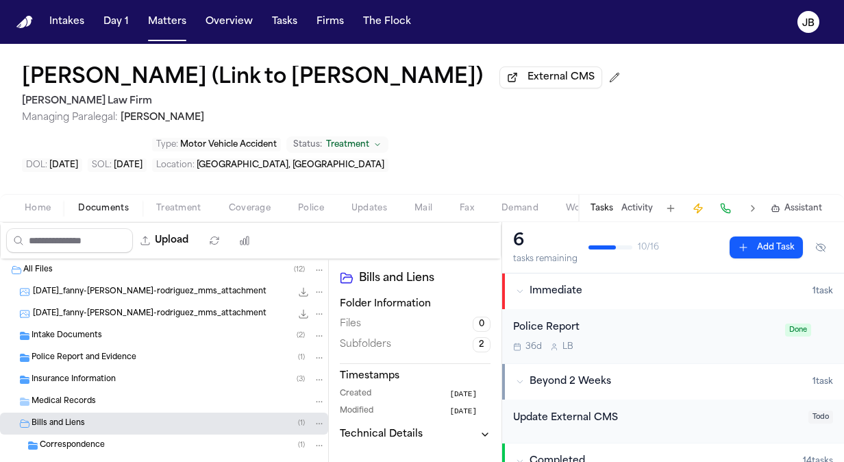
click at [207, 457] on div "[DATE] [GEOGRAPHIC_DATA][PERSON_NAME]" at bounding box center [164, 468] width 328 height 22
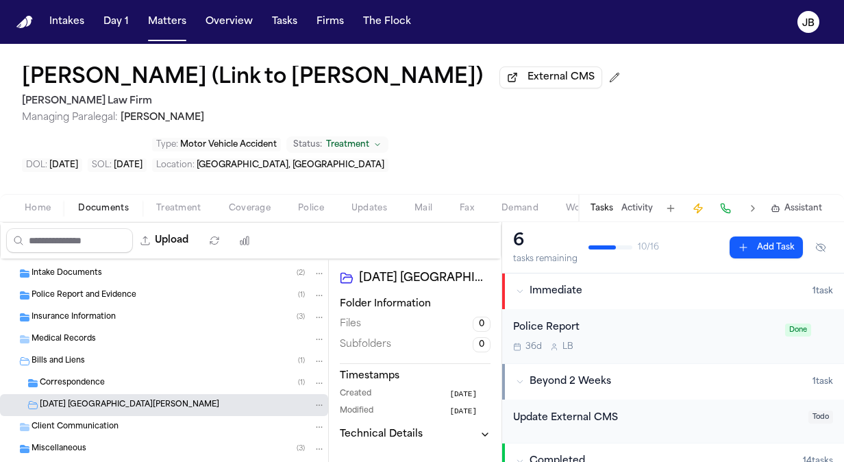
scroll to position [64, 0]
click at [167, 372] on div "Correspondence ( 1 )" at bounding box center [164, 382] width 328 height 22
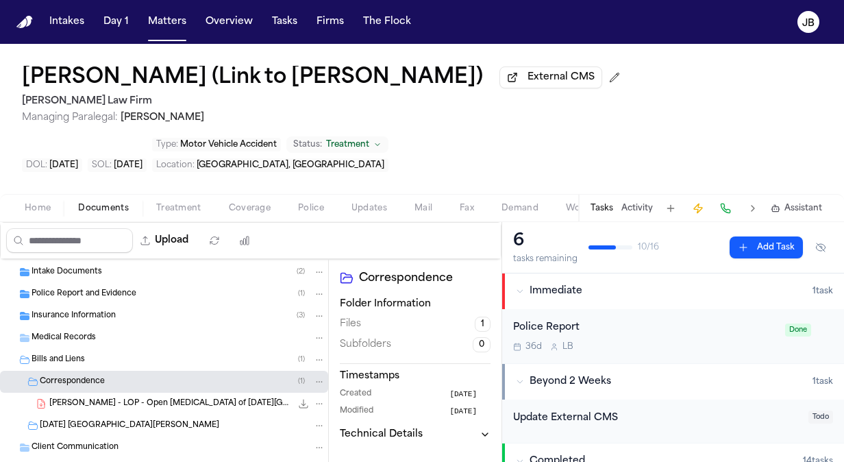
click at [169, 405] on span "[PERSON_NAME] - LOP - Open [MEDICAL_DATA] of [DATE][GEOGRAPHIC_DATA]pdf" at bounding box center [170, 404] width 242 height 12
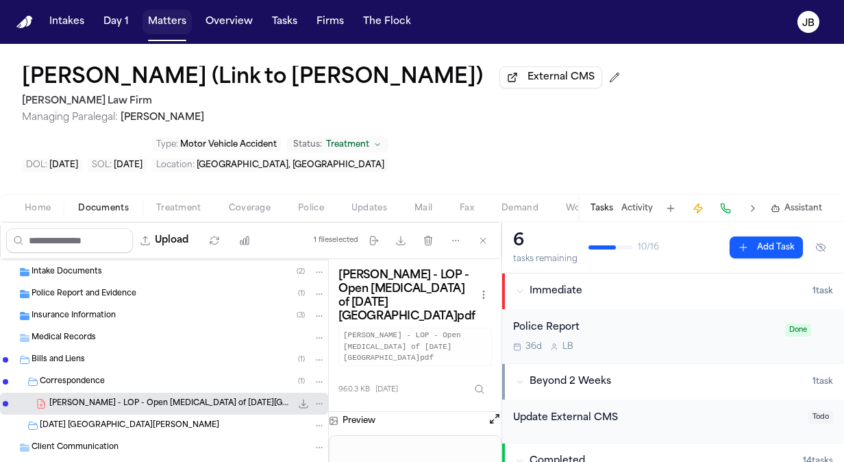
click at [175, 14] on button "Matters" at bounding box center [167, 22] width 49 height 25
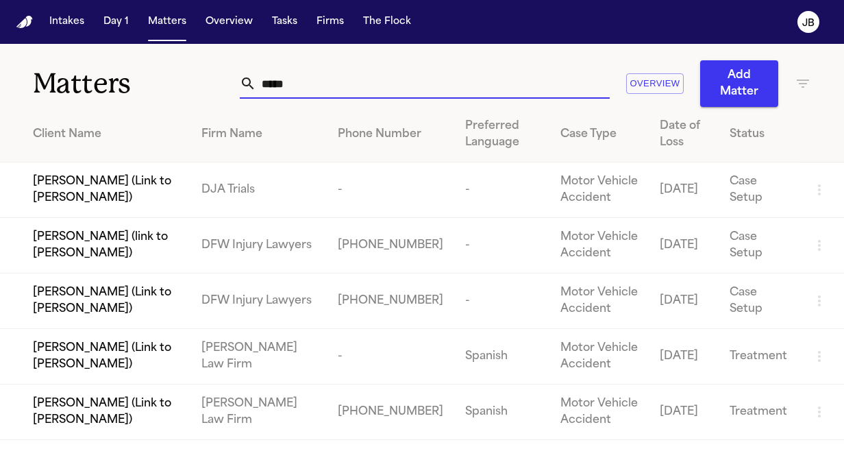
drag, startPoint x: 293, startPoint y: 76, endPoint x: 148, endPoint y: 86, distance: 145.0
click at [148, 86] on div "Matters ***** Overview Add Matter" at bounding box center [422, 75] width 844 height 63
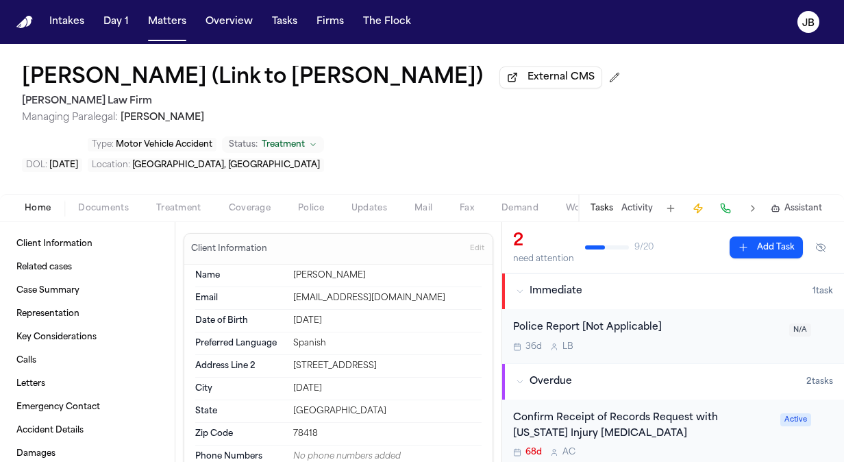
click at [189, 206] on span "Treatment" at bounding box center [178, 208] width 45 height 11
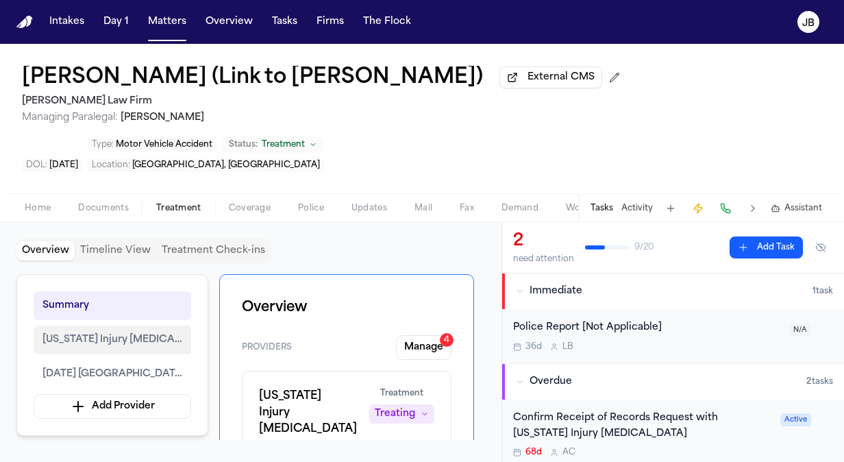
click at [134, 345] on span "[US_STATE] Injury [MEDICAL_DATA]" at bounding box center [112, 340] width 140 height 16
click at [308, 396] on h1 "[US_STATE] Injury [MEDICAL_DATA]" at bounding box center [306, 412] width 94 height 49
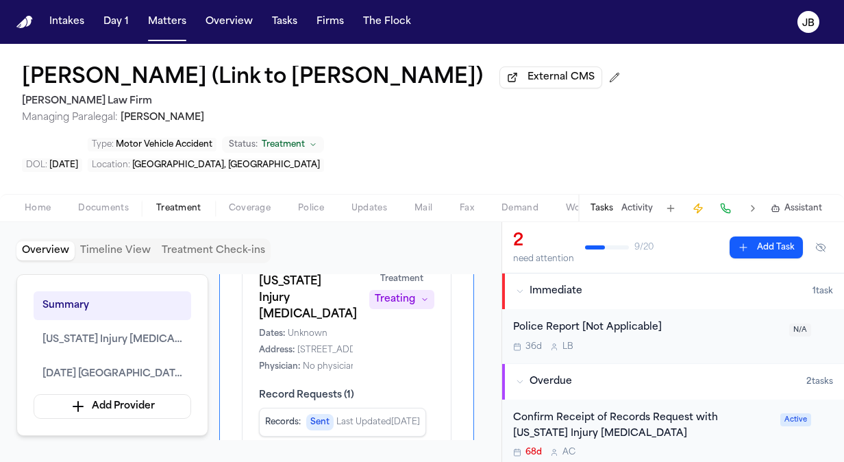
scroll to position [137, 0]
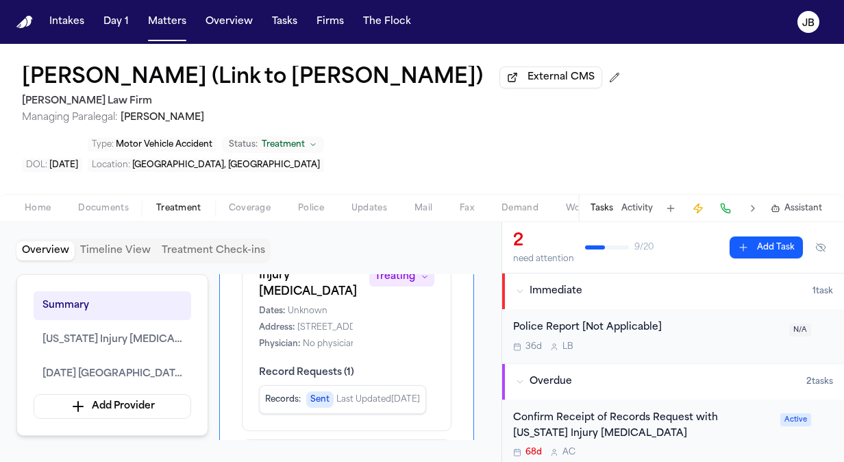
click at [338, 322] on span "[STREET_ADDRESS][PERSON_NAME][DATE]" at bounding box center [389, 327] width 185 height 11
